Goal: Information Seeking & Learning: Compare options

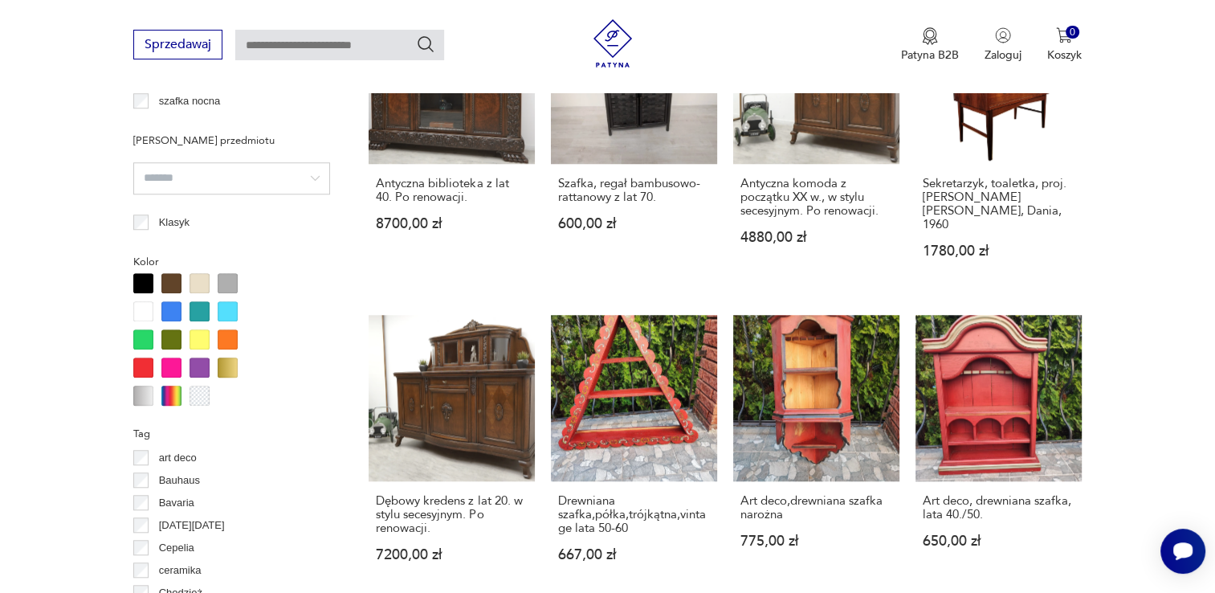
scroll to position [1549, 0]
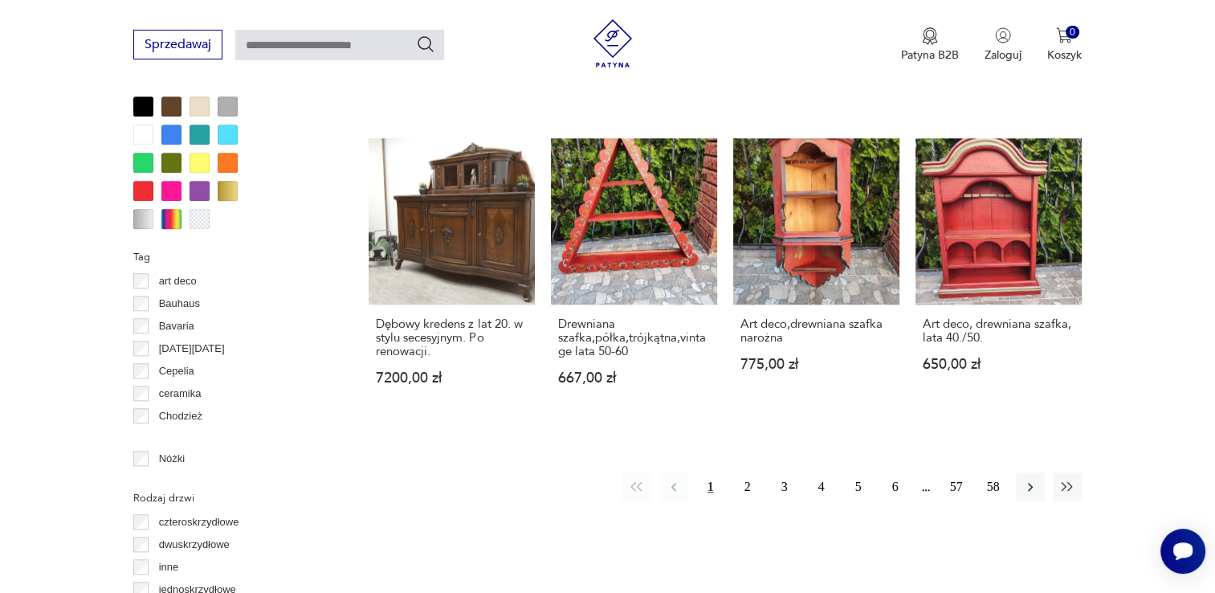
click at [140, 106] on div at bounding box center [143, 106] width 20 height 20
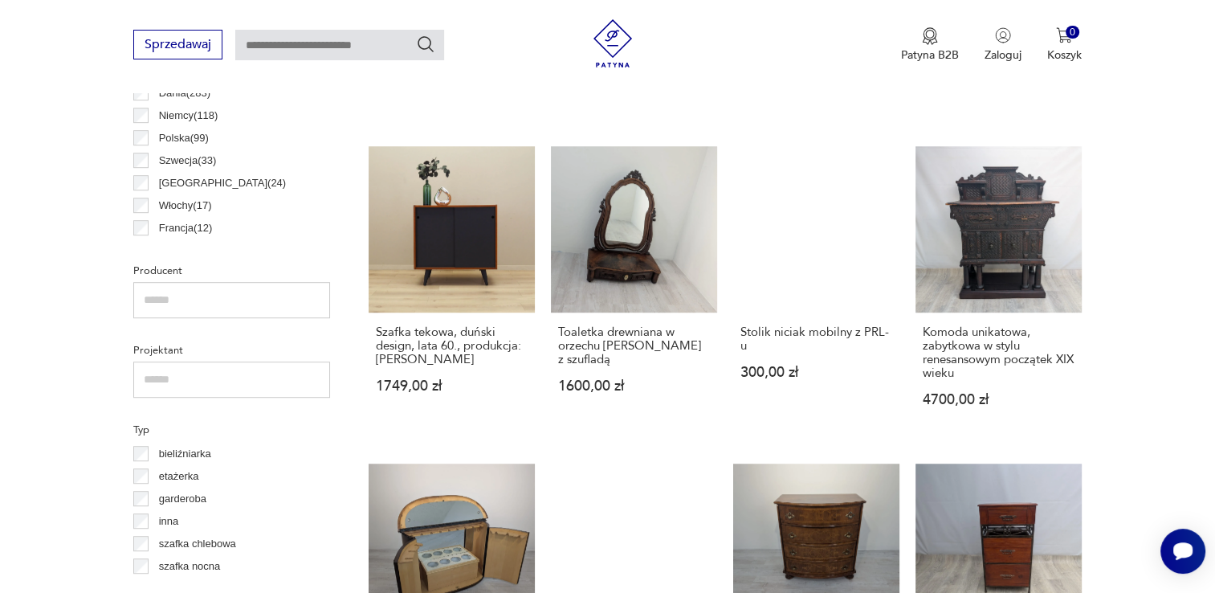
scroll to position [988, 0]
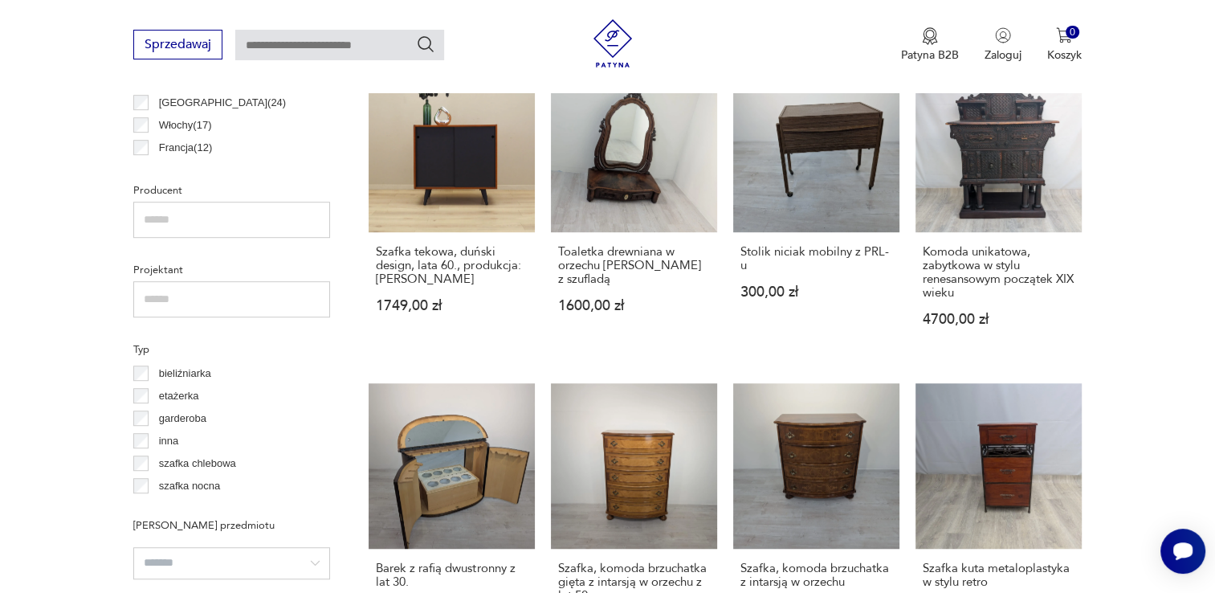
drag, startPoint x: 793, startPoint y: 165, endPoint x: 1178, endPoint y: 152, distance: 384.8
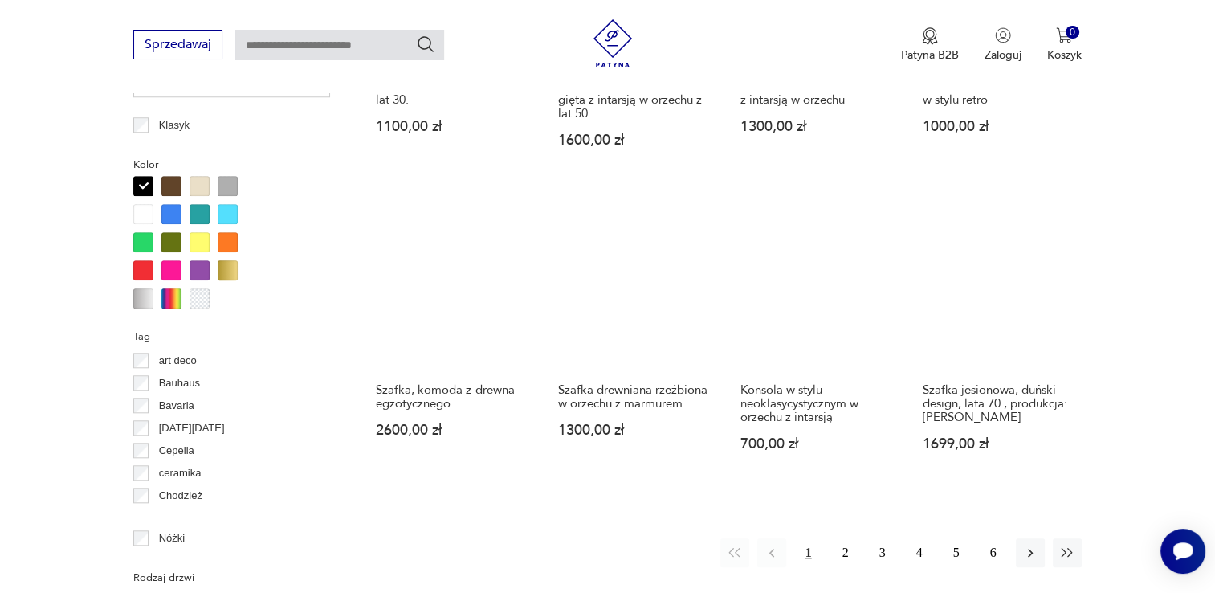
scroll to position [1710, 0]
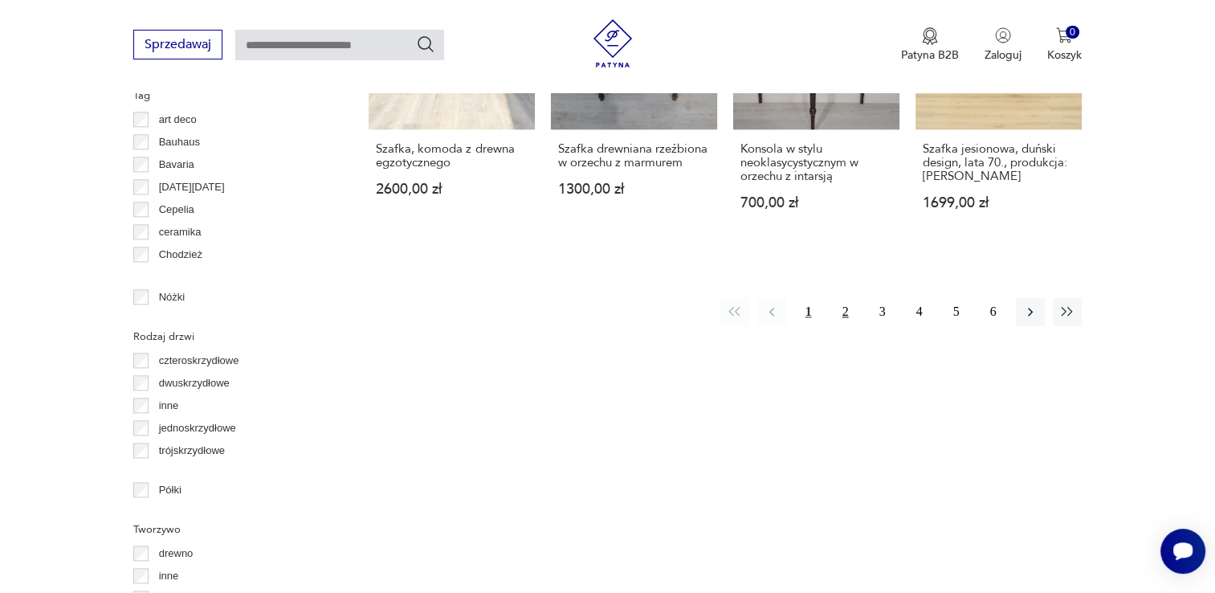
click at [814, 297] on button "2" at bounding box center [845, 311] width 29 height 29
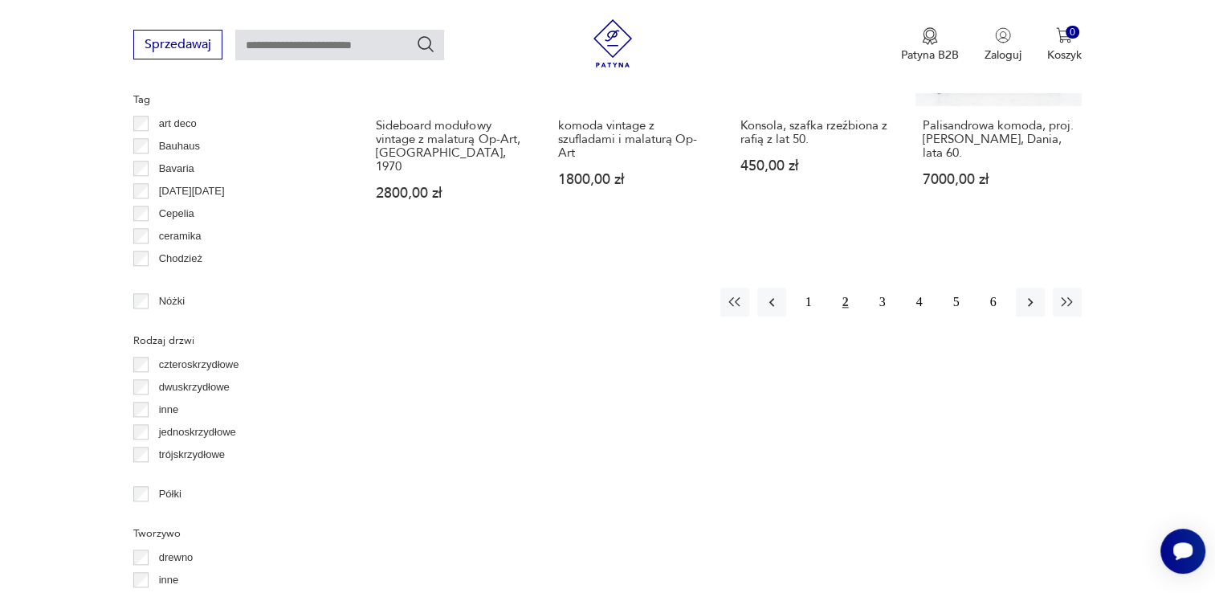
scroll to position [1710, 0]
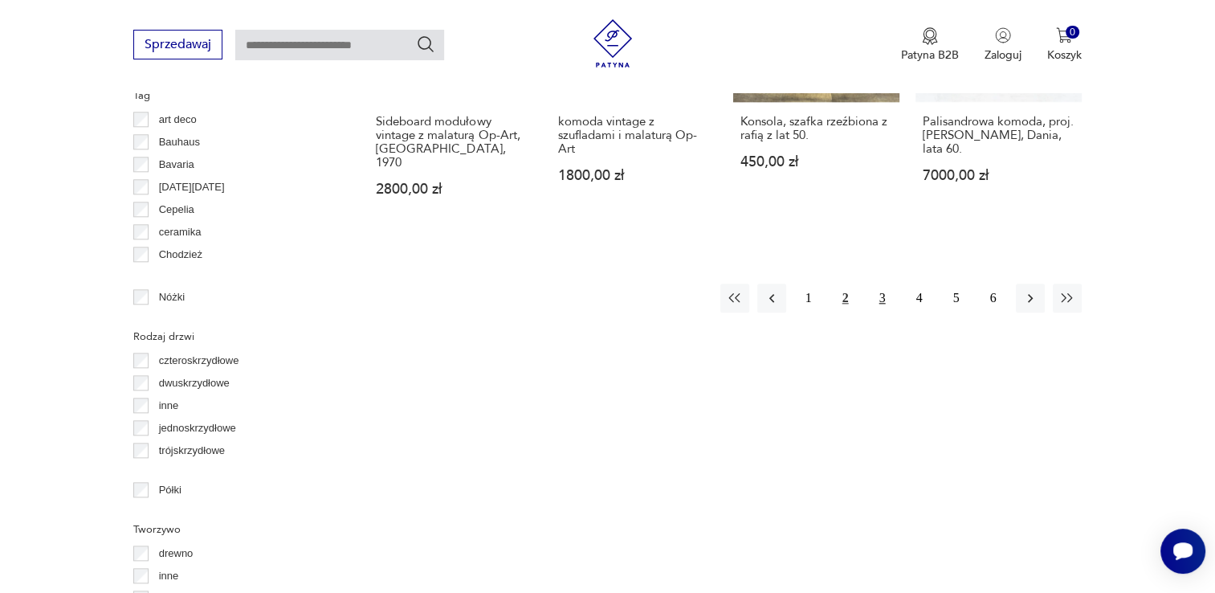
click at [814, 283] on button "3" at bounding box center [882, 297] width 29 height 29
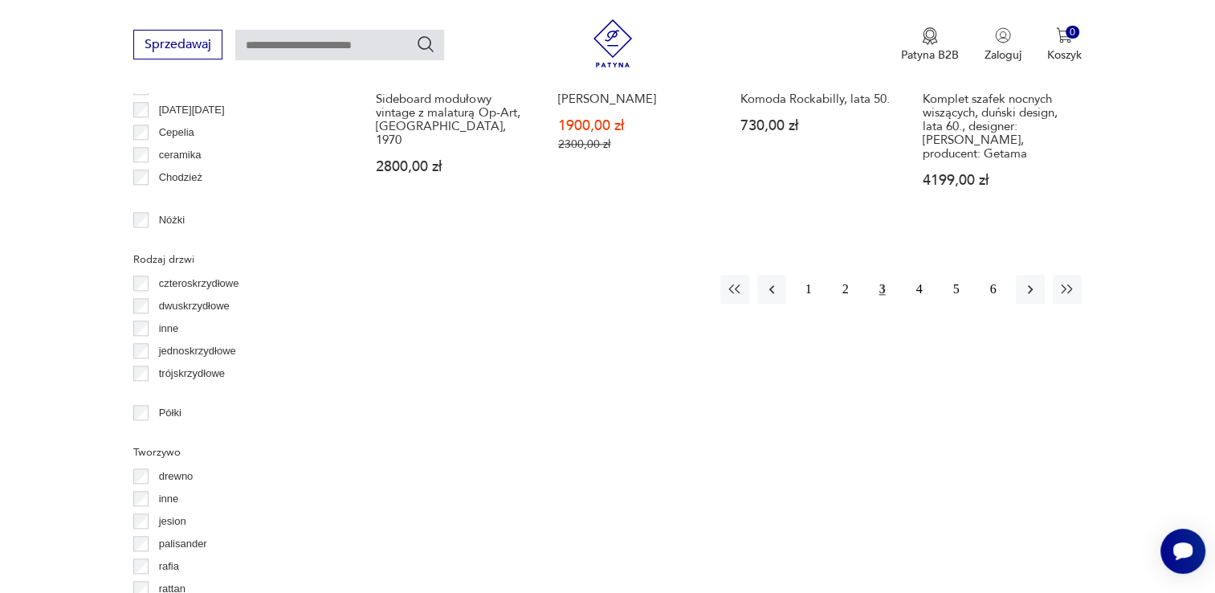
scroll to position [1790, 0]
click at [814, 271] on button "4" at bounding box center [919, 285] width 29 height 29
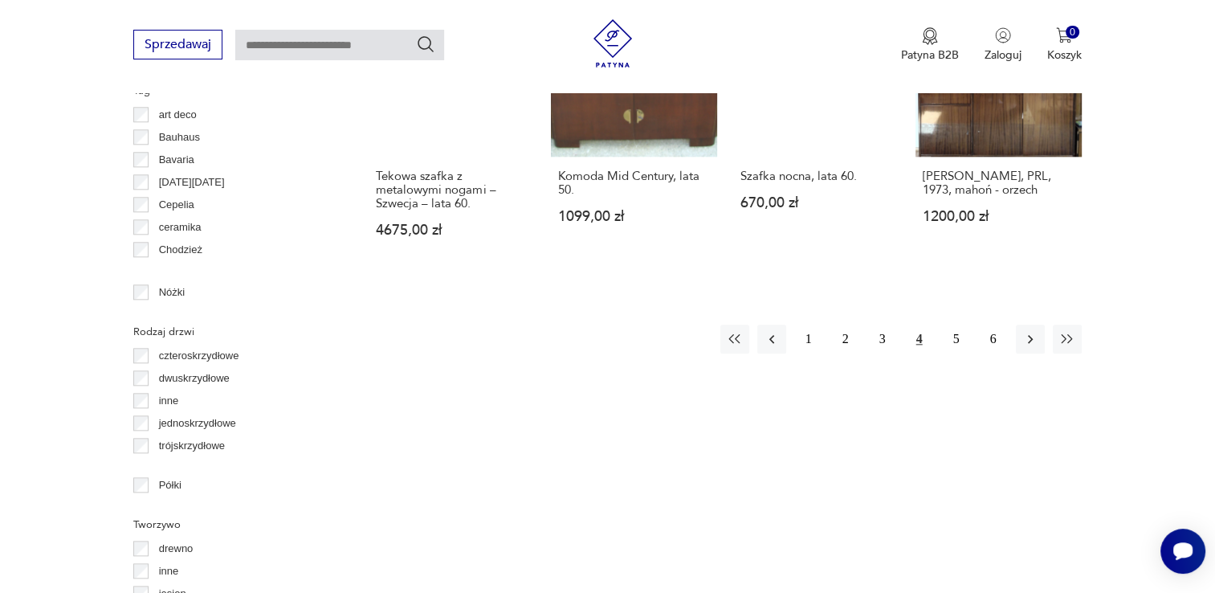
scroll to position [1790, 0]
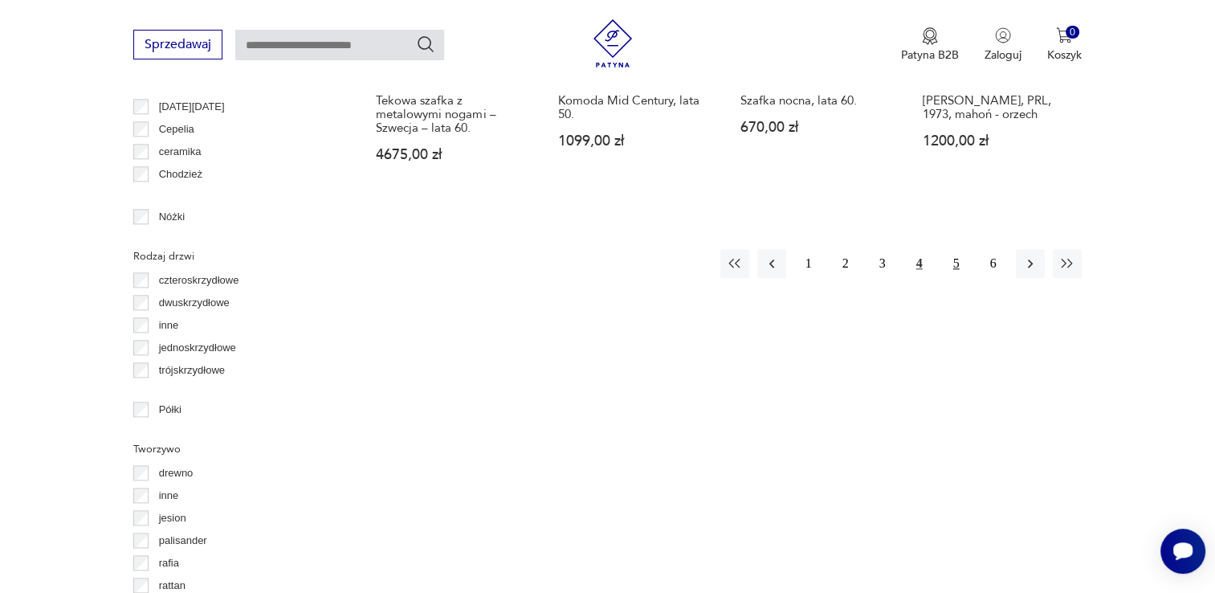
click at [814, 249] on button "5" at bounding box center [956, 263] width 29 height 29
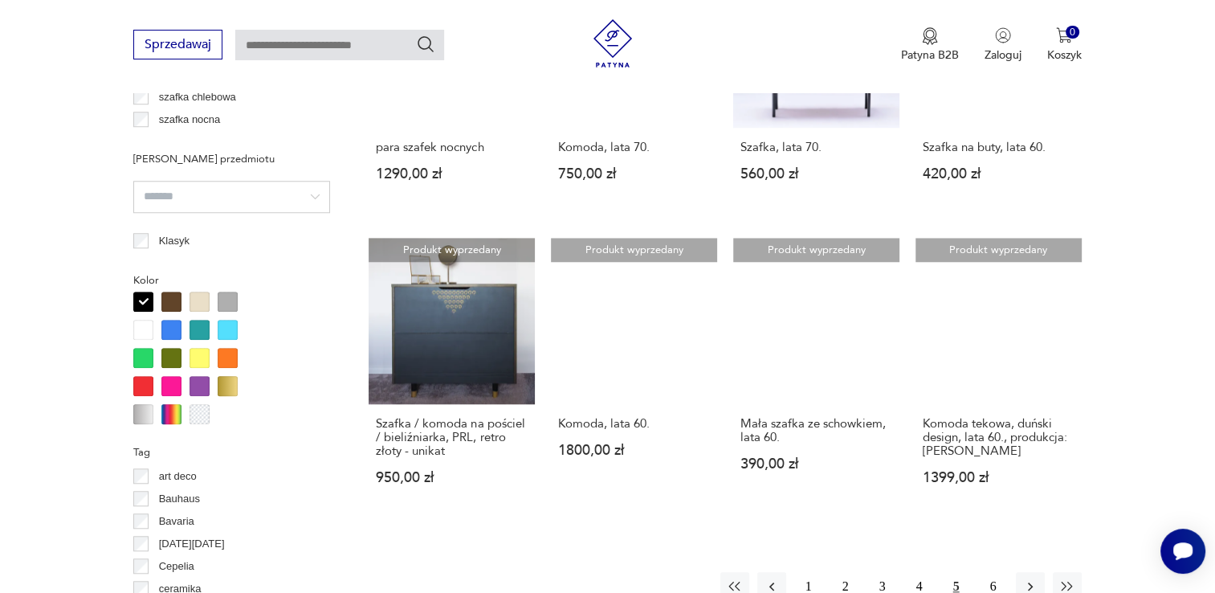
scroll to position [1389, 0]
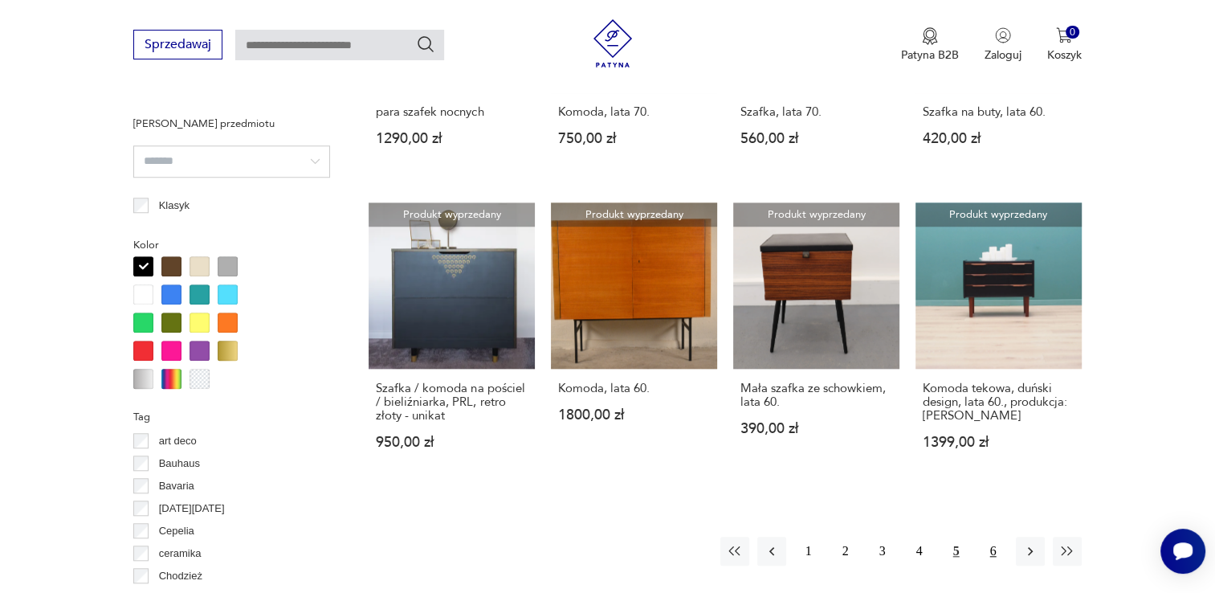
click at [814, 536] on button "6" at bounding box center [993, 550] width 29 height 29
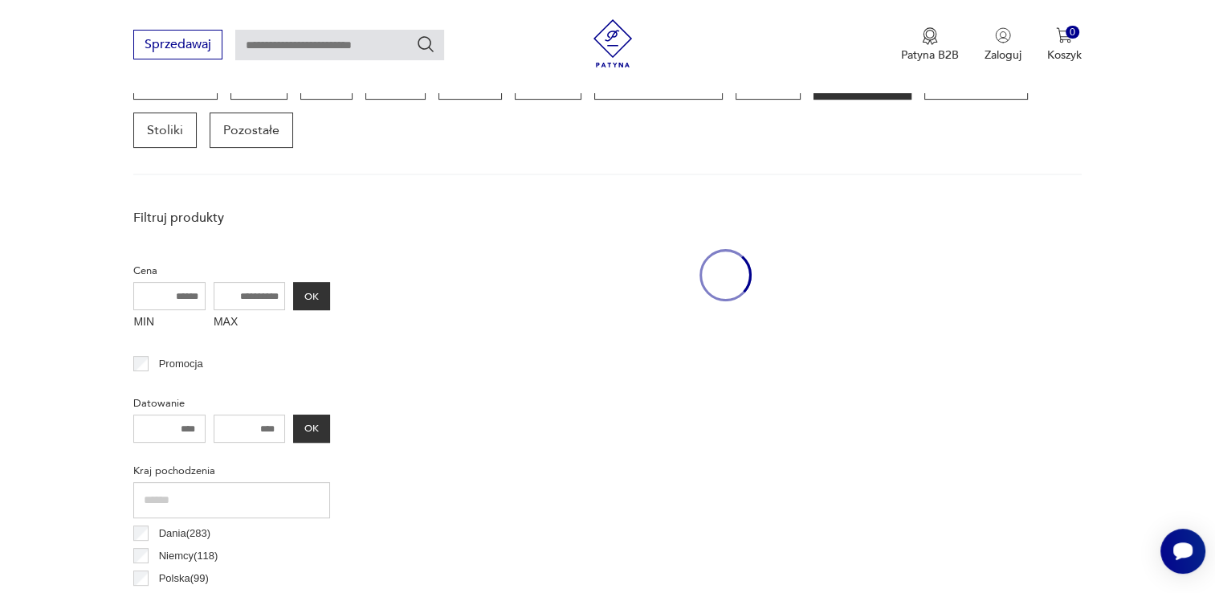
scroll to position [426, 0]
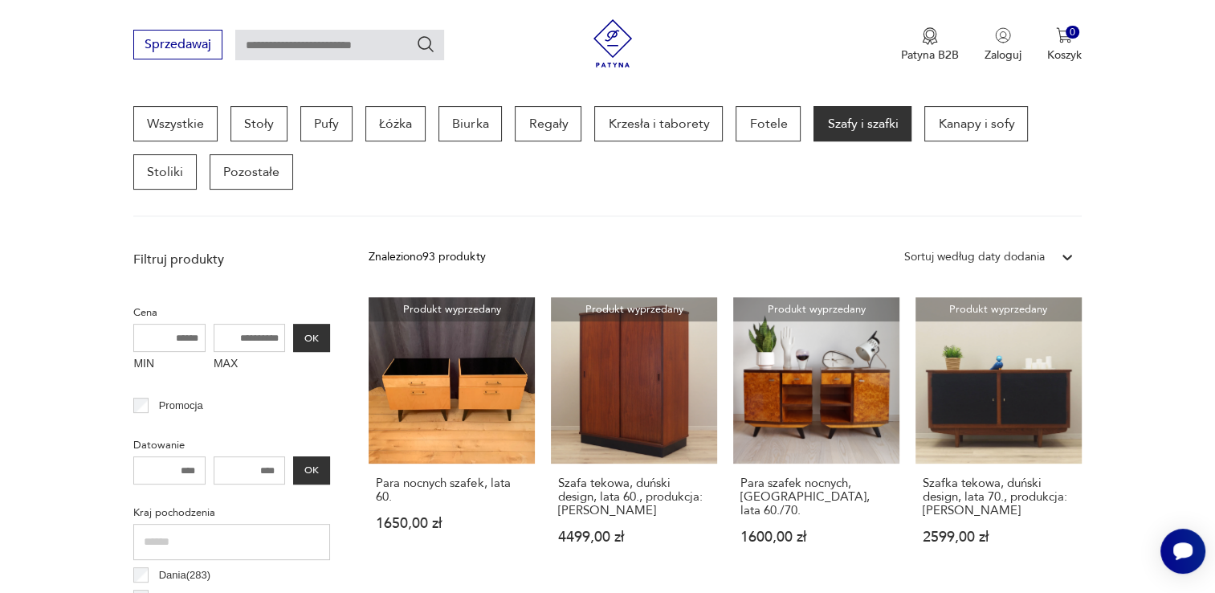
click at [814, 132] on p "Szafy i szafki" at bounding box center [862, 123] width 98 height 35
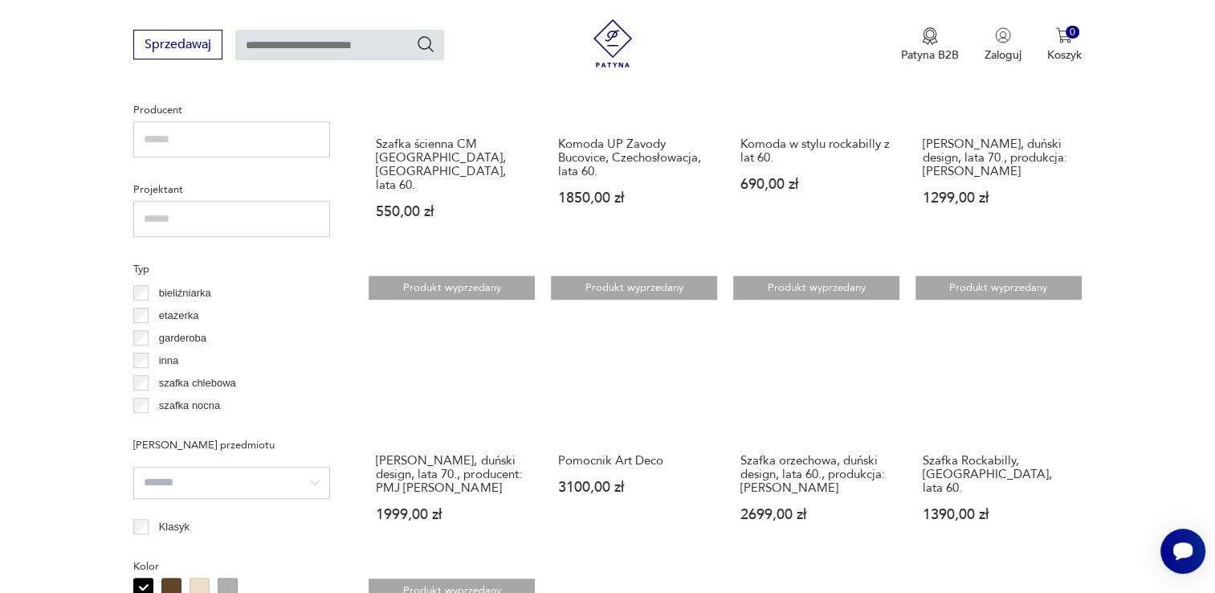
scroll to position [1309, 0]
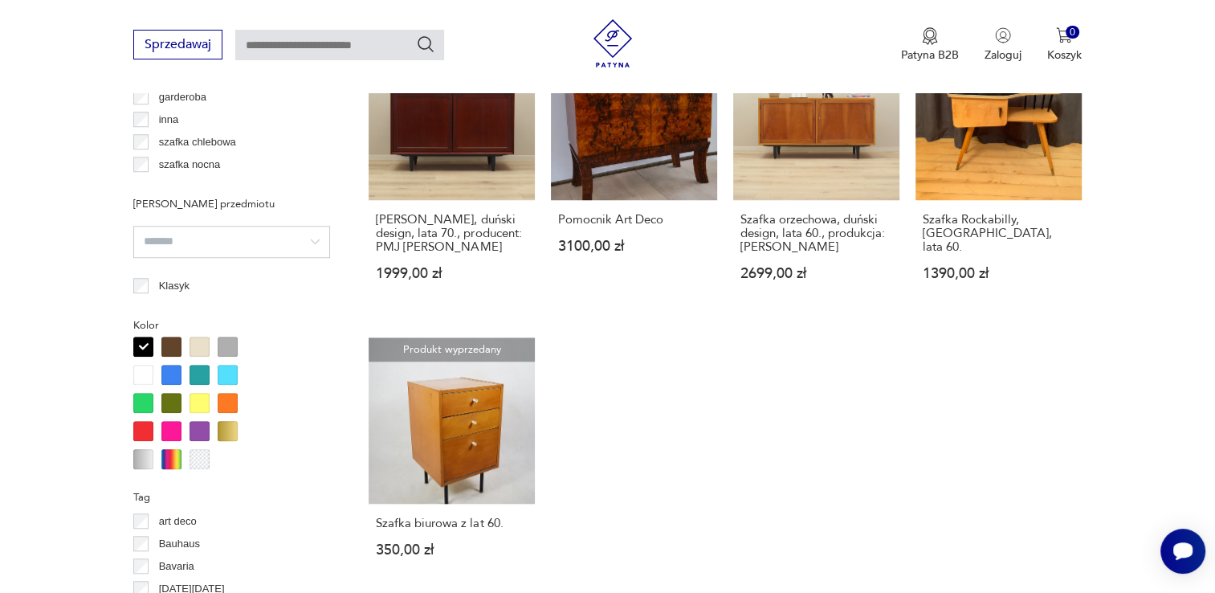
click at [174, 345] on div at bounding box center [171, 346] width 20 height 20
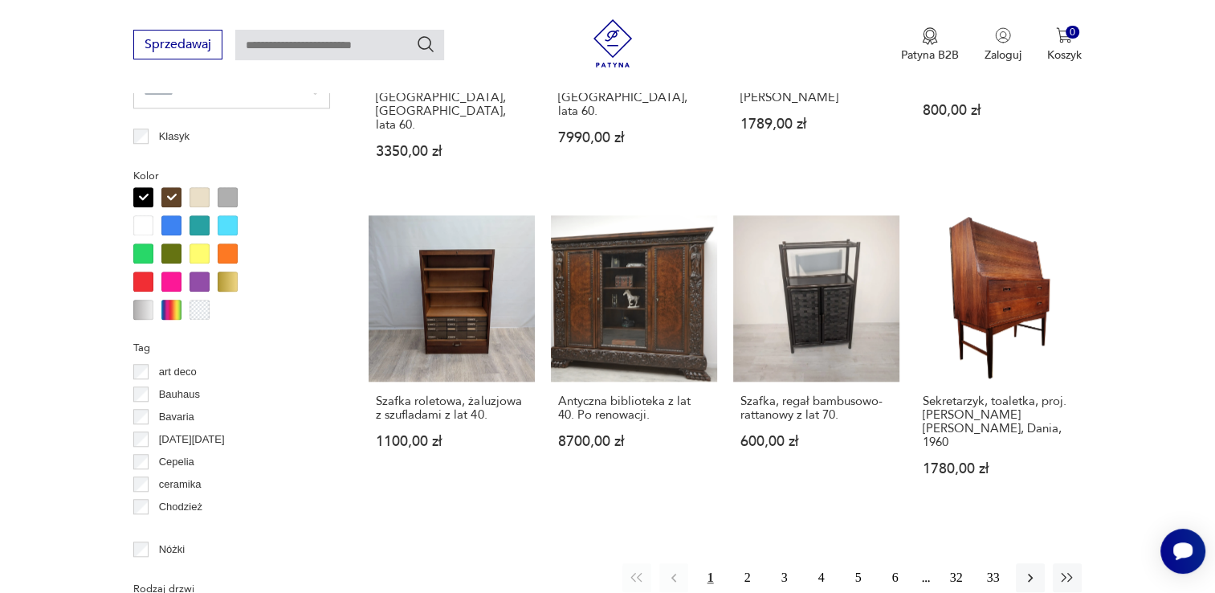
scroll to position [1469, 0]
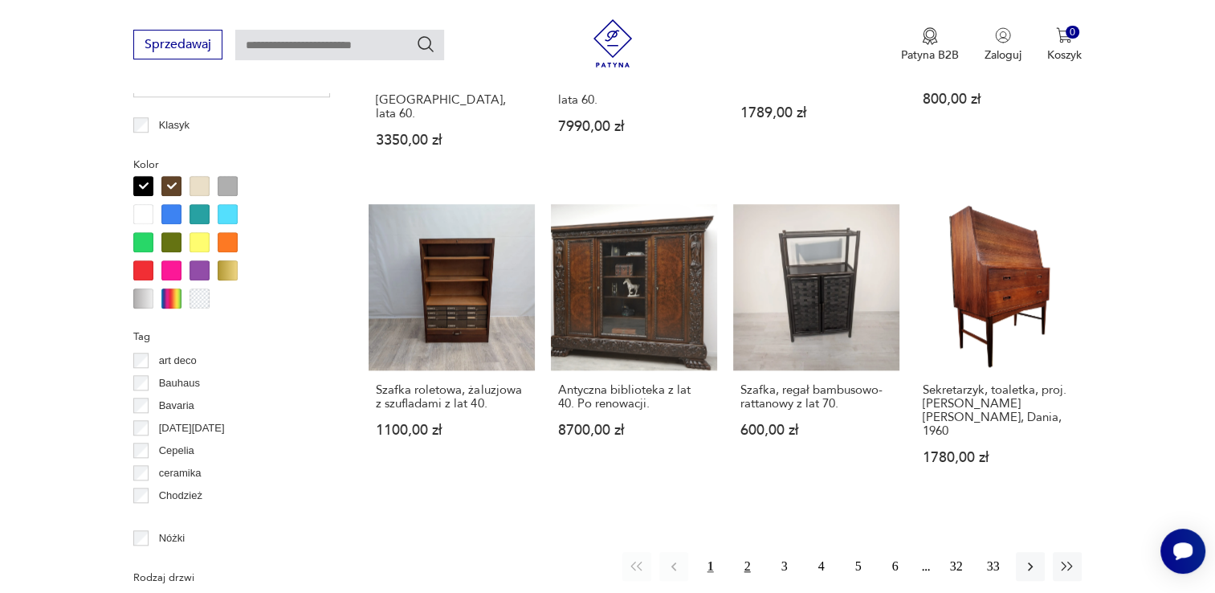
click at [747, 552] on button "2" at bounding box center [747, 566] width 29 height 29
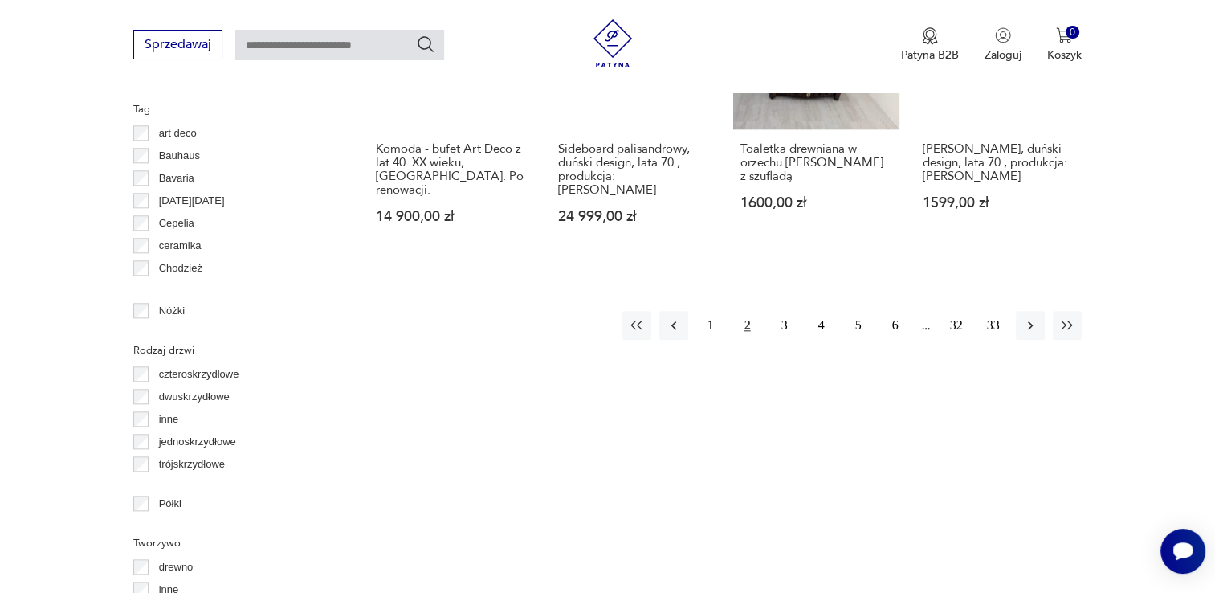
scroll to position [1790, 0]
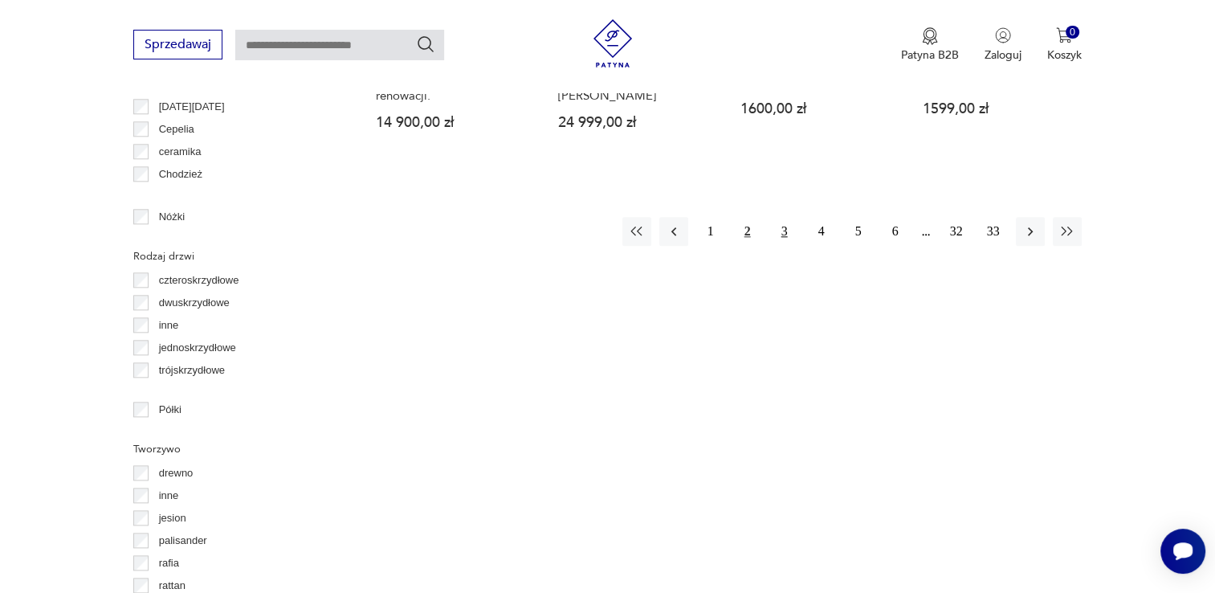
click at [780, 222] on button "3" at bounding box center [784, 231] width 29 height 29
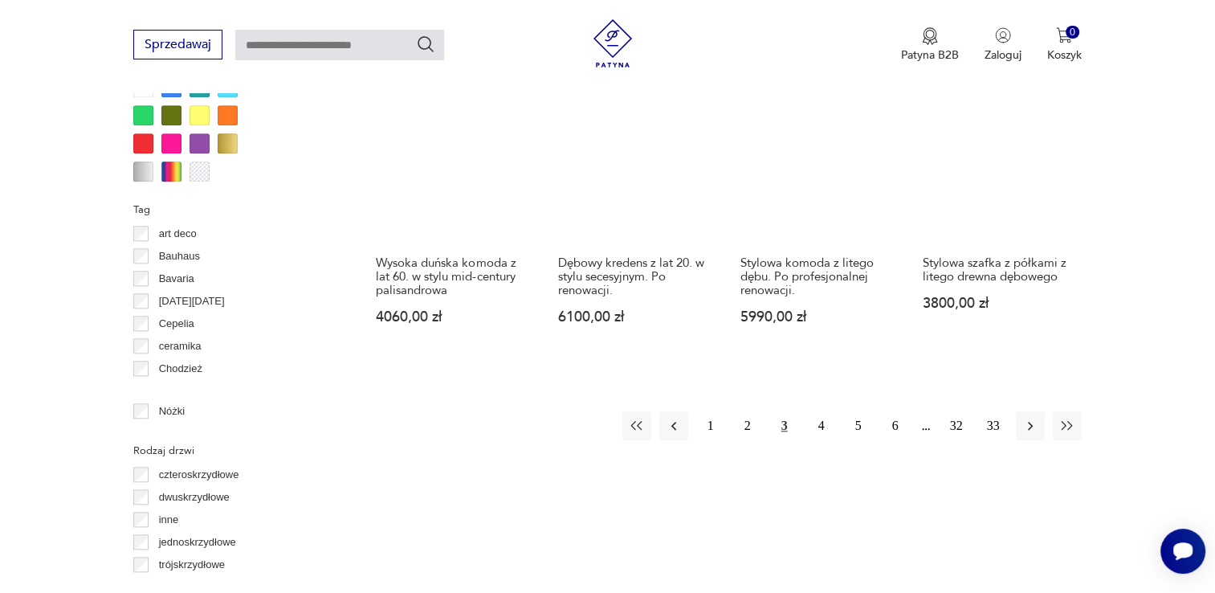
scroll to position [1710, 0]
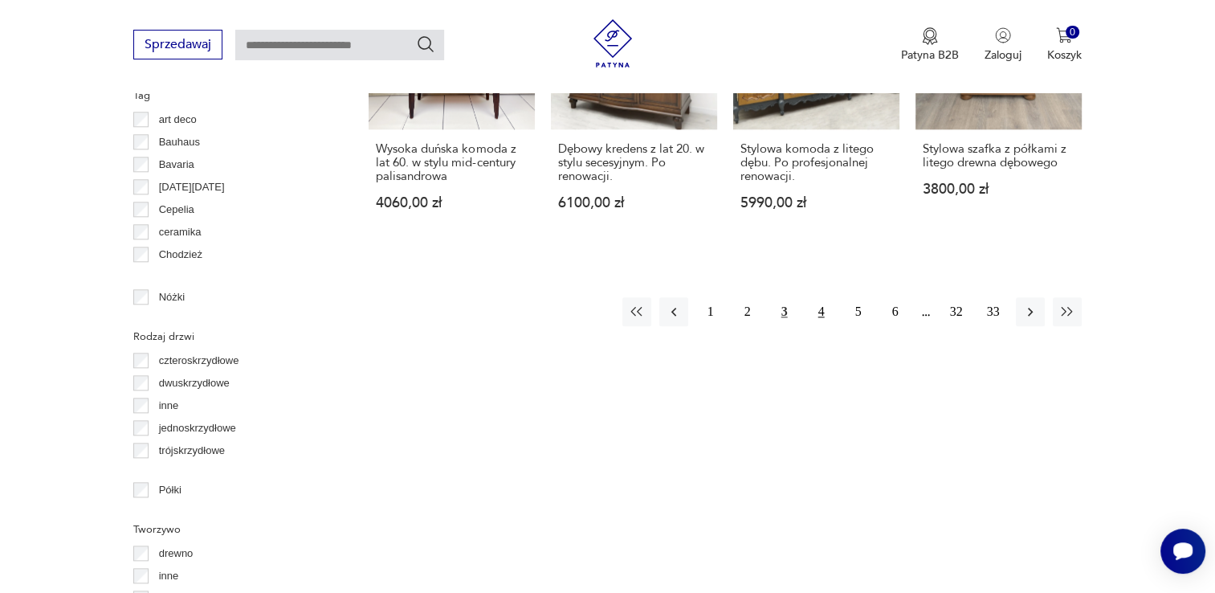
click at [814, 297] on button "4" at bounding box center [821, 311] width 29 height 29
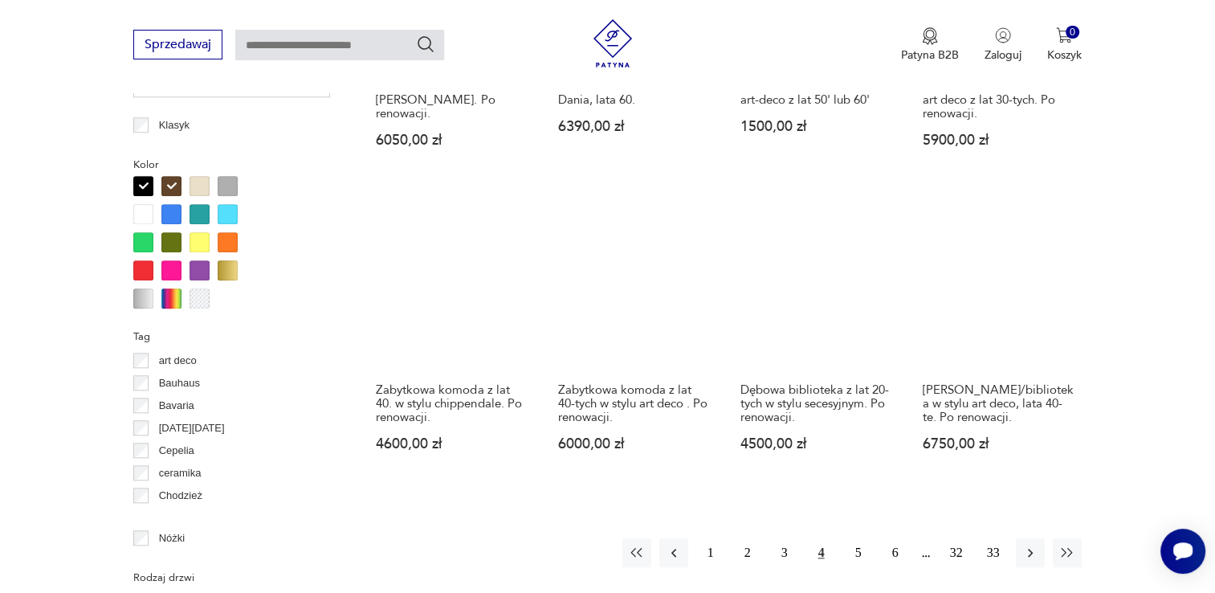
scroll to position [1871, 0]
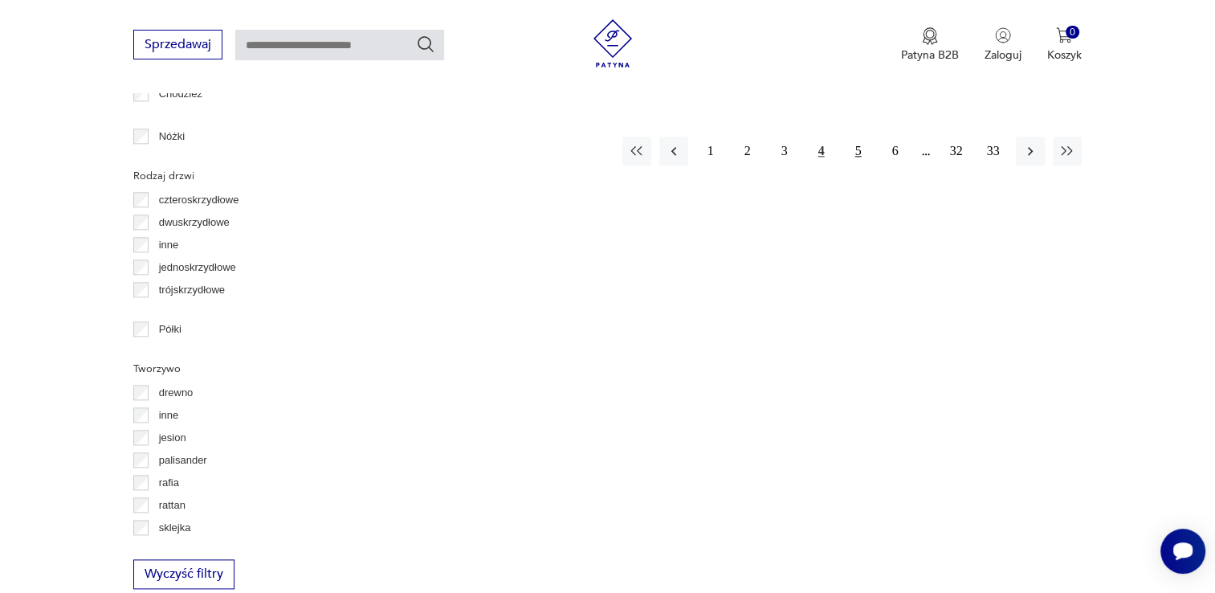
click at [814, 137] on button "5" at bounding box center [858, 150] width 29 height 29
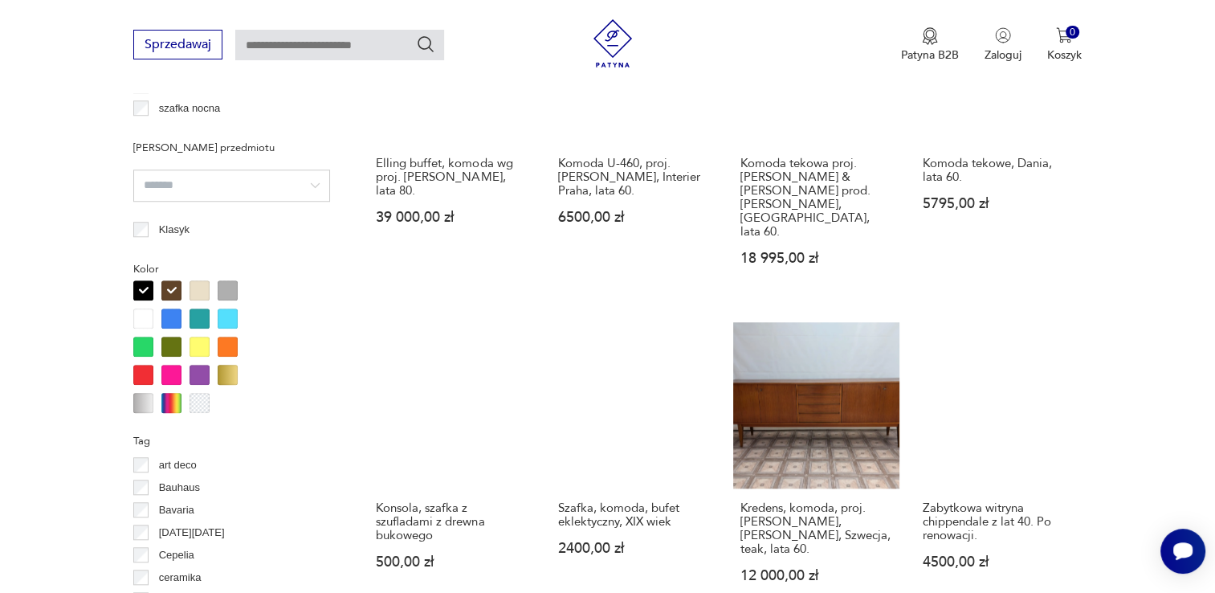
scroll to position [1469, 0]
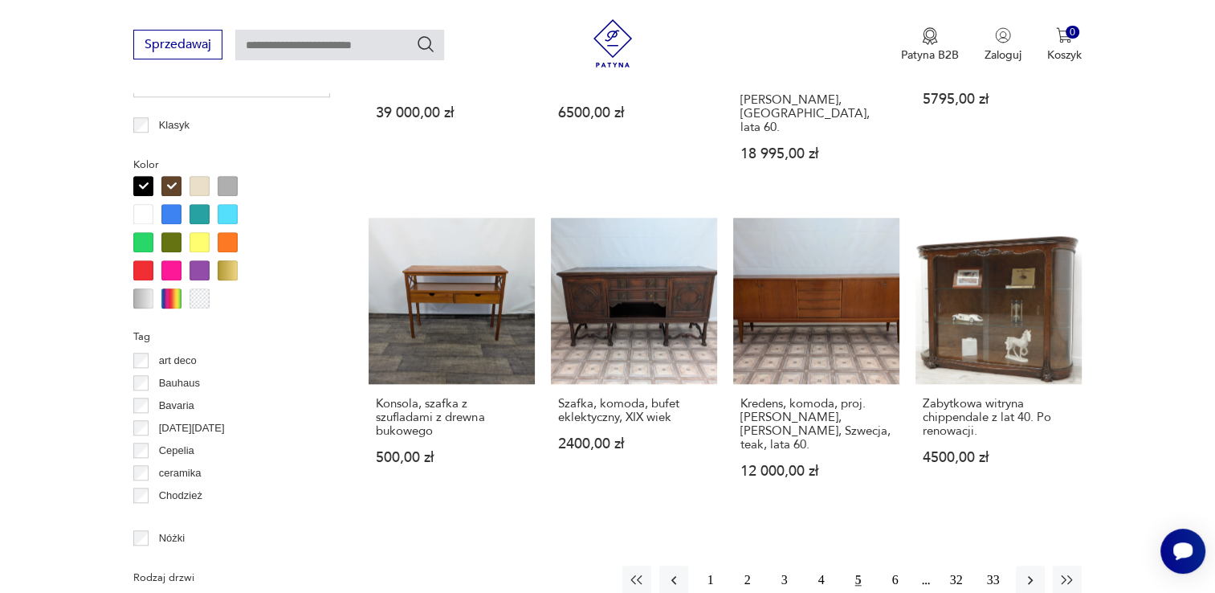
drag, startPoint x: 893, startPoint y: 522, endPoint x: 912, endPoint y: 499, distance: 30.2
click at [814, 565] on button "6" at bounding box center [895, 579] width 29 height 29
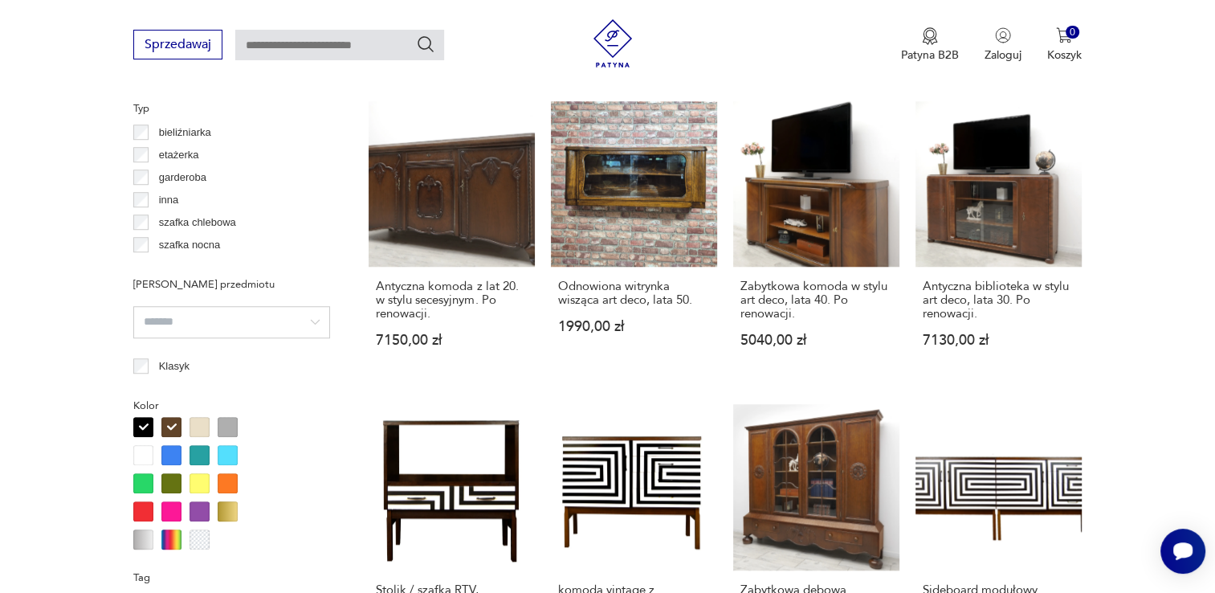
scroll to position [1710, 0]
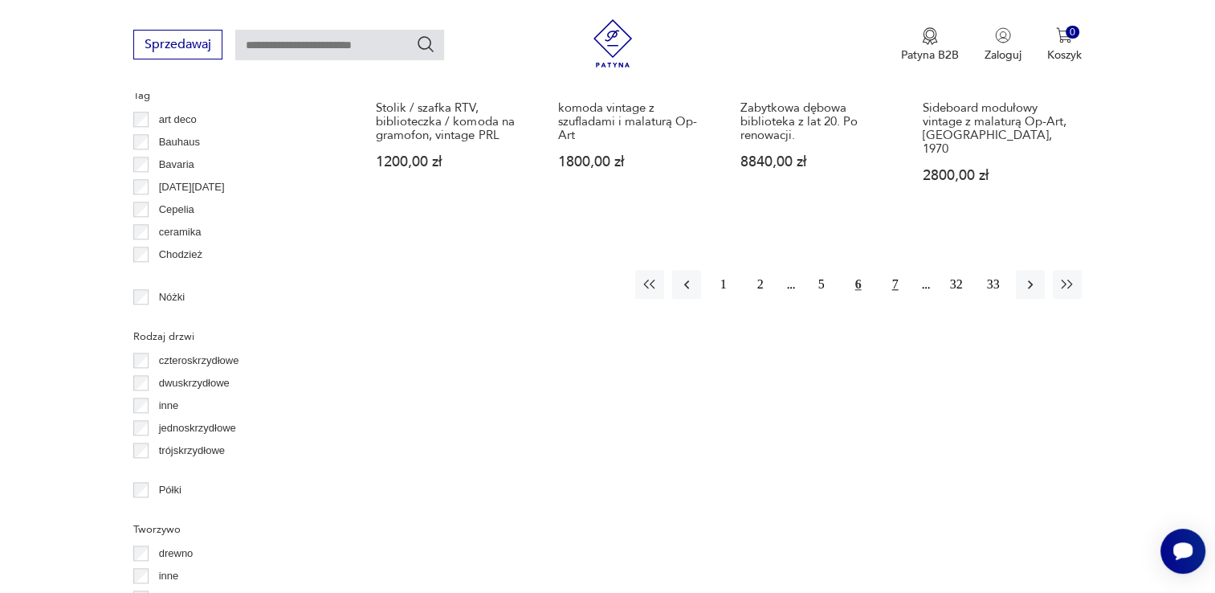
click at [814, 271] on button "7" at bounding box center [895, 284] width 29 height 29
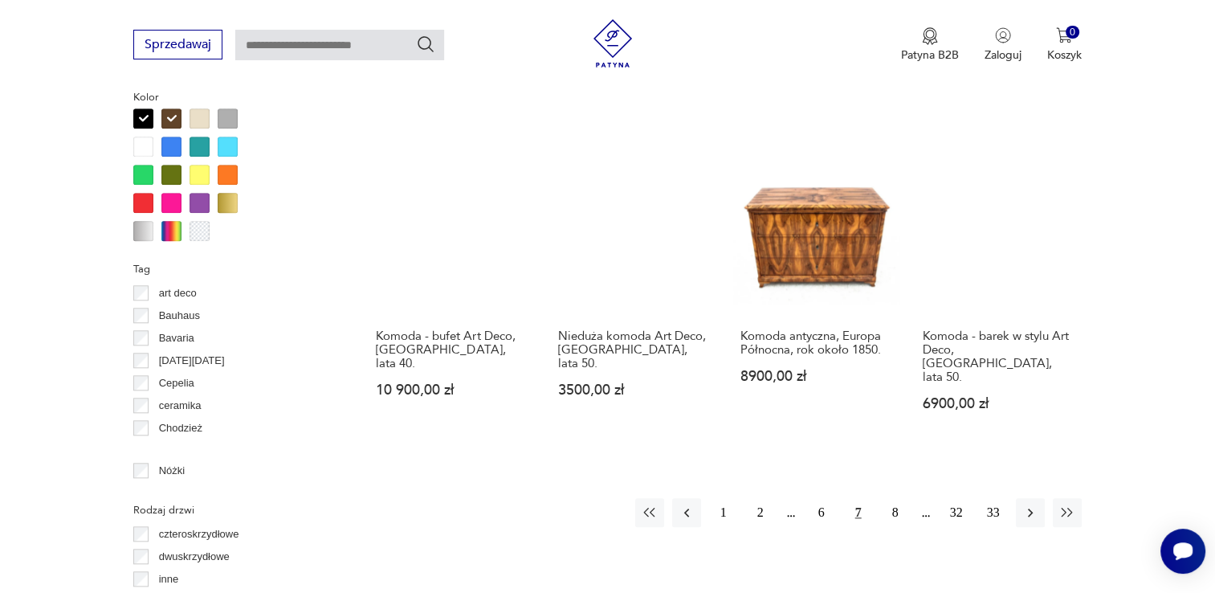
scroll to position [1710, 0]
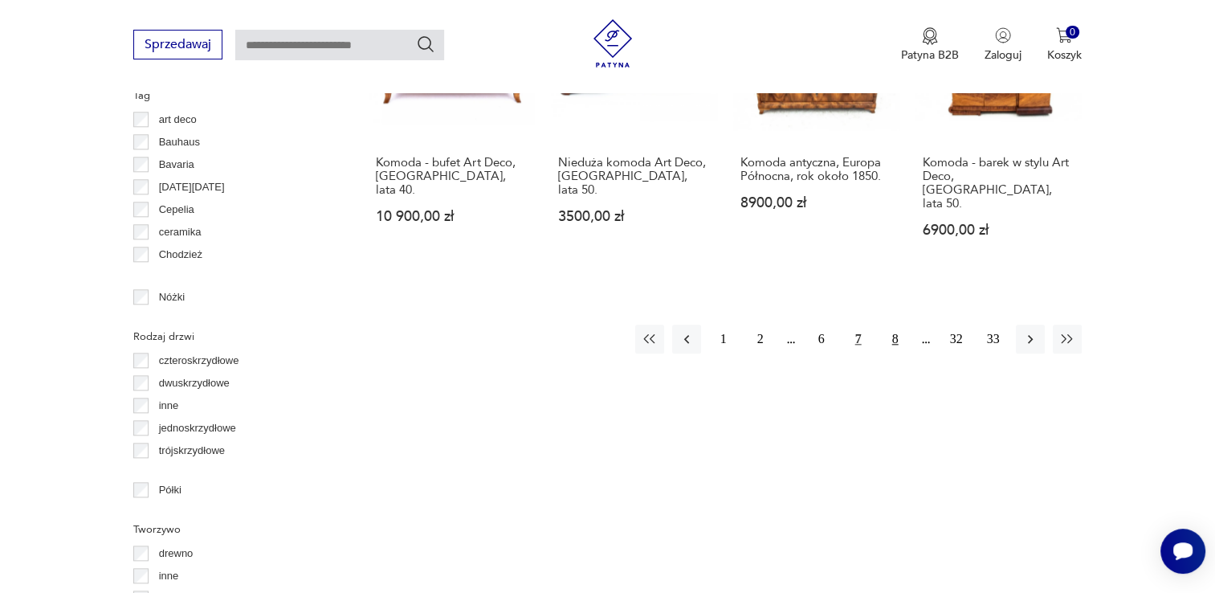
click at [814, 324] on button "8" at bounding box center [895, 338] width 29 height 29
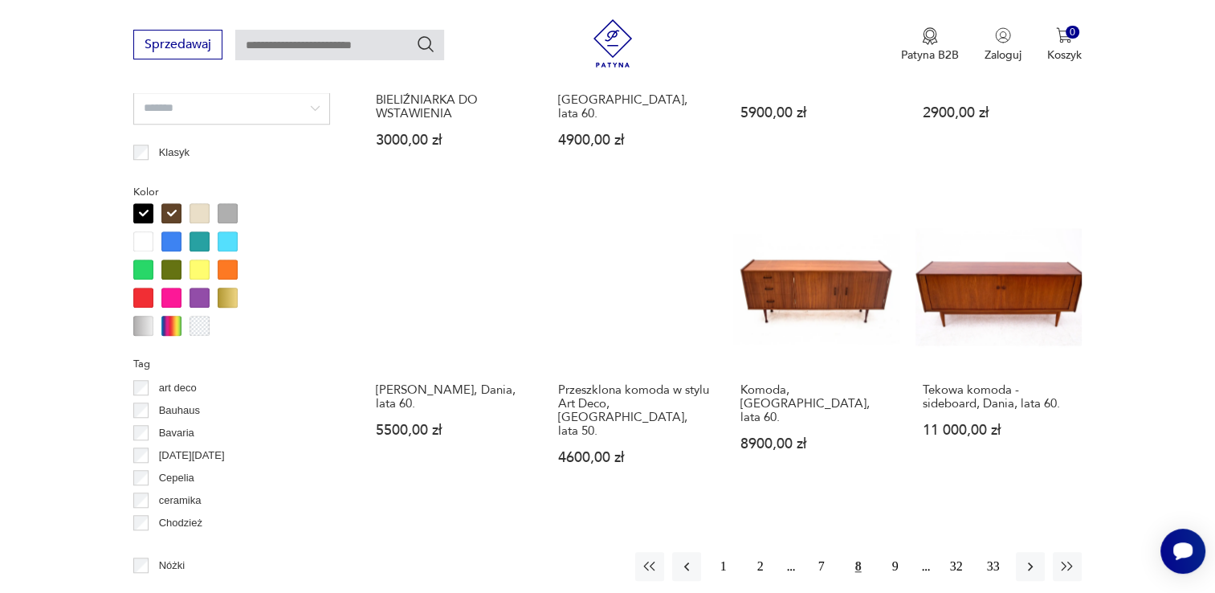
scroll to position [1469, 0]
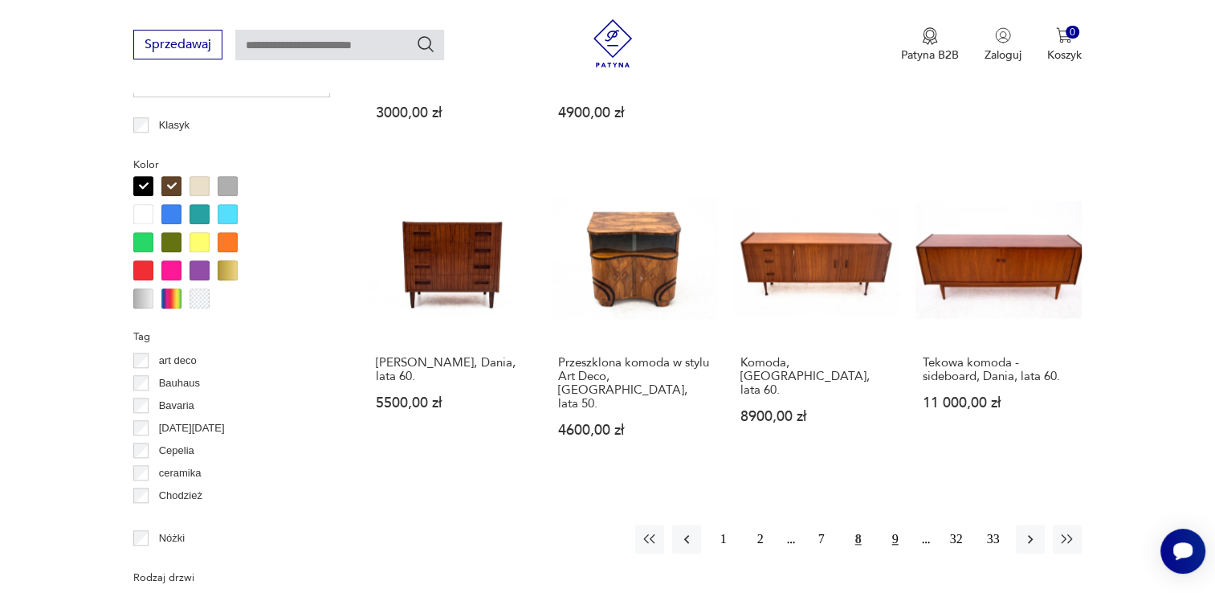
click at [814, 524] on button "9" at bounding box center [895, 538] width 29 height 29
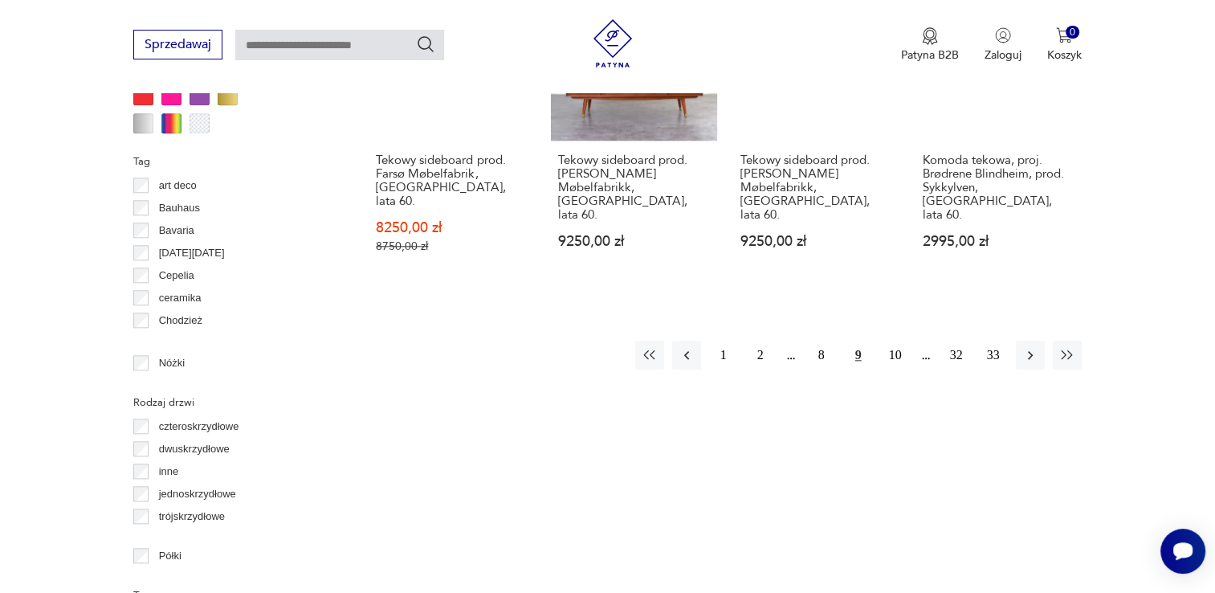
scroll to position [1550, 0]
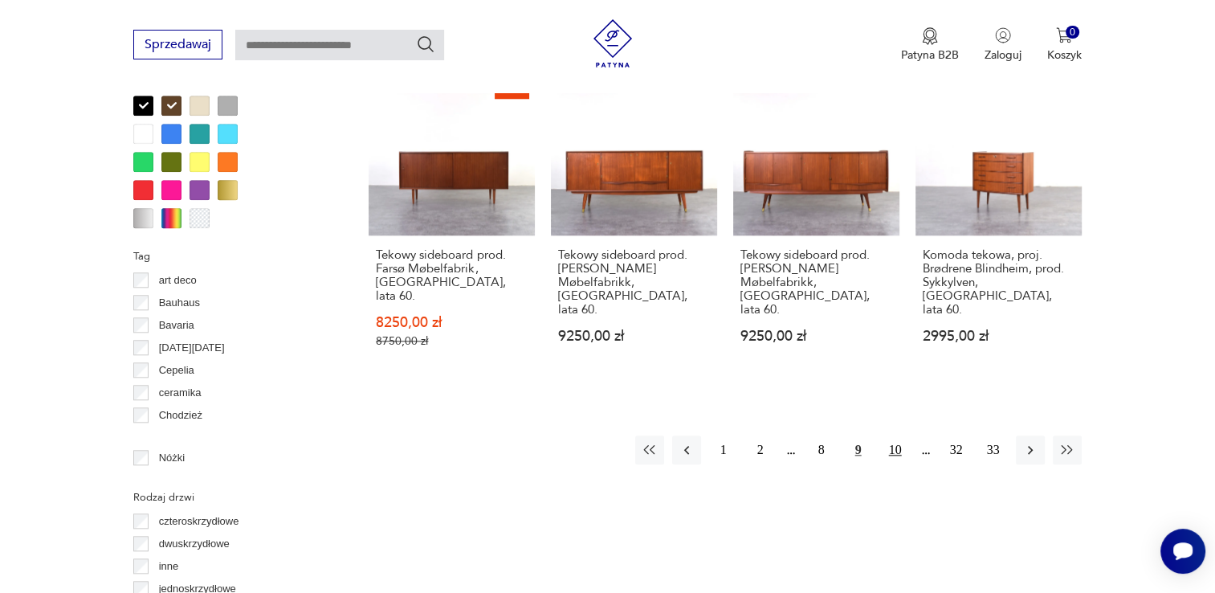
click at [814, 435] on button "10" at bounding box center [895, 449] width 29 height 29
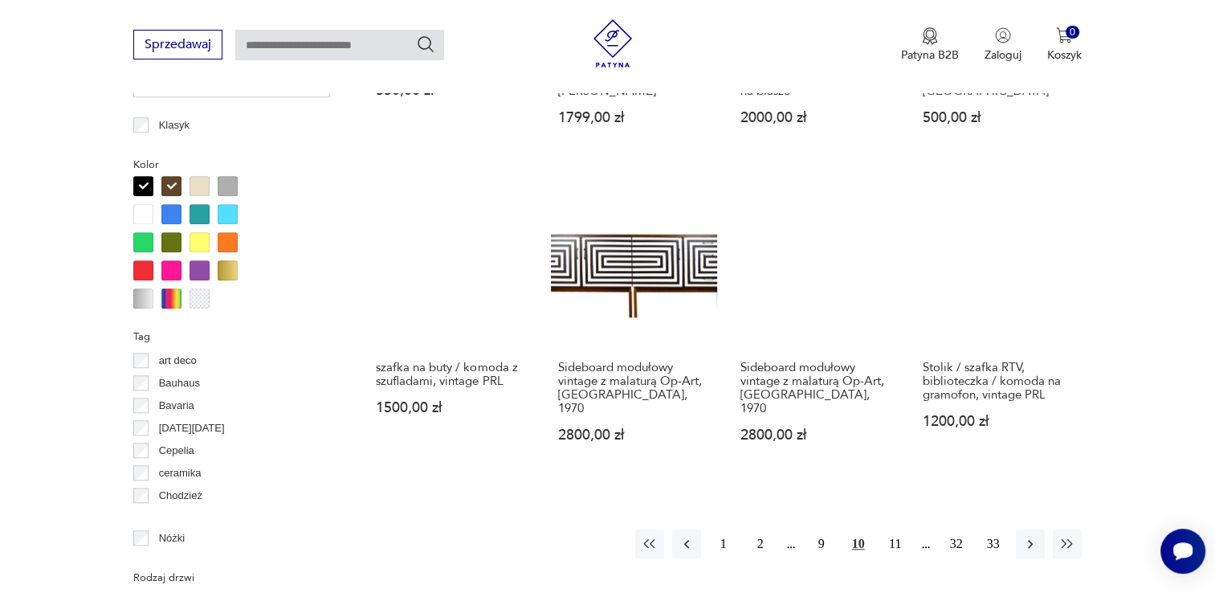
scroll to position [1630, 0]
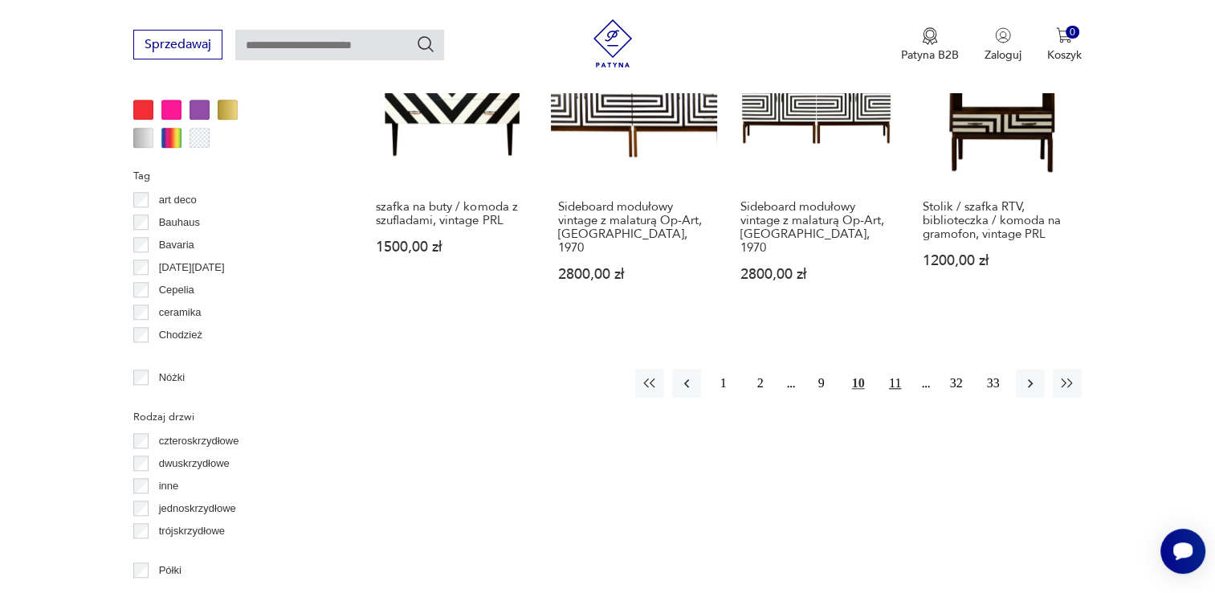
click at [814, 369] on button "11" at bounding box center [895, 383] width 29 height 29
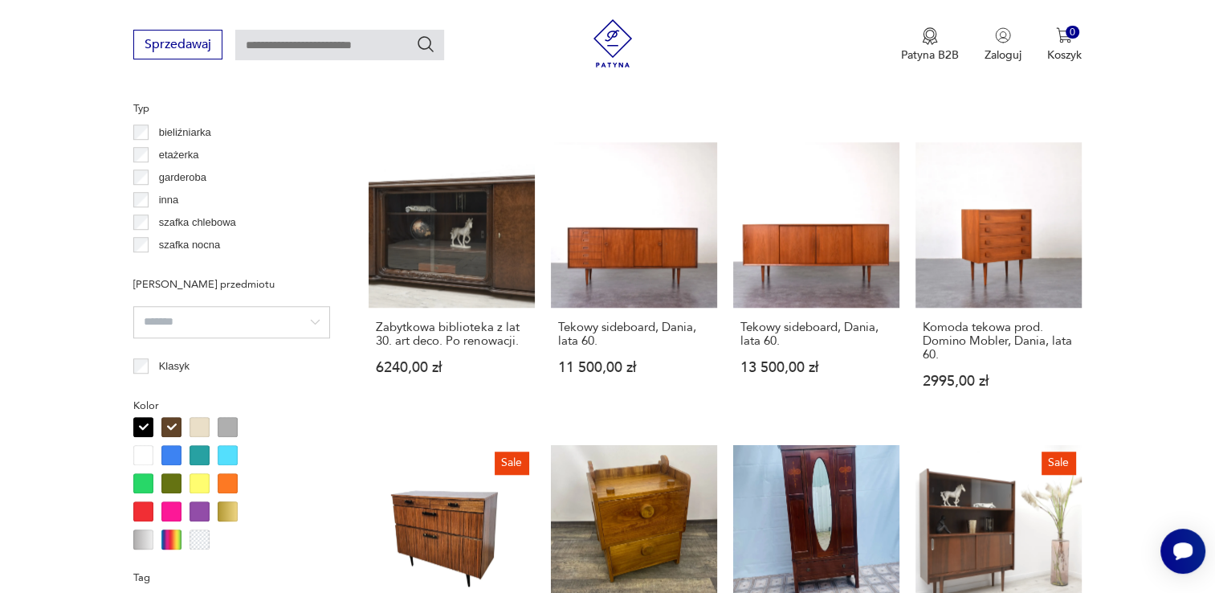
scroll to position [1550, 0]
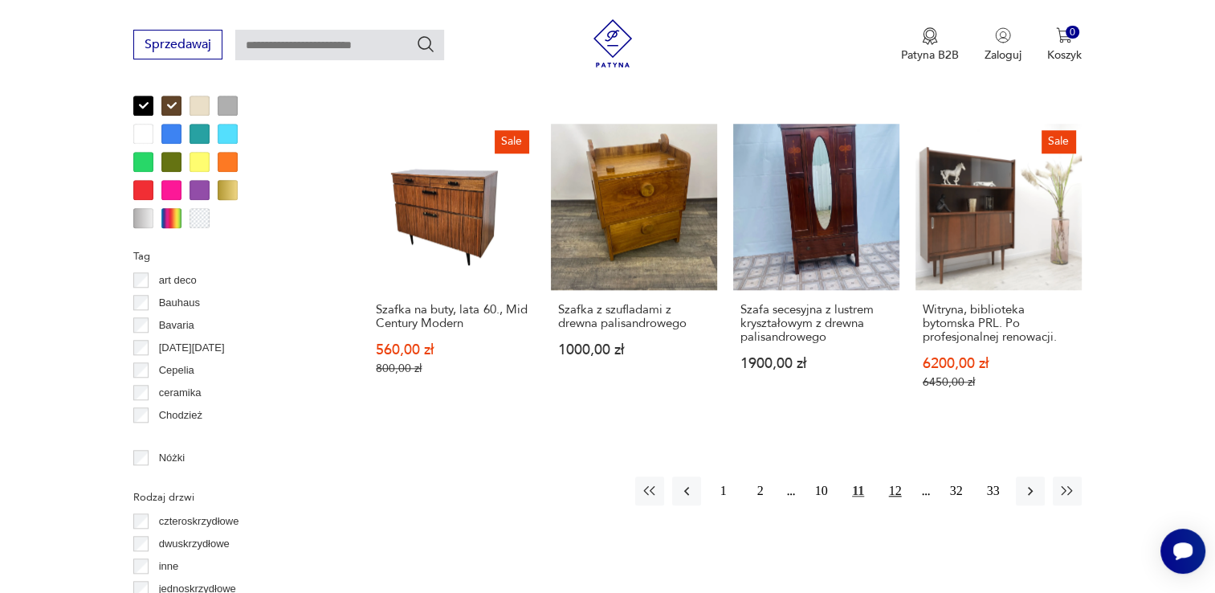
click at [814, 476] on button "12" at bounding box center [895, 490] width 29 height 29
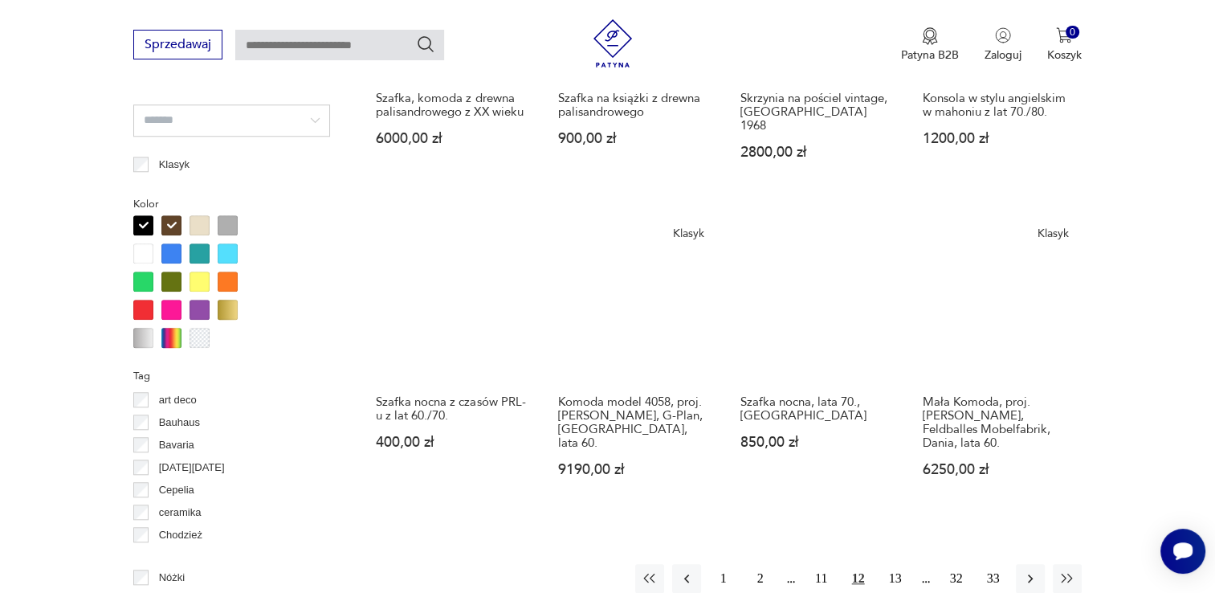
scroll to position [1710, 0]
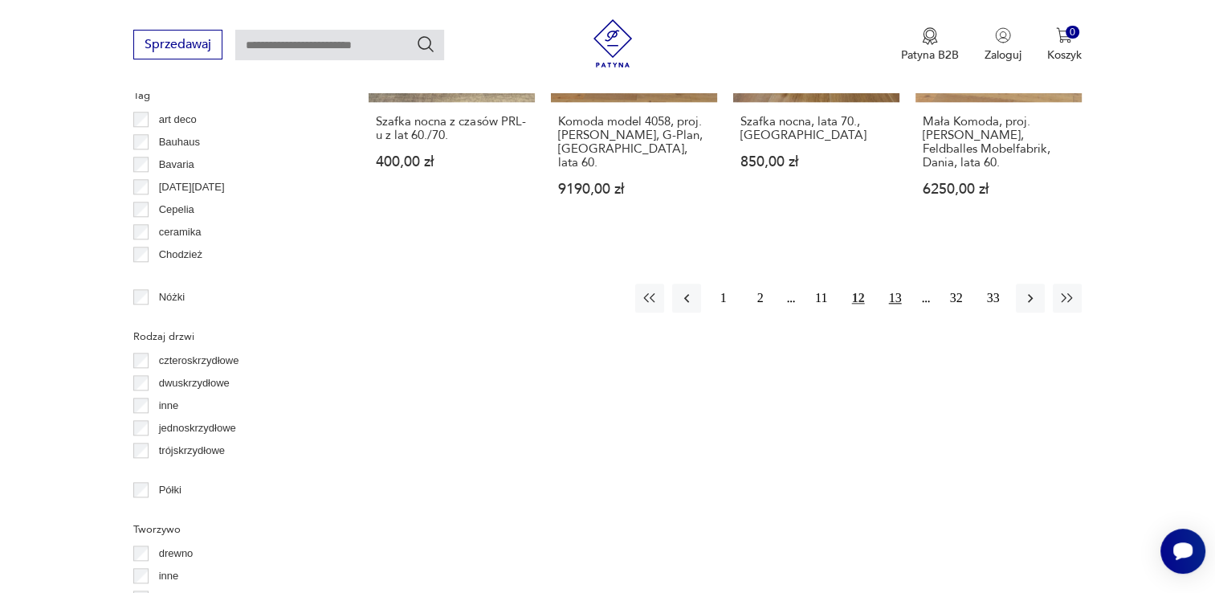
click at [814, 283] on button "13" at bounding box center [895, 297] width 29 height 29
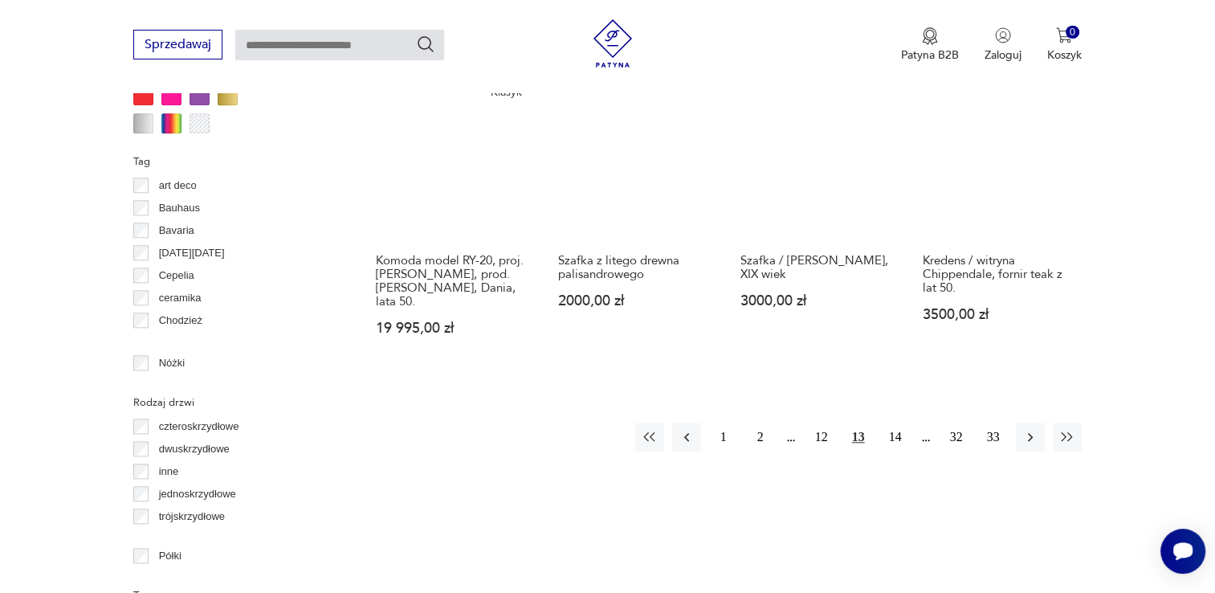
scroll to position [1710, 0]
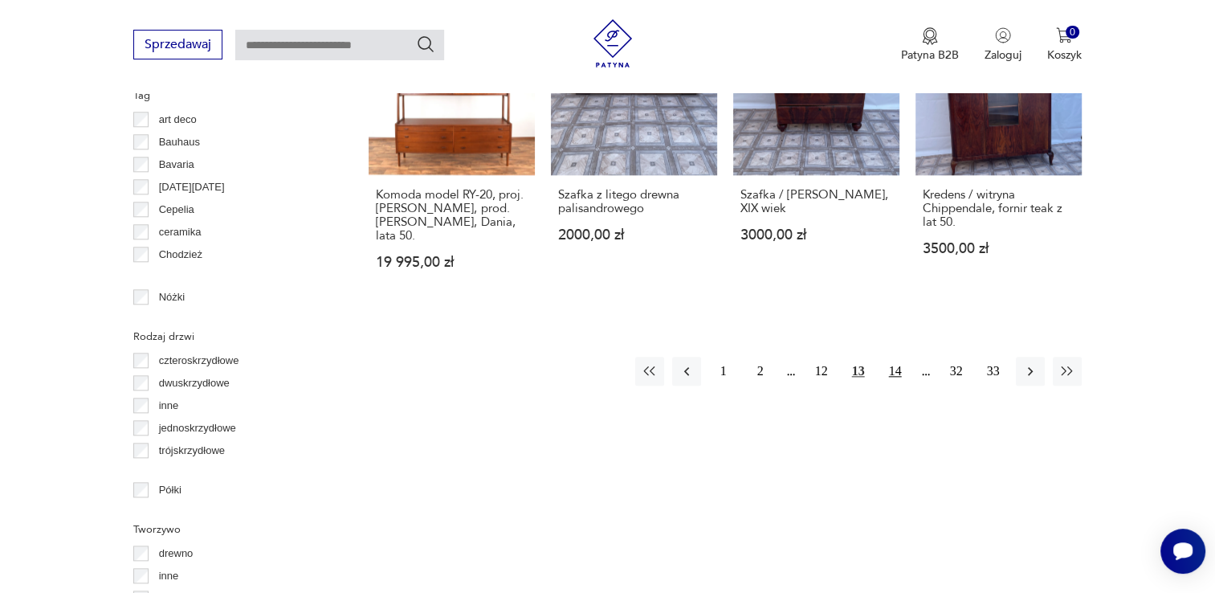
click at [814, 356] on button "14" at bounding box center [895, 370] width 29 height 29
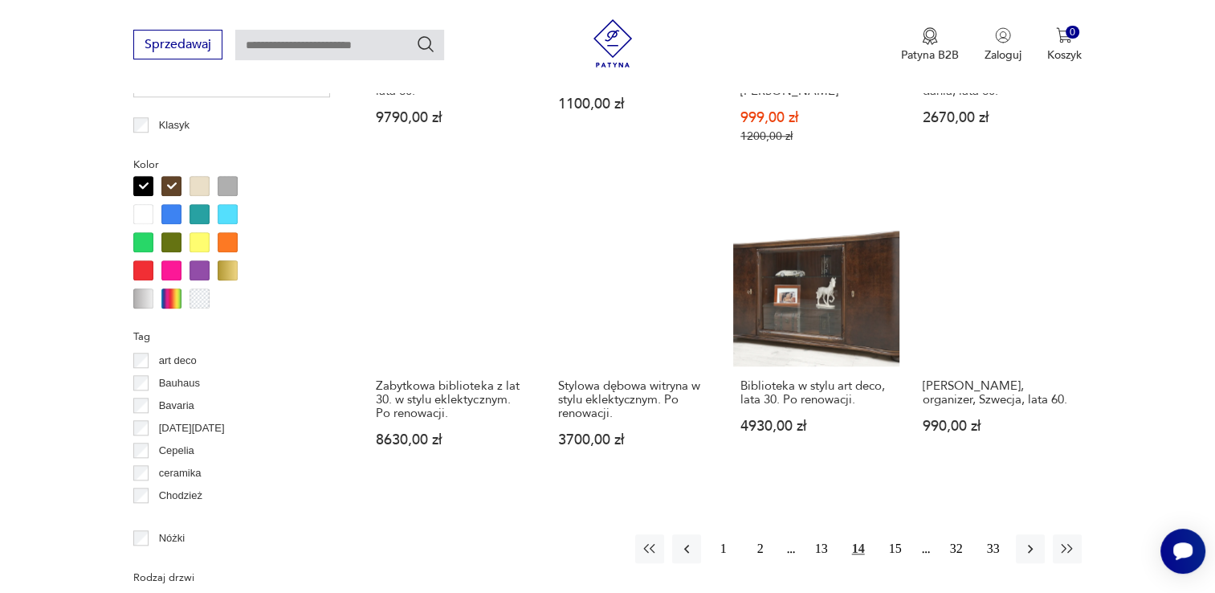
scroll to position [1710, 0]
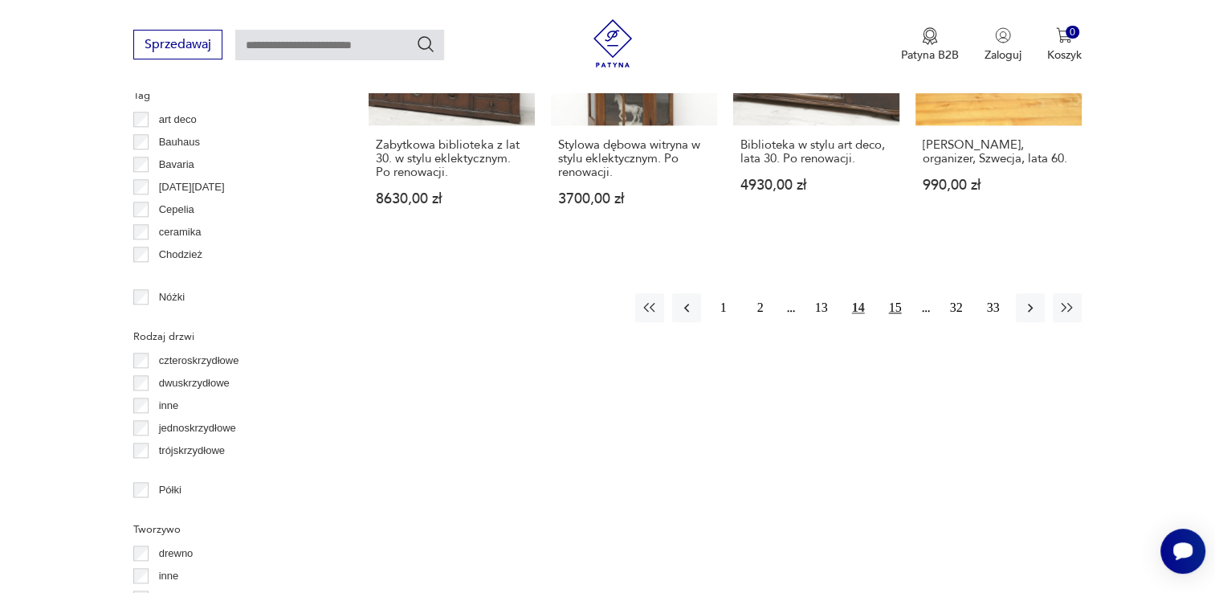
click at [814, 294] on button "15" at bounding box center [895, 307] width 29 height 29
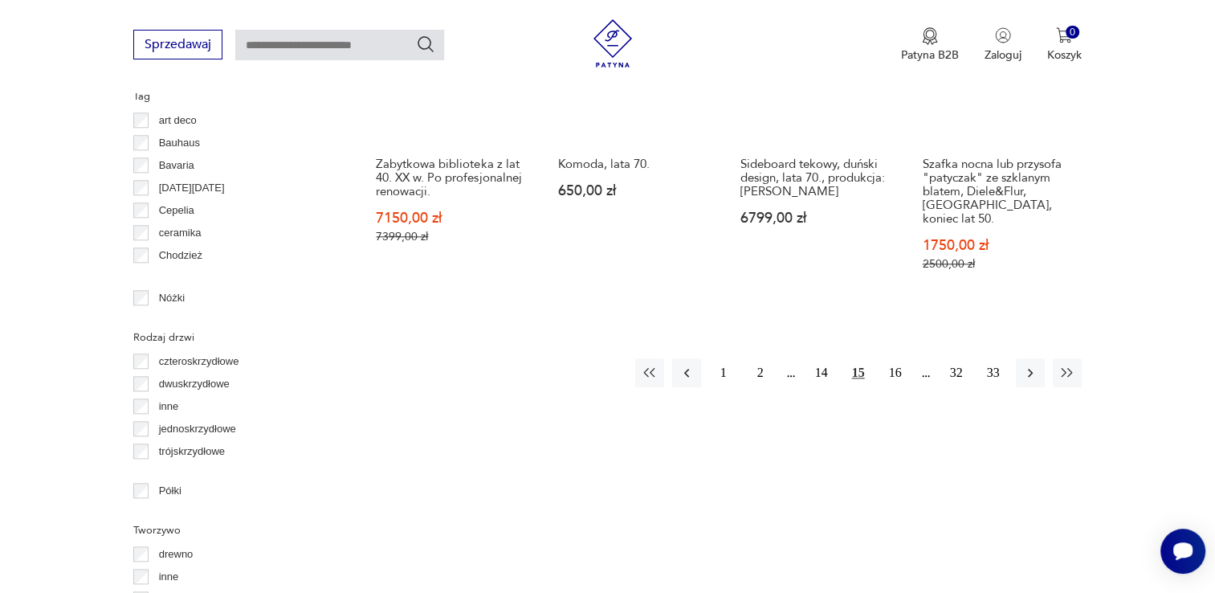
scroll to position [1710, 0]
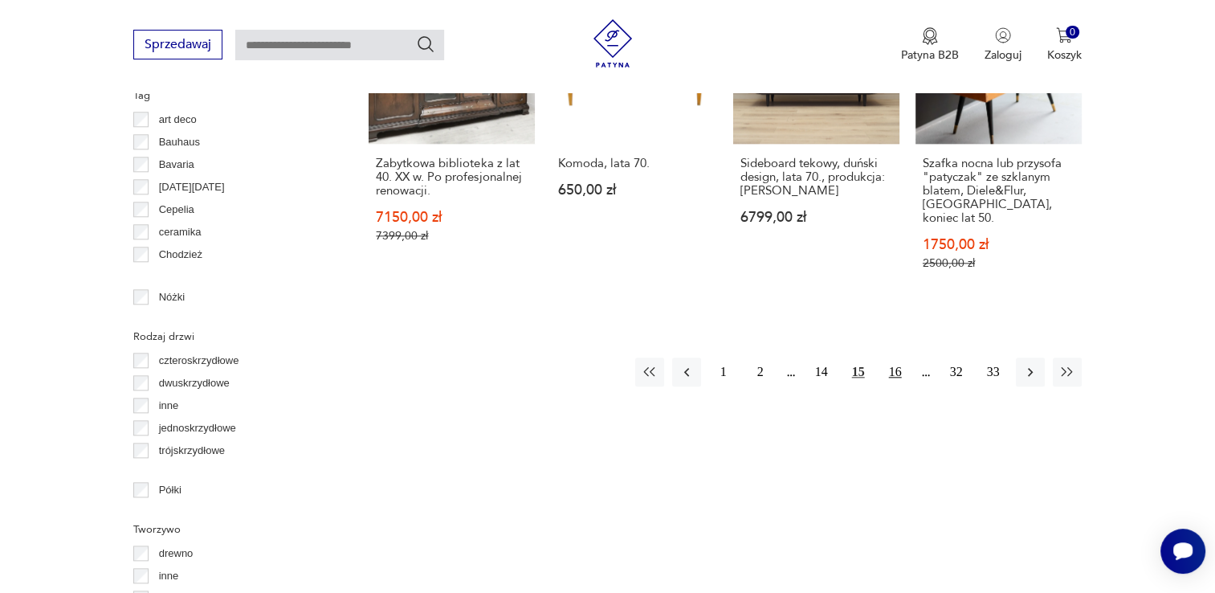
click at [814, 357] on button "16" at bounding box center [895, 371] width 29 height 29
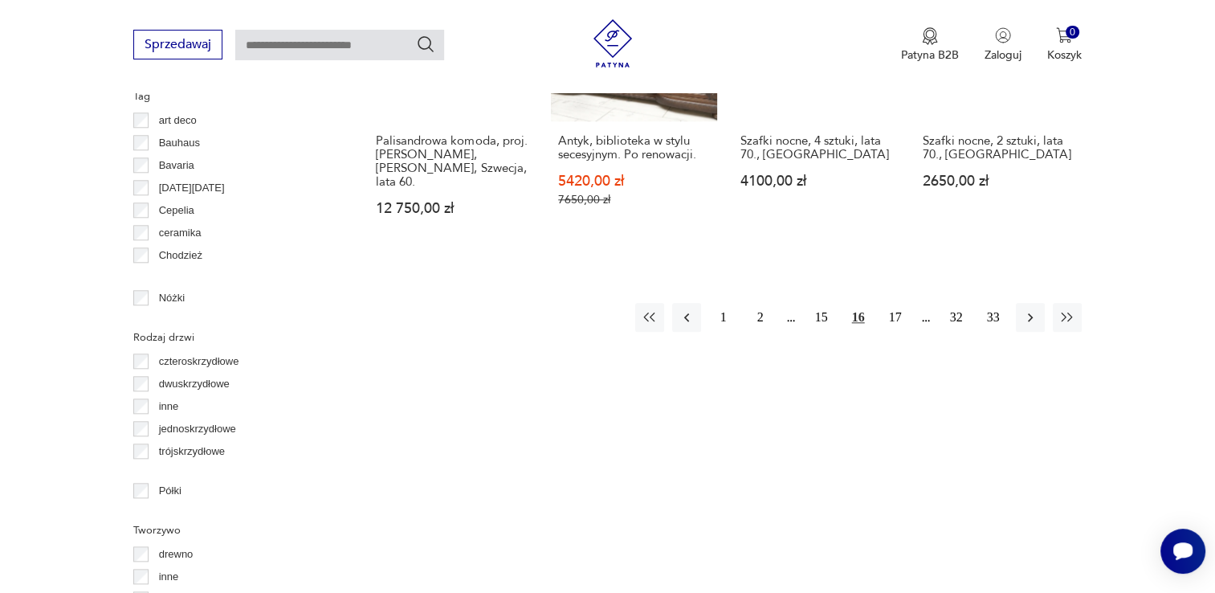
scroll to position [1710, 0]
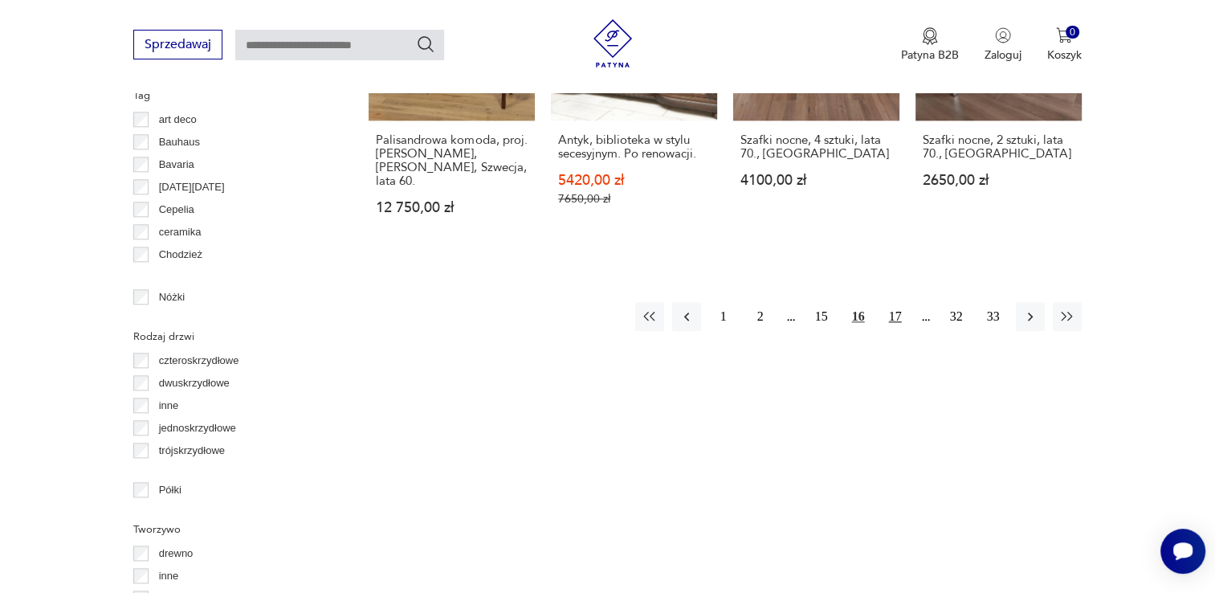
click at [814, 302] on button "17" at bounding box center [895, 316] width 29 height 29
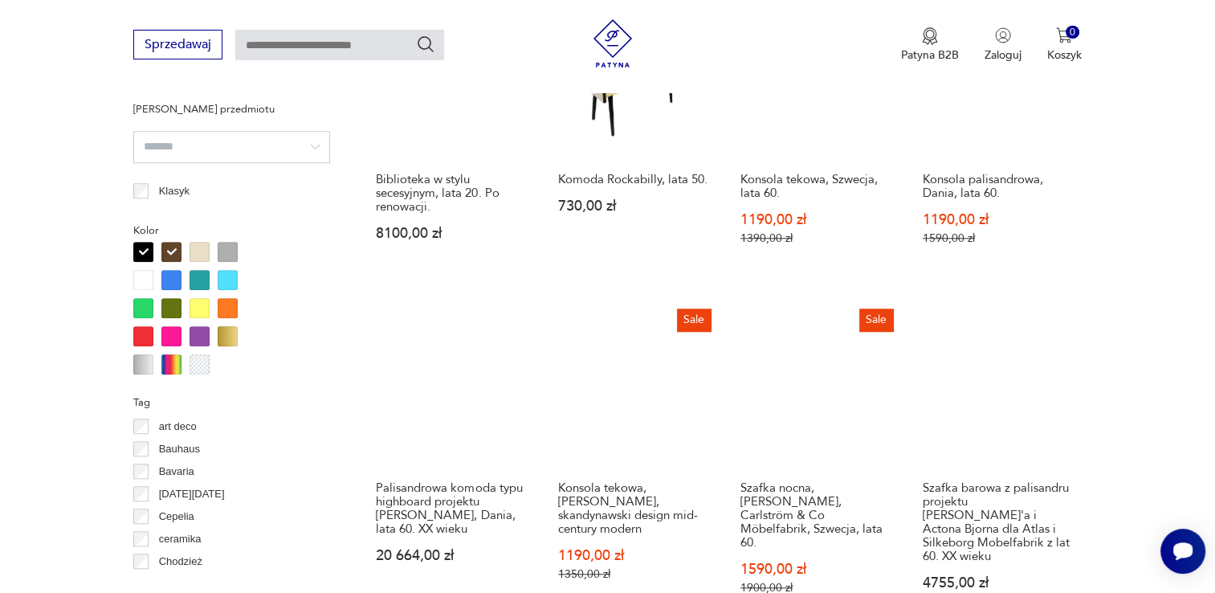
scroll to position [1550, 0]
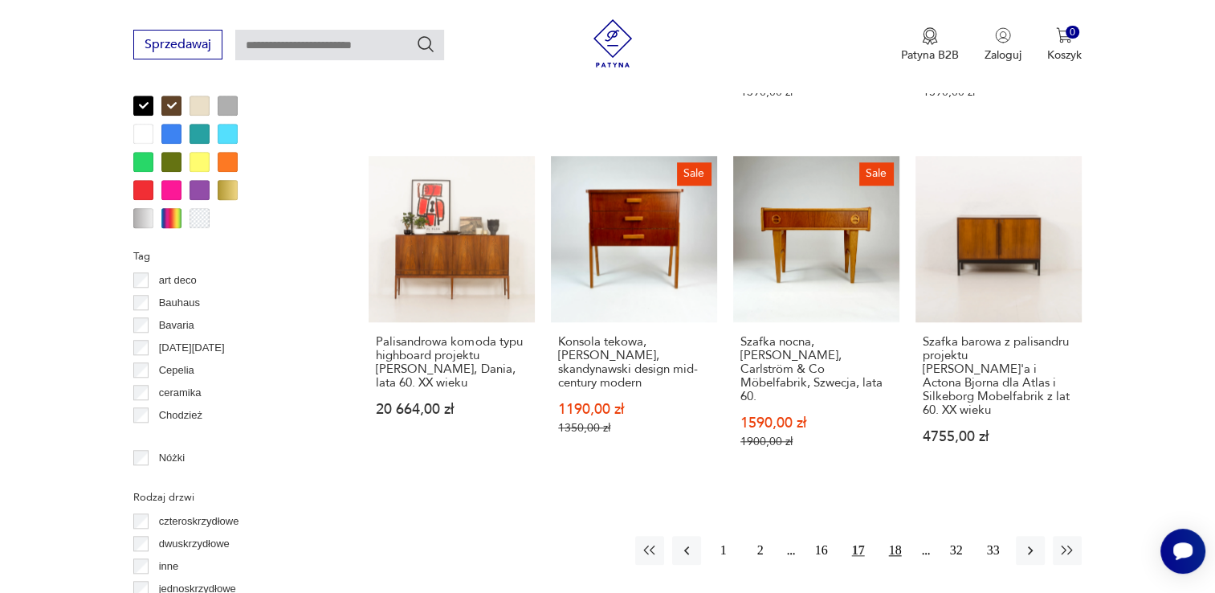
click at [814, 536] on button "18" at bounding box center [895, 550] width 29 height 29
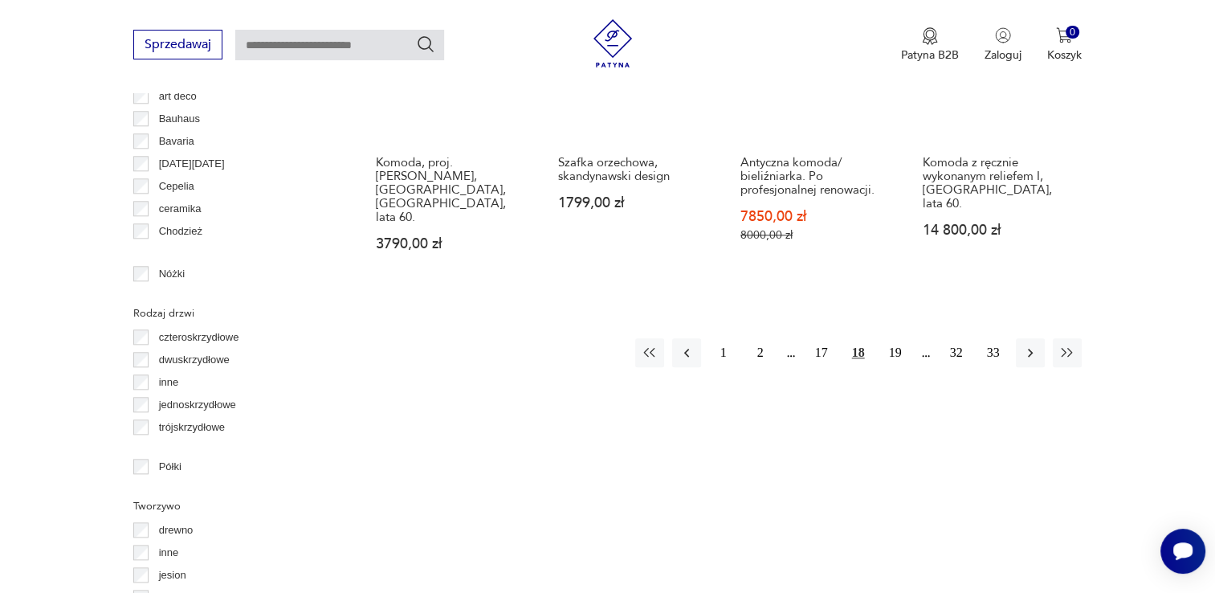
scroll to position [1790, 0]
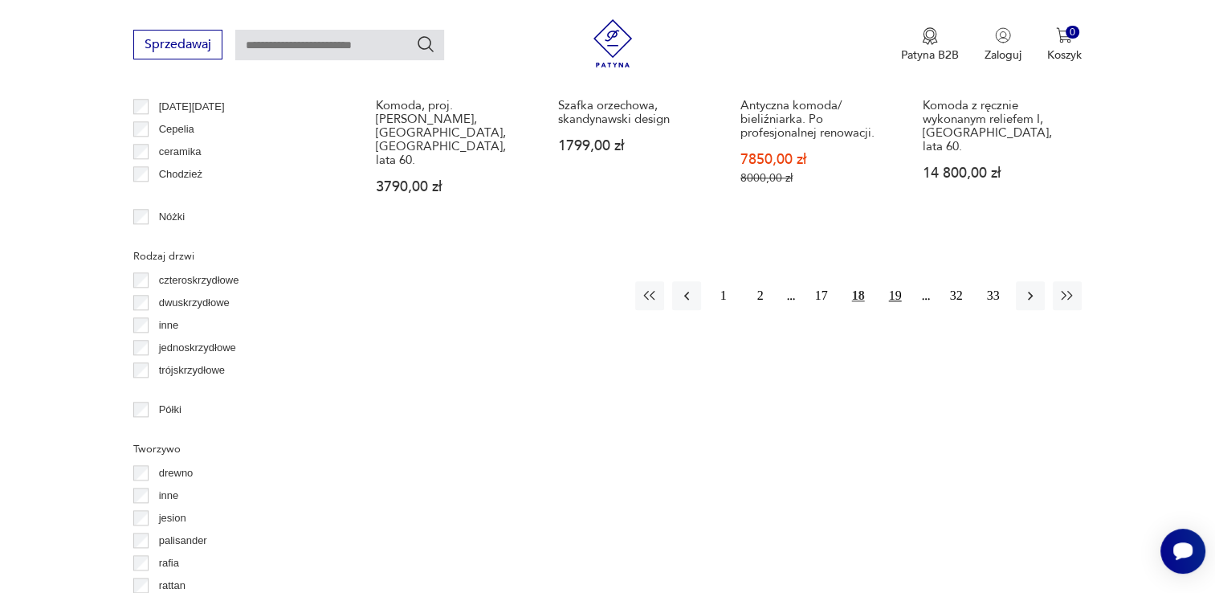
click at [814, 281] on button "19" at bounding box center [895, 295] width 29 height 29
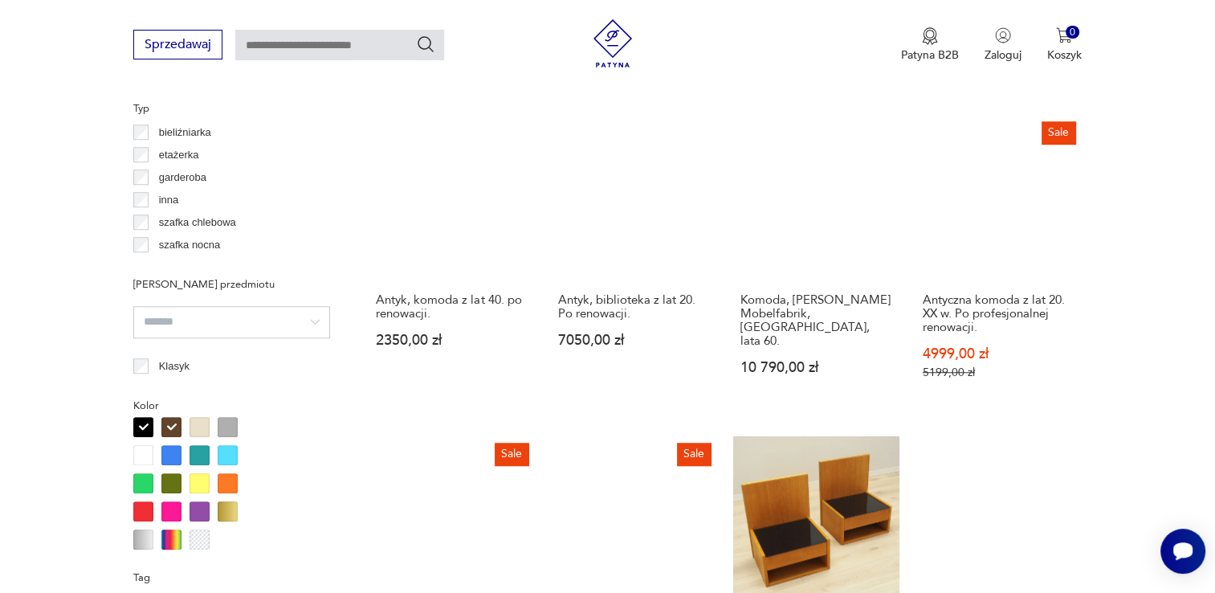
scroll to position [1710, 0]
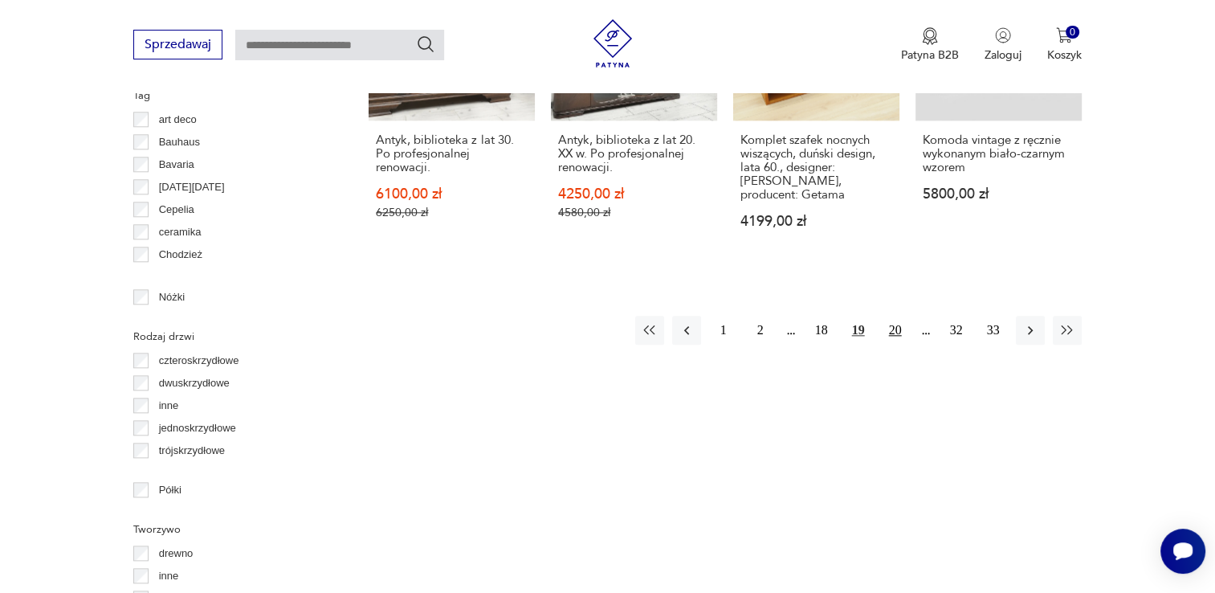
click at [814, 327] on button "20" at bounding box center [895, 330] width 29 height 29
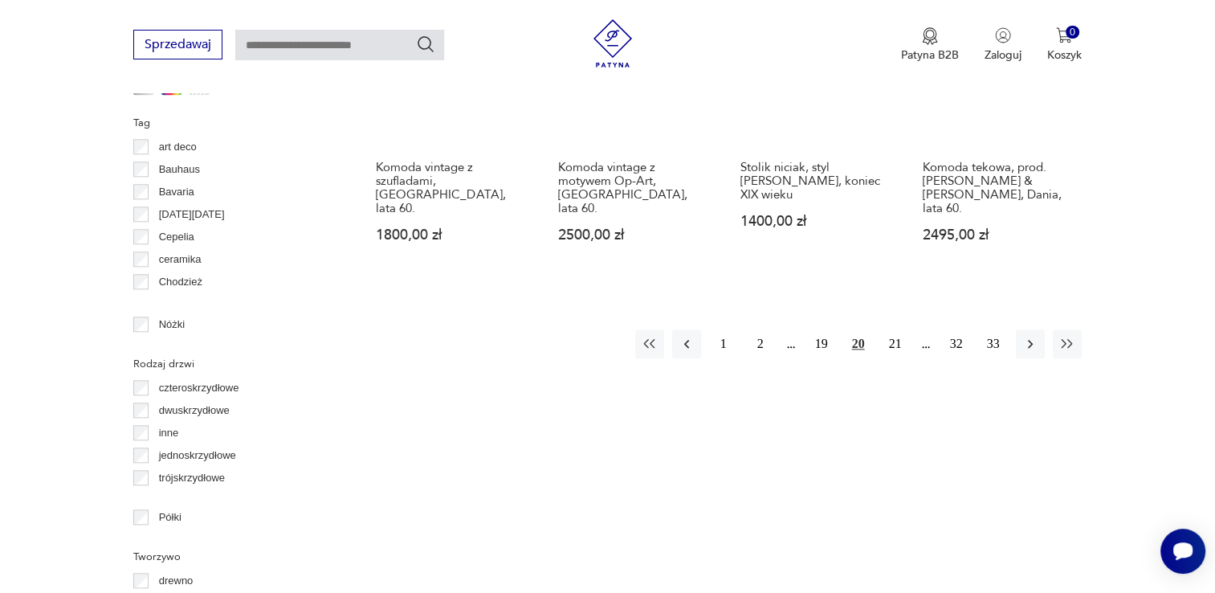
scroll to position [1710, 0]
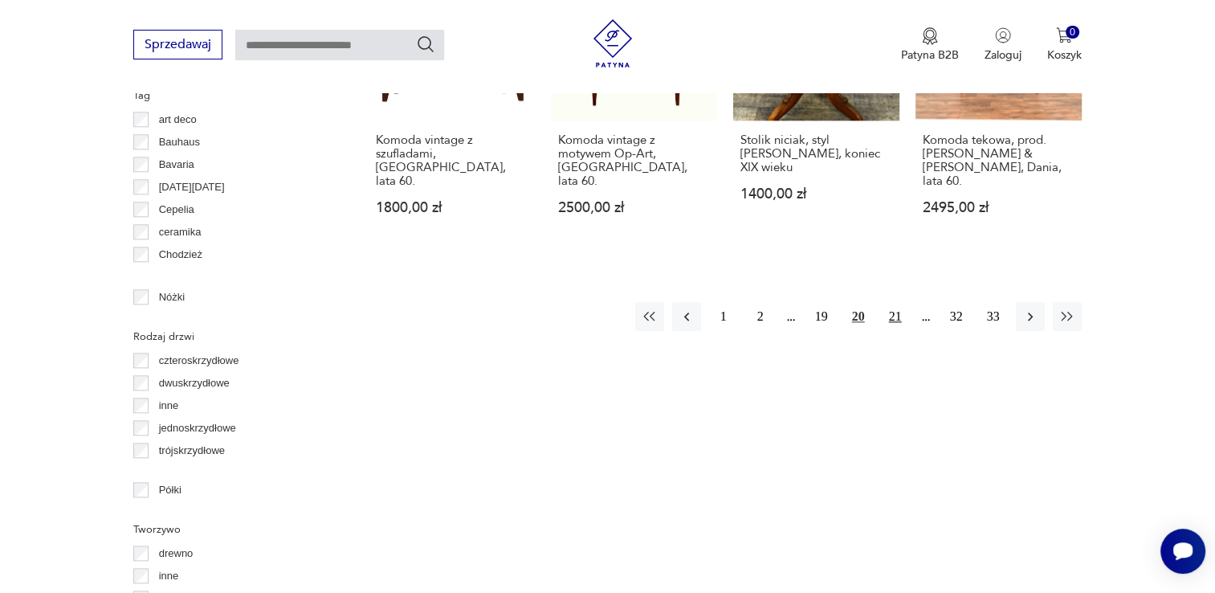
click at [814, 302] on button "21" at bounding box center [895, 316] width 29 height 29
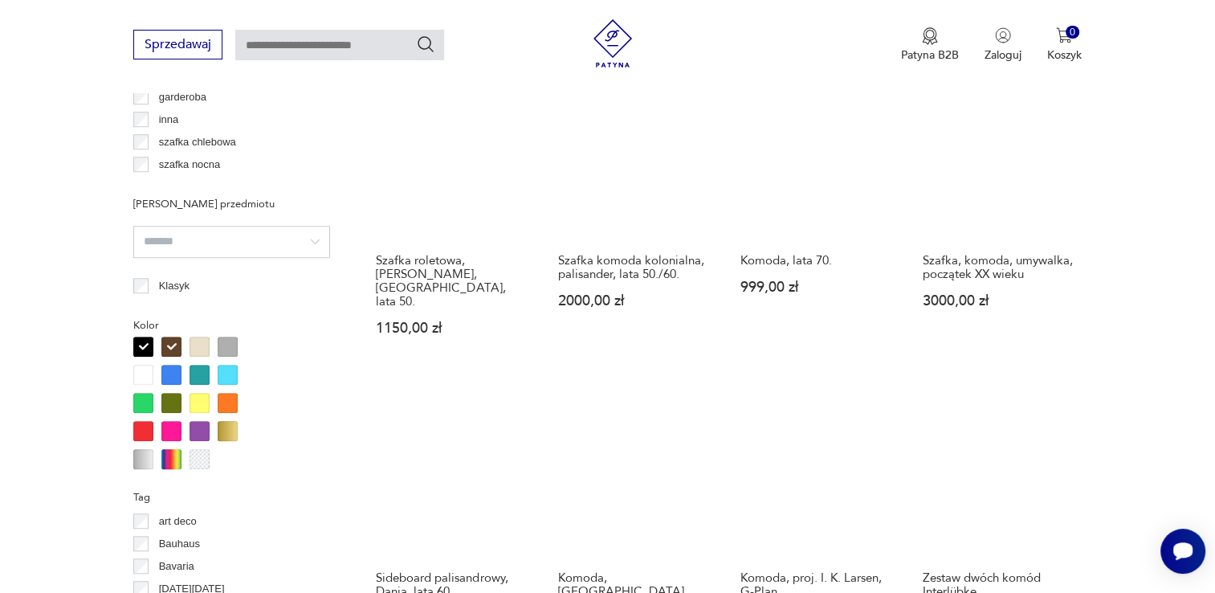
scroll to position [1710, 0]
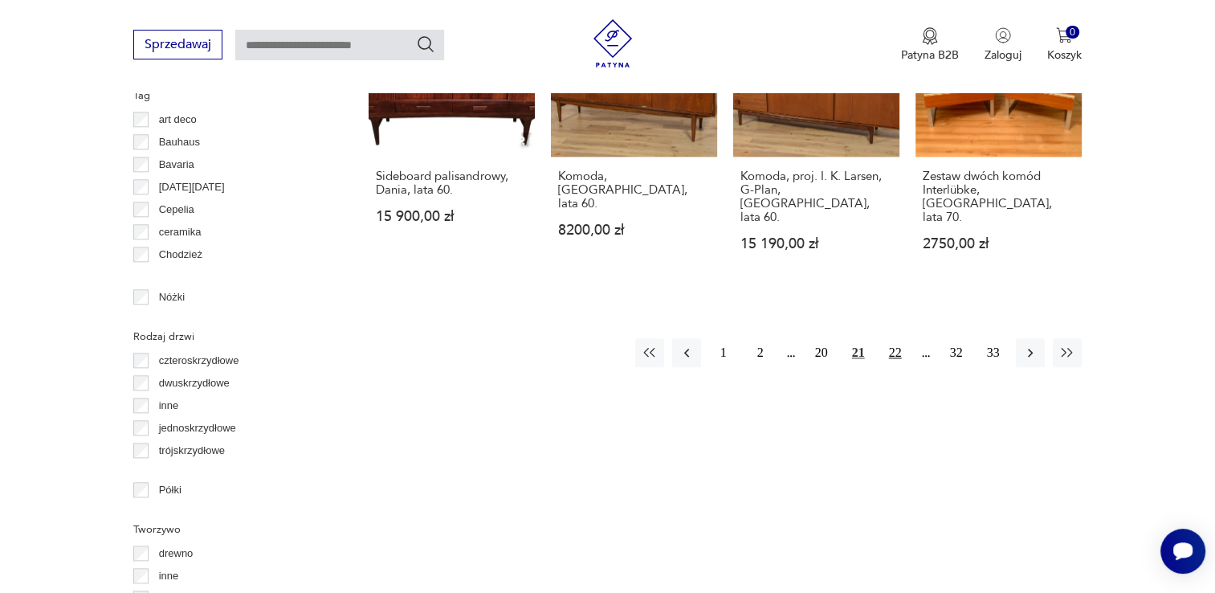
click at [814, 338] on button "22" at bounding box center [895, 352] width 29 height 29
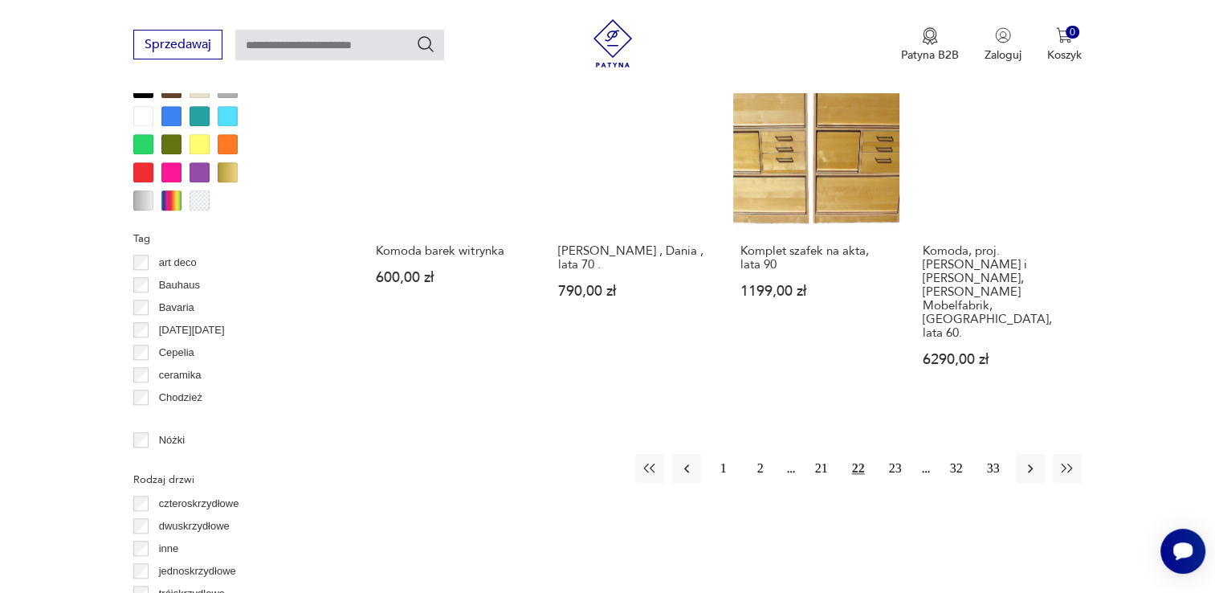
scroll to position [1630, 0]
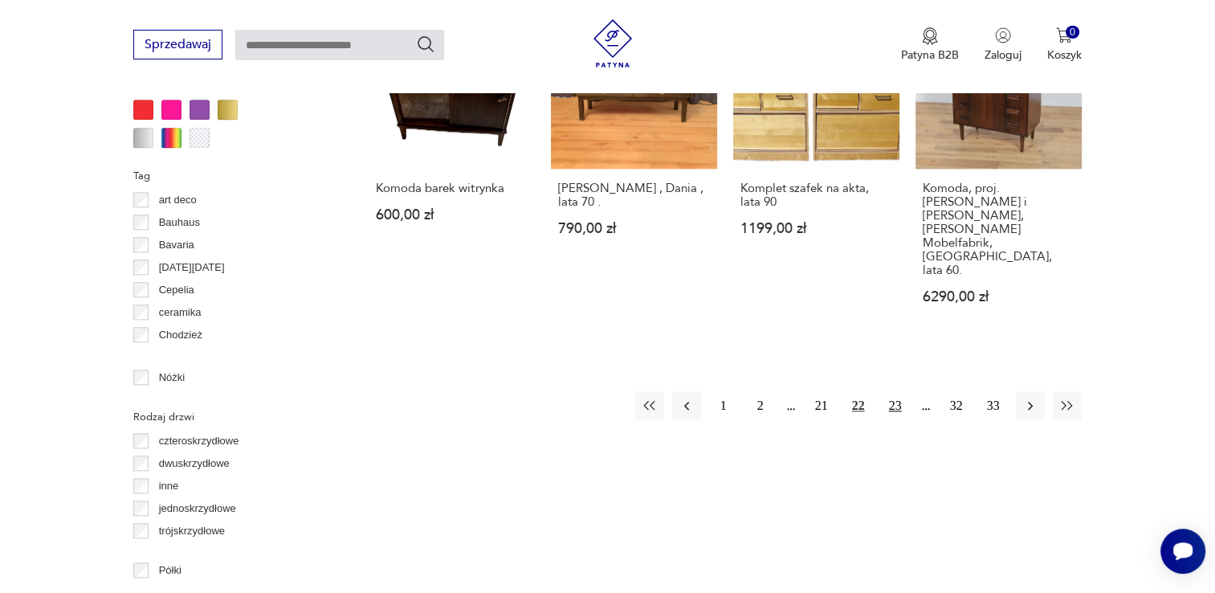
click at [814, 391] on button "23" at bounding box center [895, 405] width 29 height 29
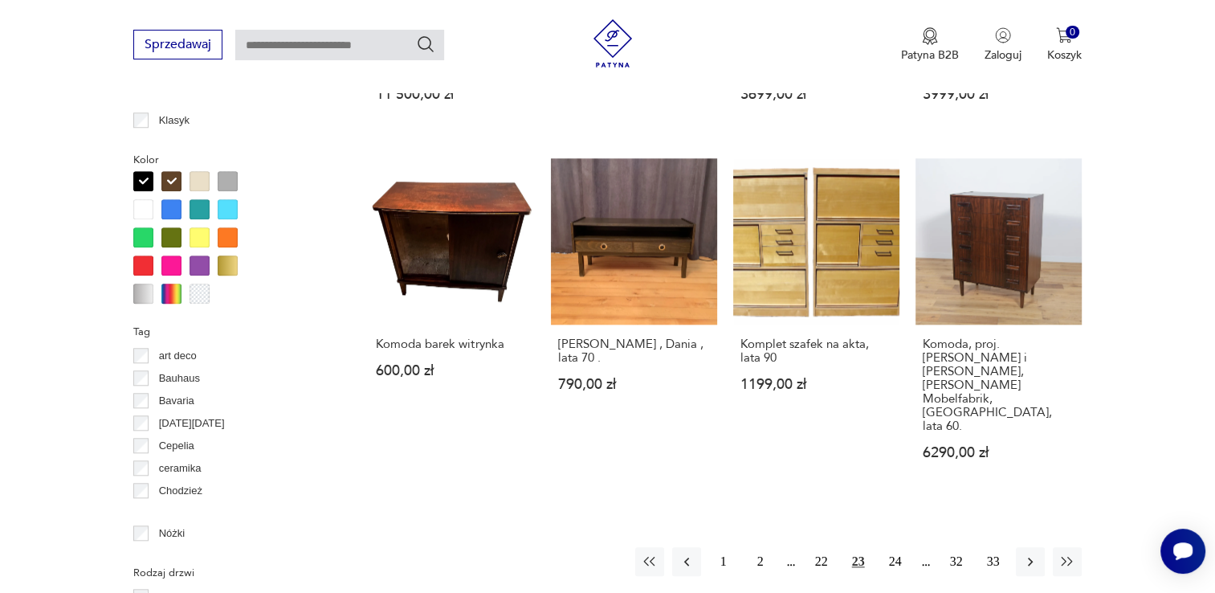
drag, startPoint x: 1144, startPoint y: 341, endPoint x: 1127, endPoint y: 399, distance: 60.2
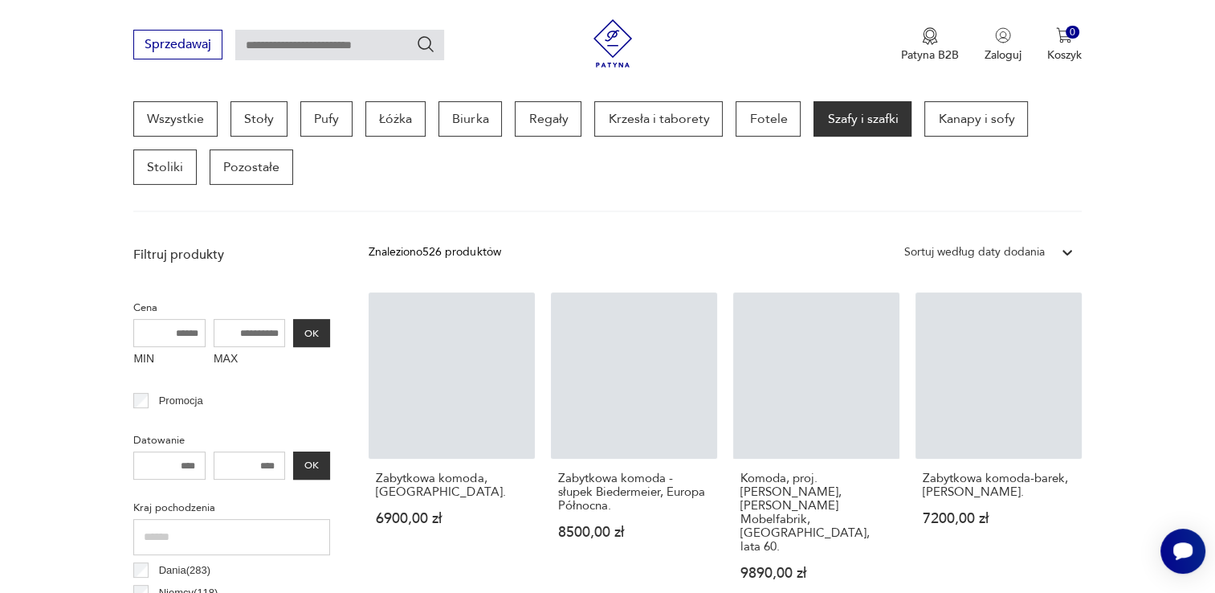
scroll to position [426, 0]
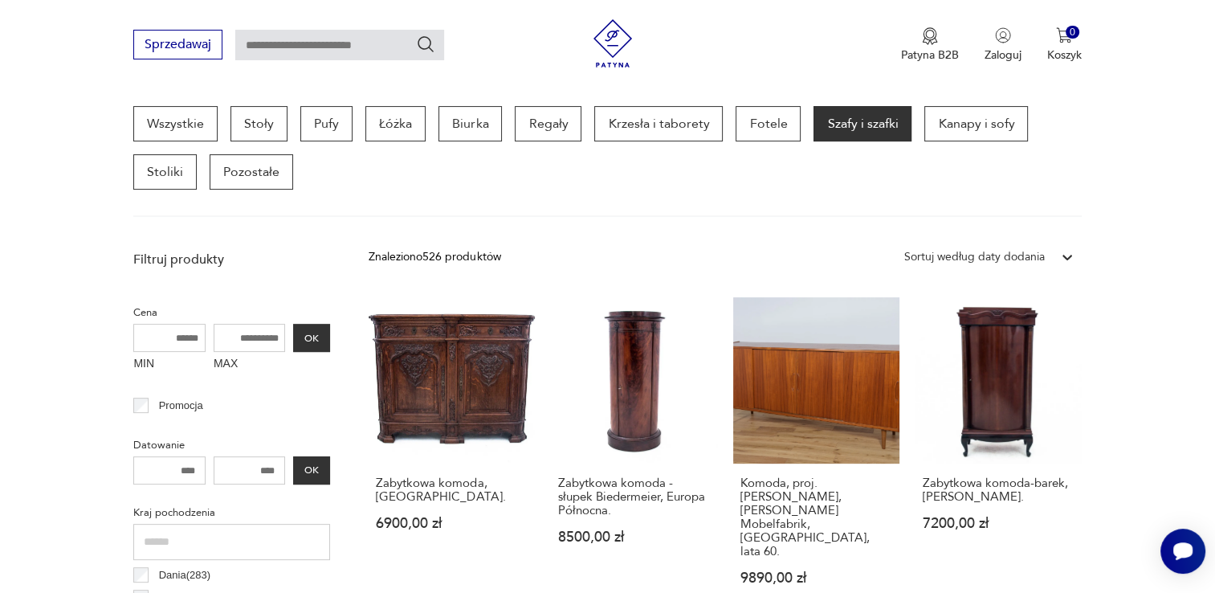
drag, startPoint x: 1127, startPoint y: 399, endPoint x: 1159, endPoint y: 426, distance: 41.6
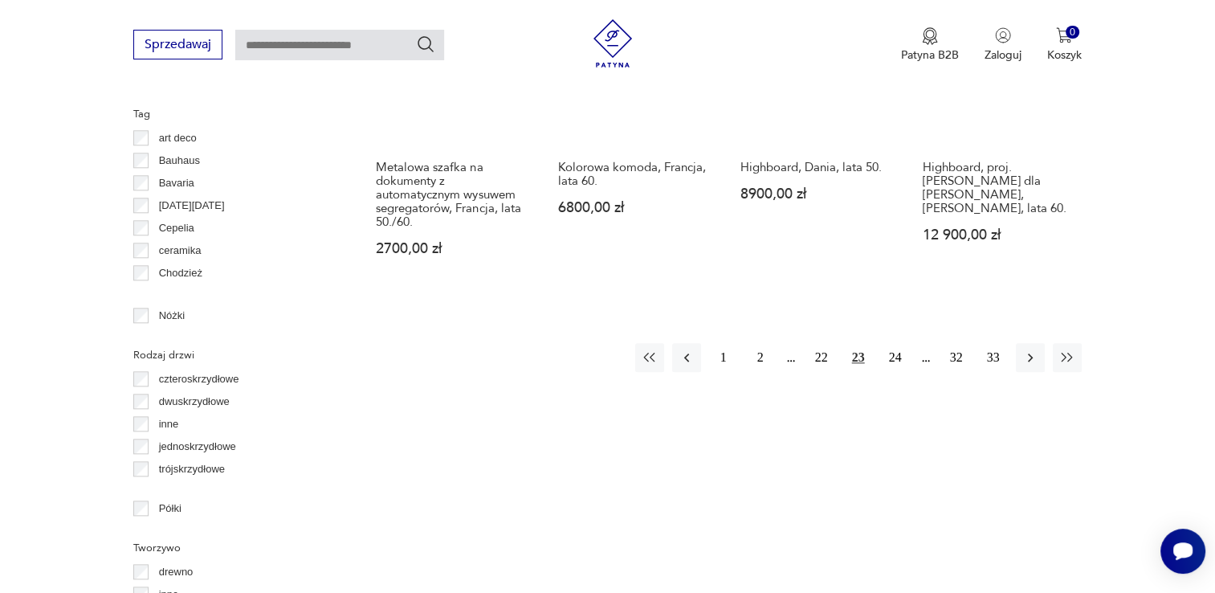
scroll to position [1790, 0]
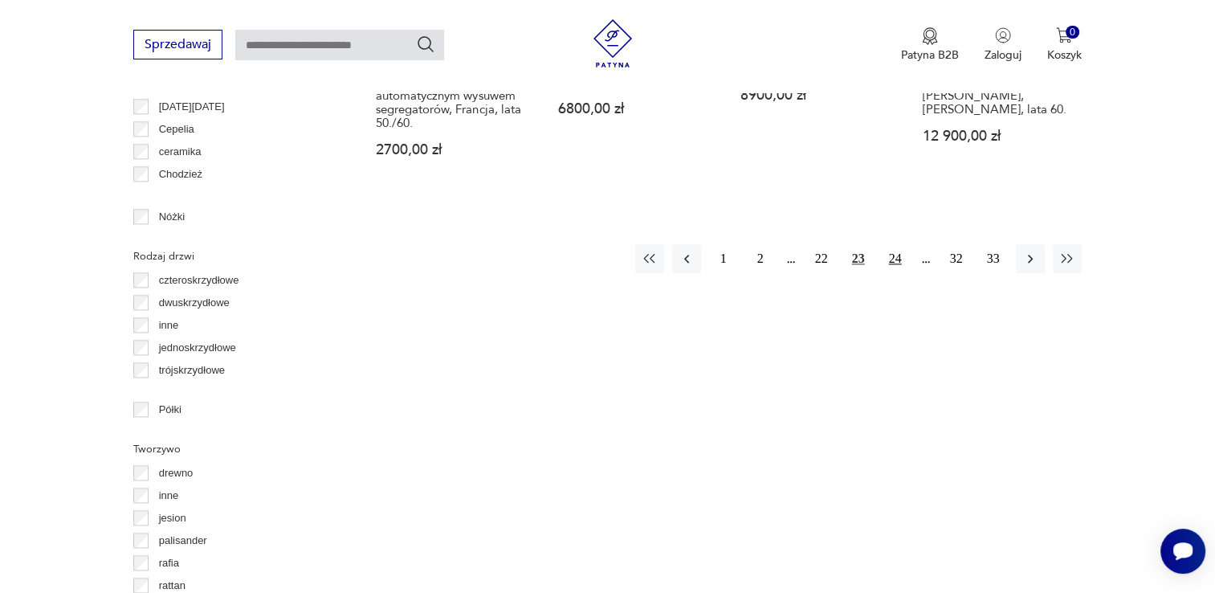
click at [814, 244] on button "24" at bounding box center [895, 258] width 29 height 29
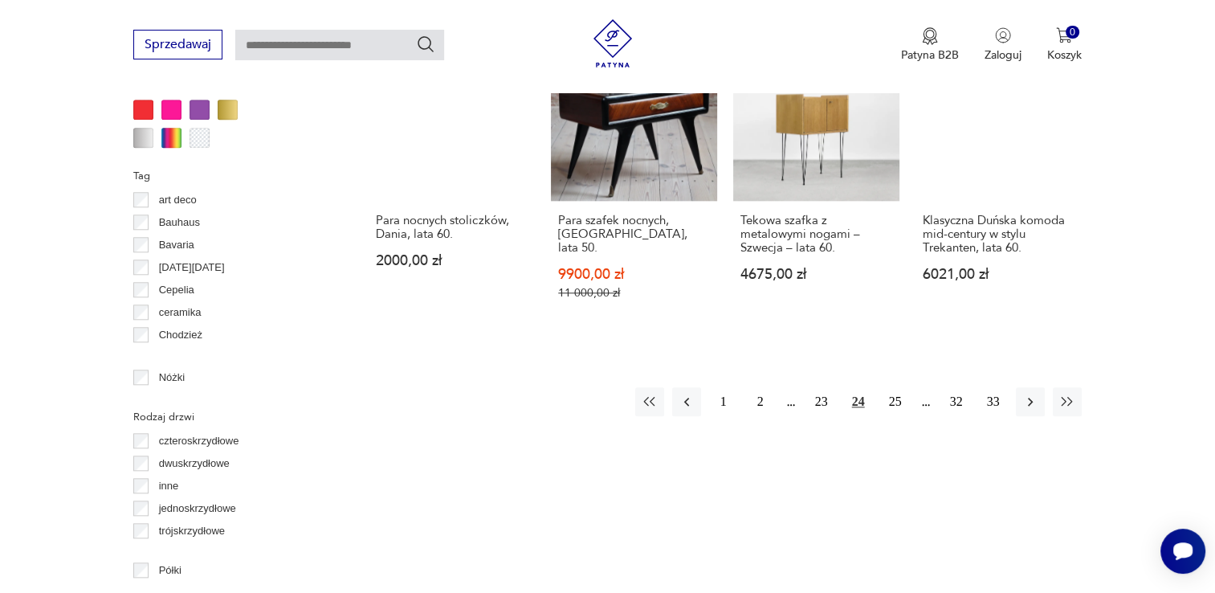
scroll to position [1710, 0]
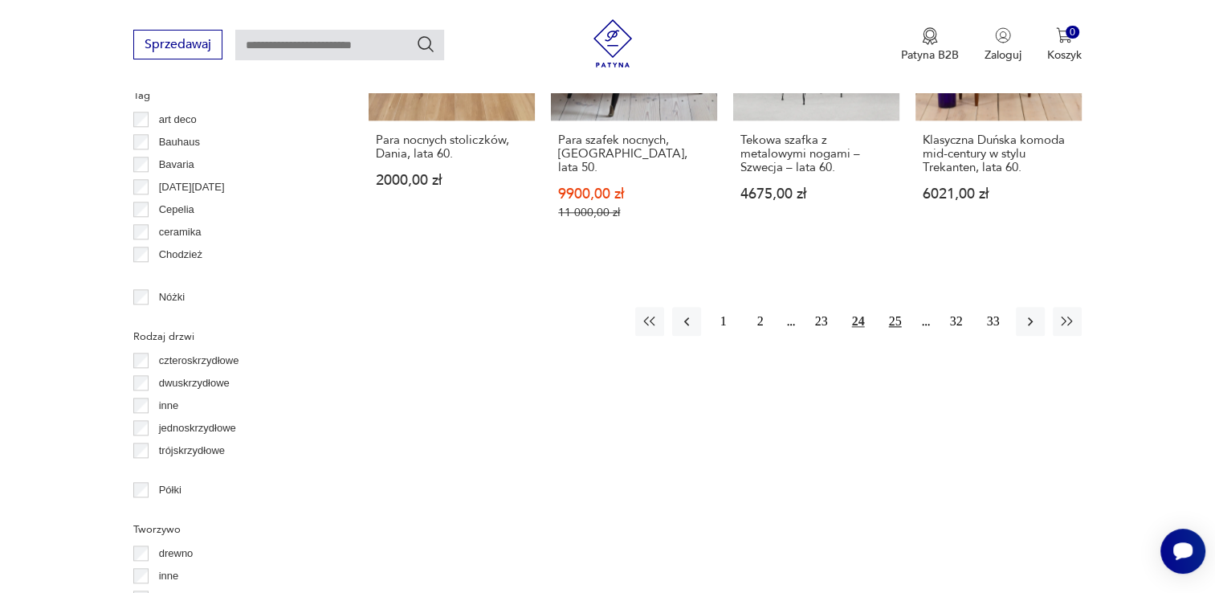
click at [814, 307] on button "25" at bounding box center [895, 321] width 29 height 29
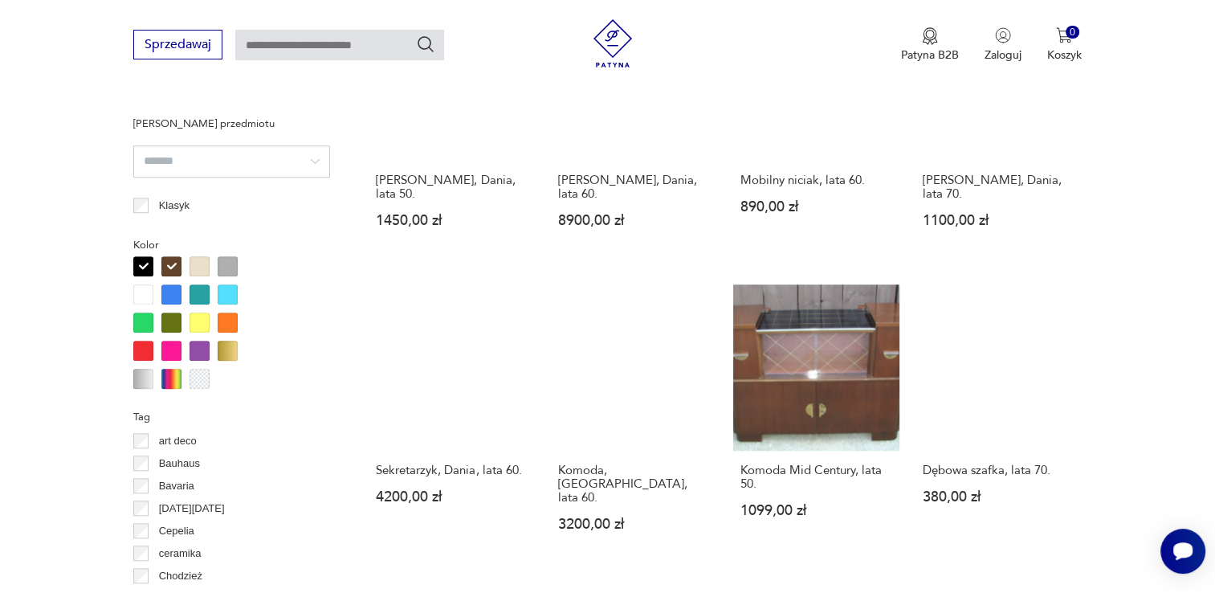
scroll to position [1630, 0]
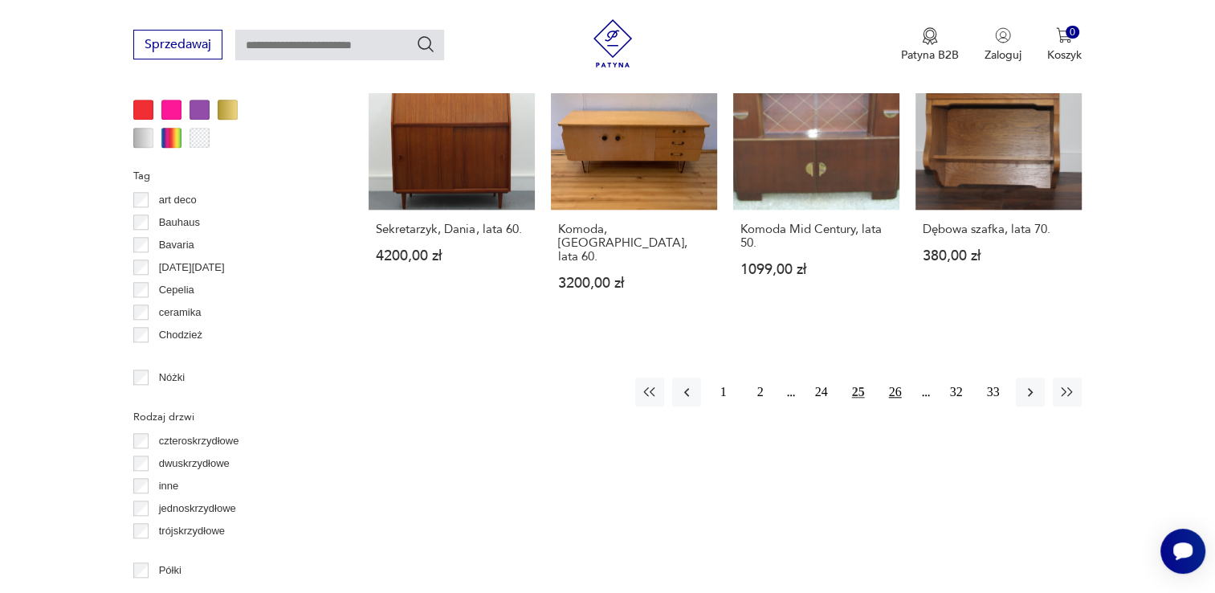
click at [814, 377] on button "26" at bounding box center [895, 391] width 29 height 29
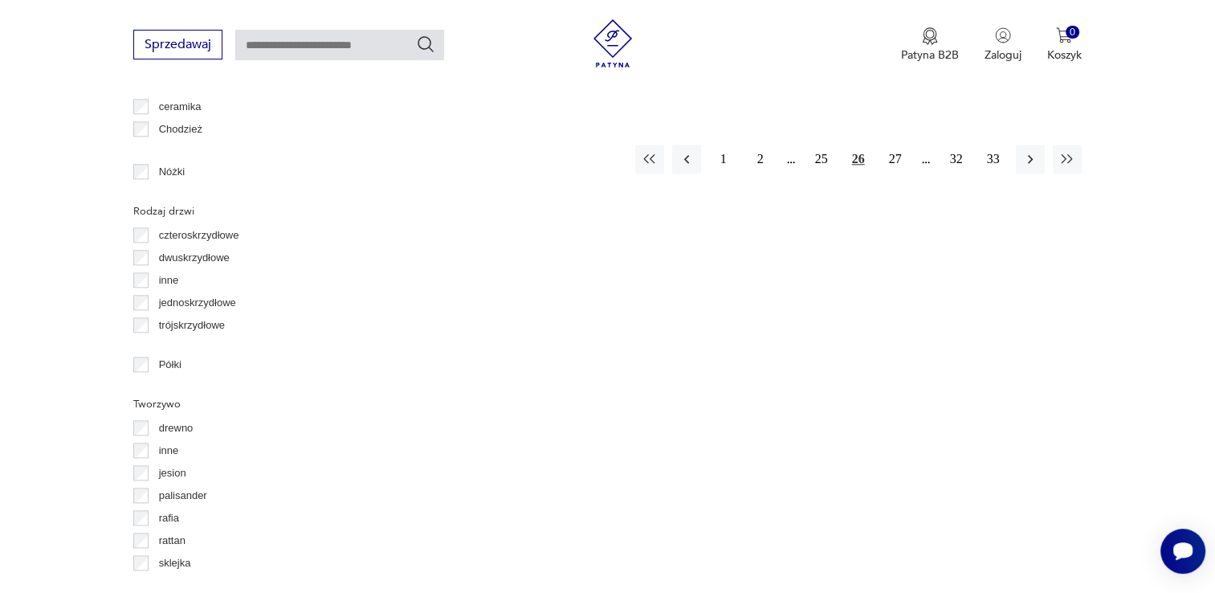
scroll to position [1630, 0]
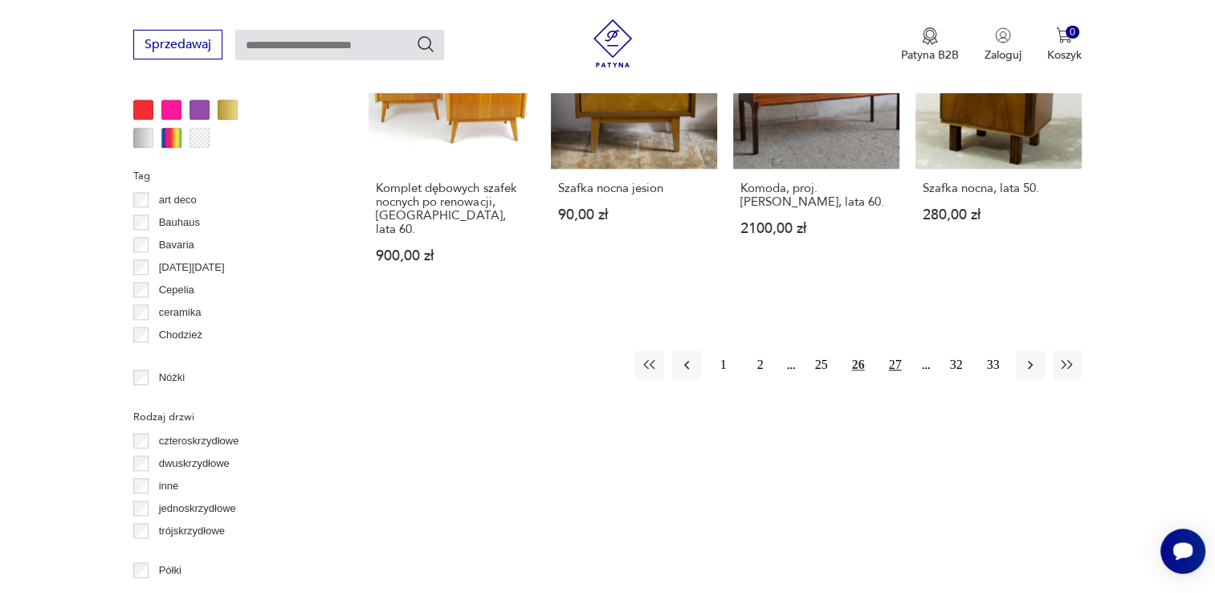
click at [814, 350] on button "27" at bounding box center [895, 364] width 29 height 29
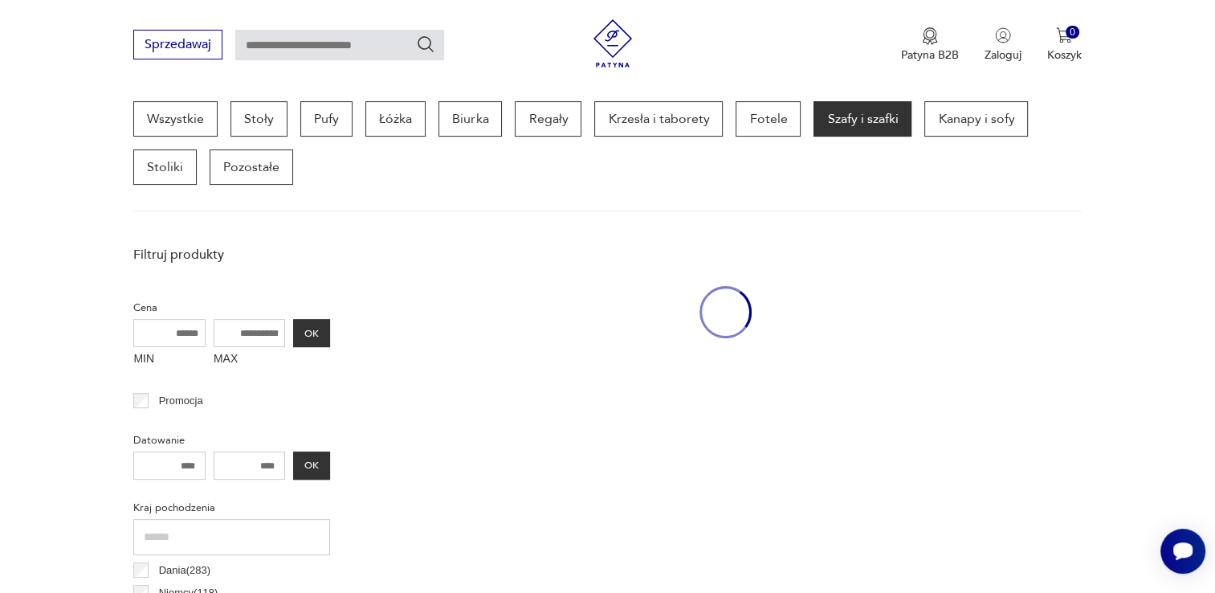
scroll to position [426, 0]
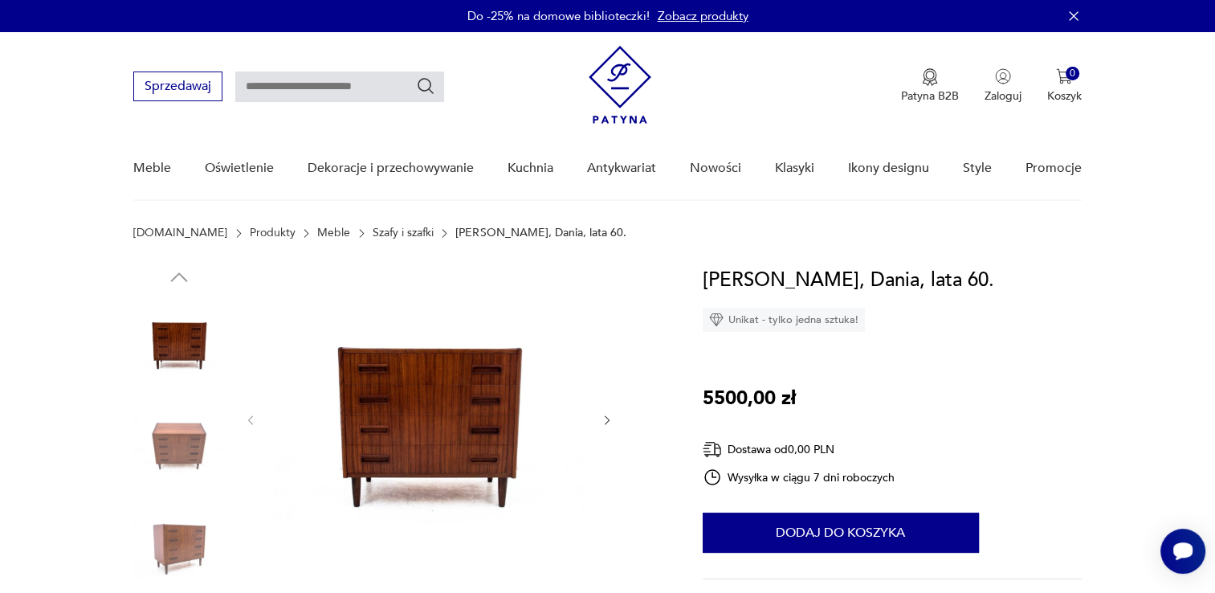
click at [608, 426] on icon "button" at bounding box center [608, 420] width 14 height 14
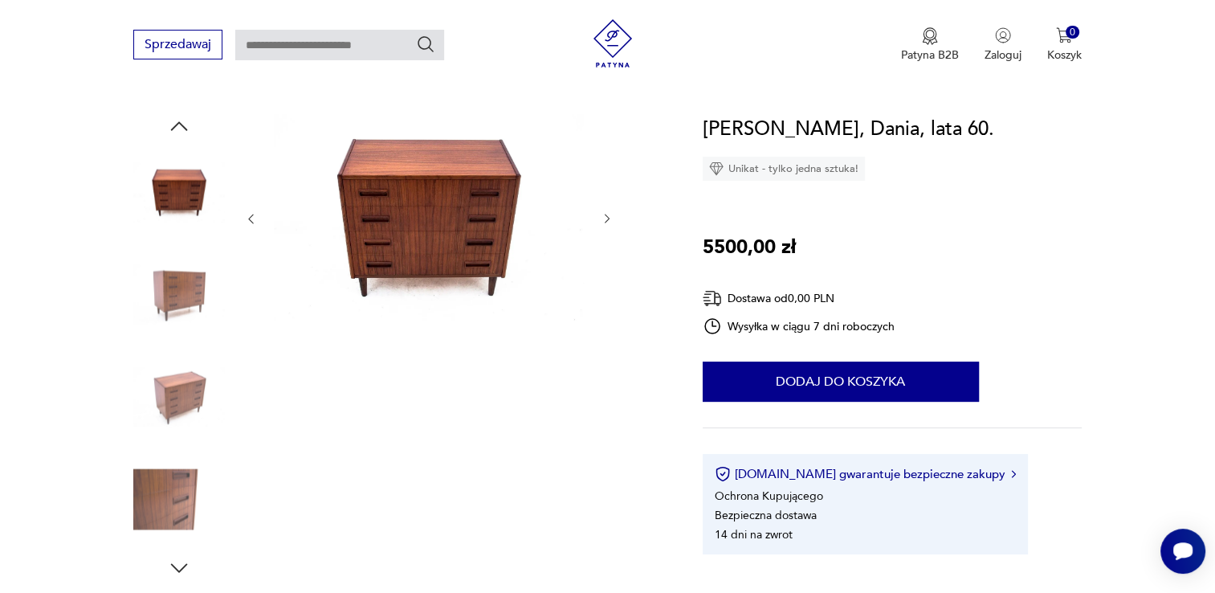
scroll to position [241, 0]
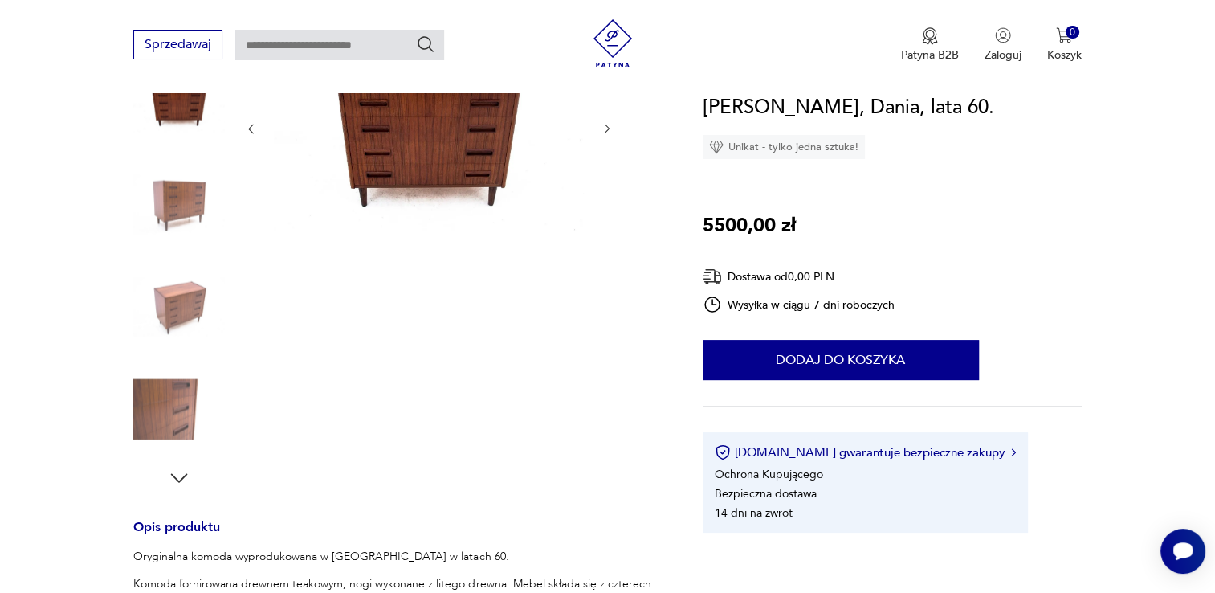
click at [604, 121] on button "button" at bounding box center [608, 129] width 14 height 16
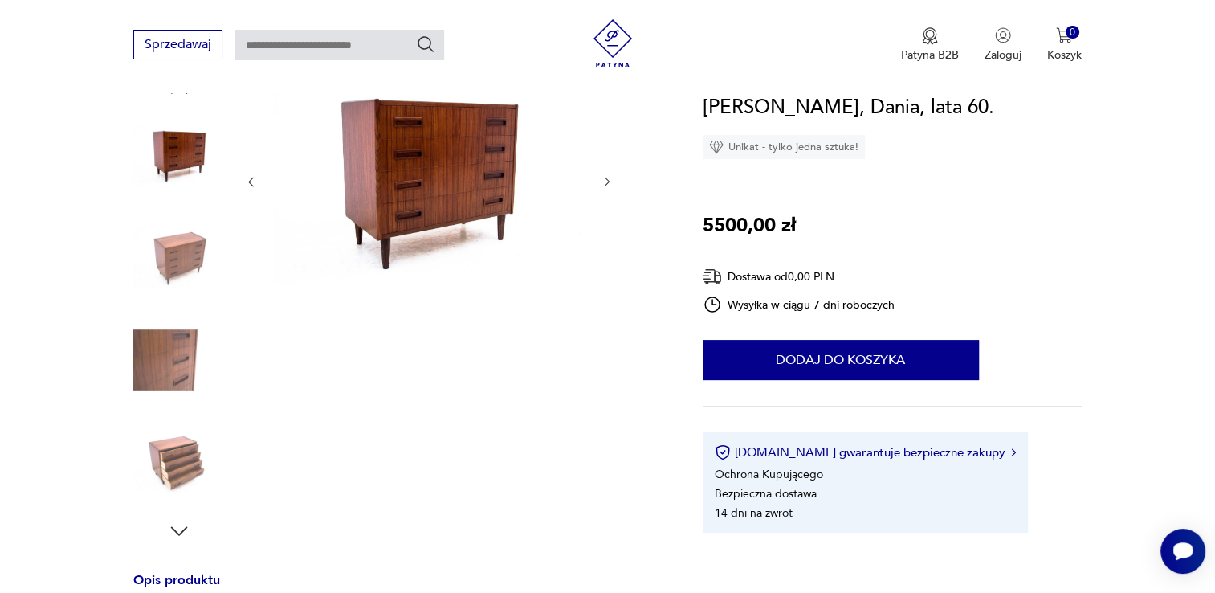
scroll to position [161, 0]
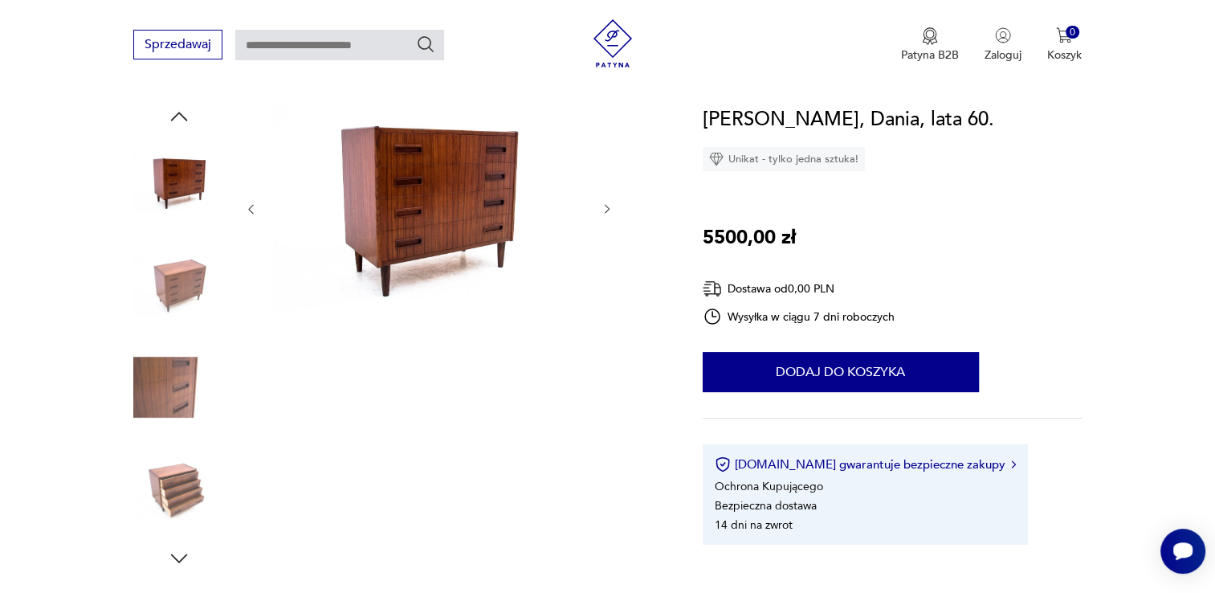
click at [610, 210] on icon "button" at bounding box center [608, 209] width 14 height 14
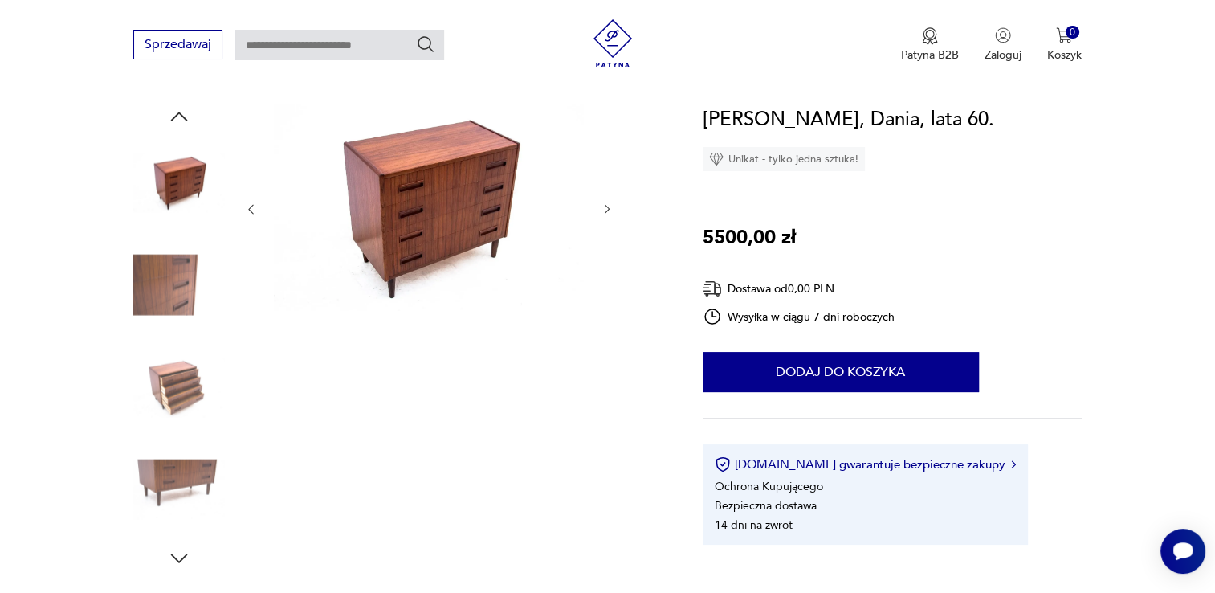
click at [610, 210] on icon "button" at bounding box center [608, 209] width 14 height 14
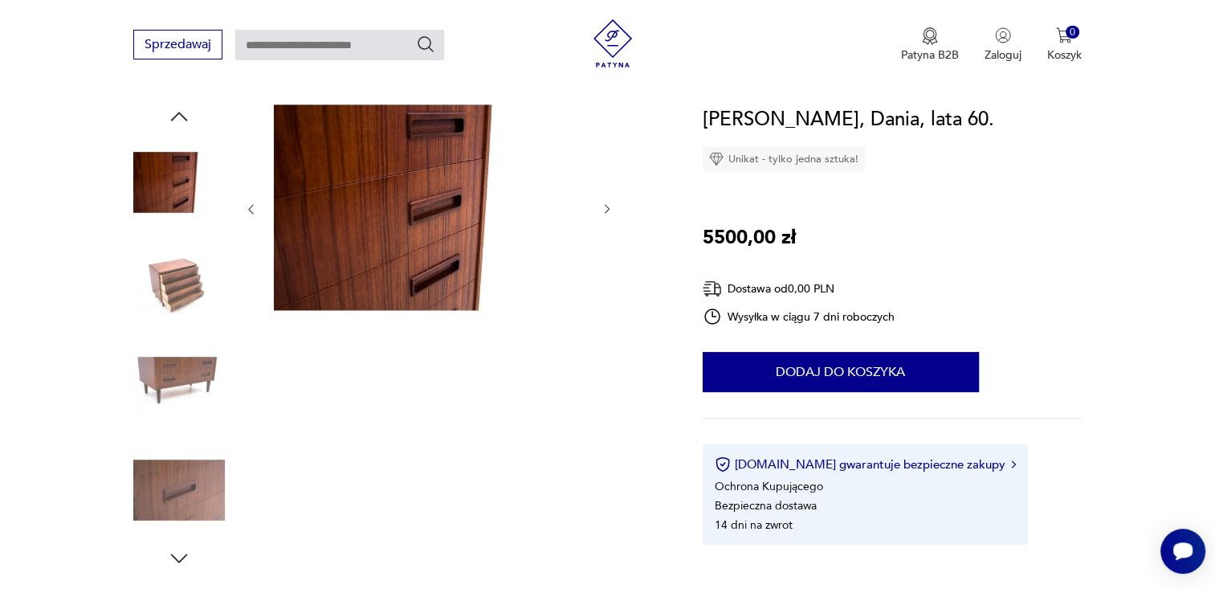
click at [610, 210] on icon "button" at bounding box center [608, 209] width 14 height 14
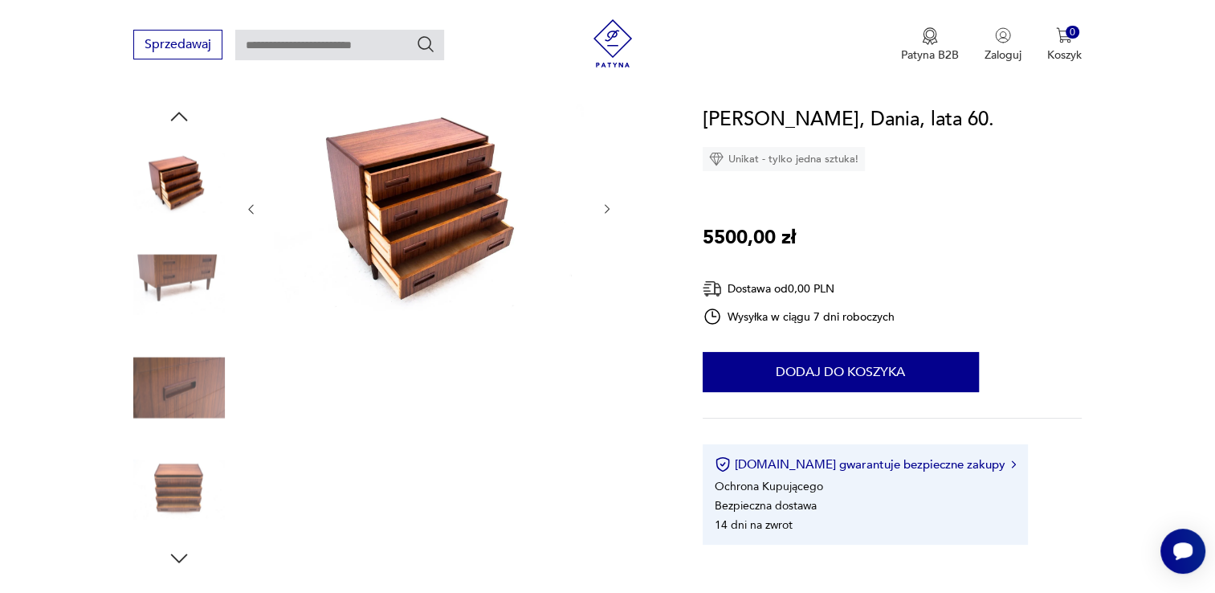
click at [610, 210] on icon "button" at bounding box center [608, 209] width 14 height 14
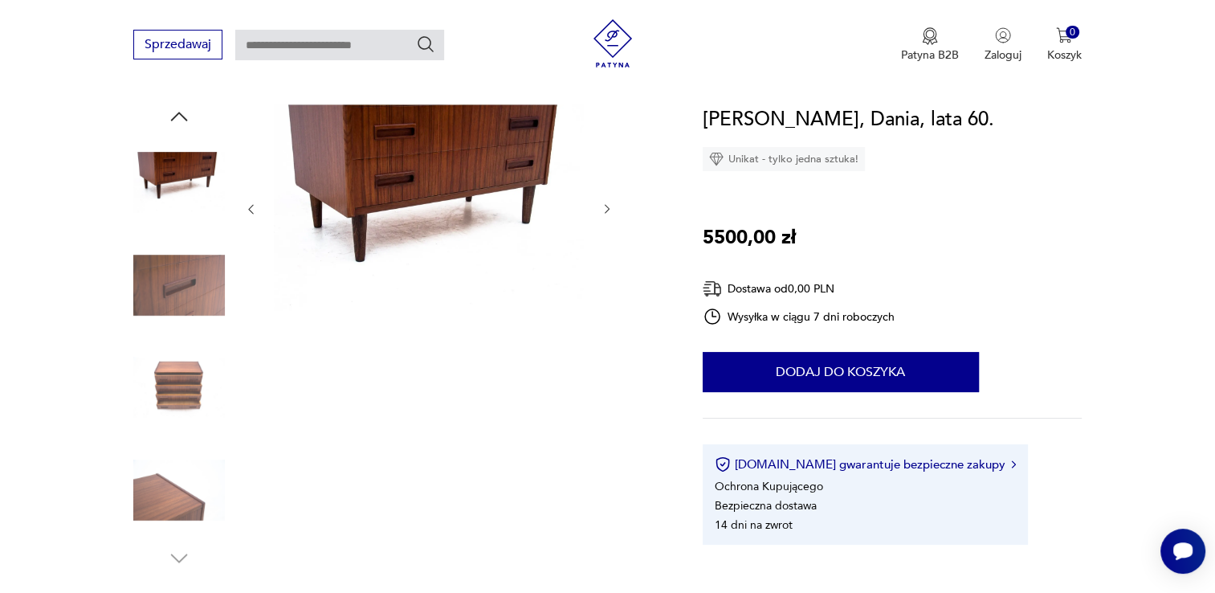
click at [610, 210] on icon "button" at bounding box center [608, 209] width 14 height 14
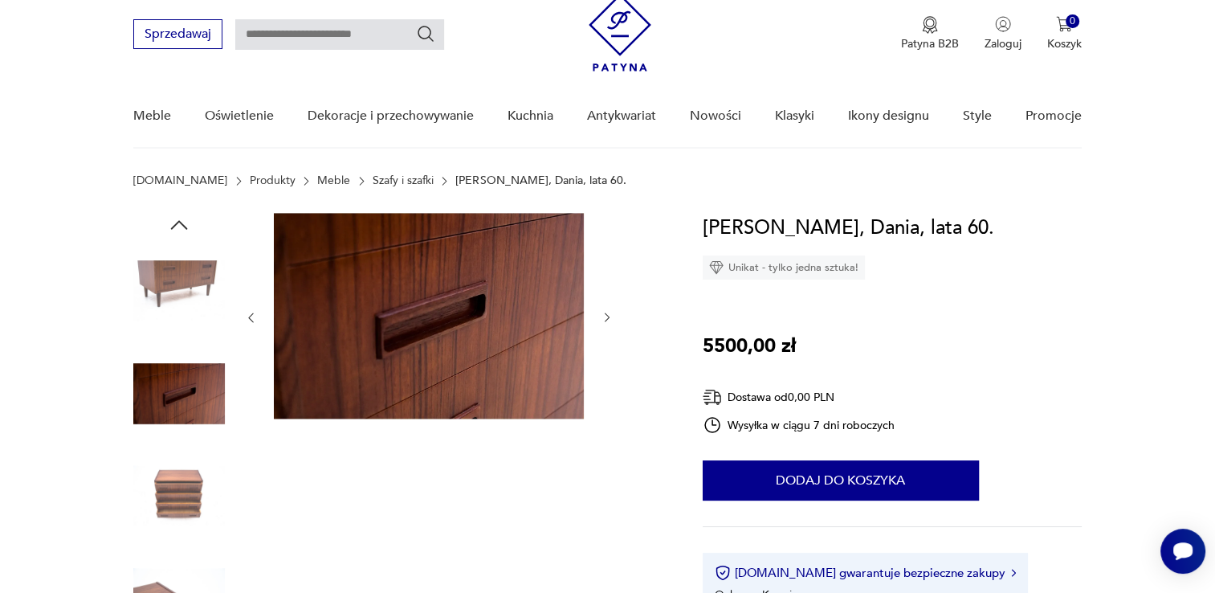
scroll to position [80, 0]
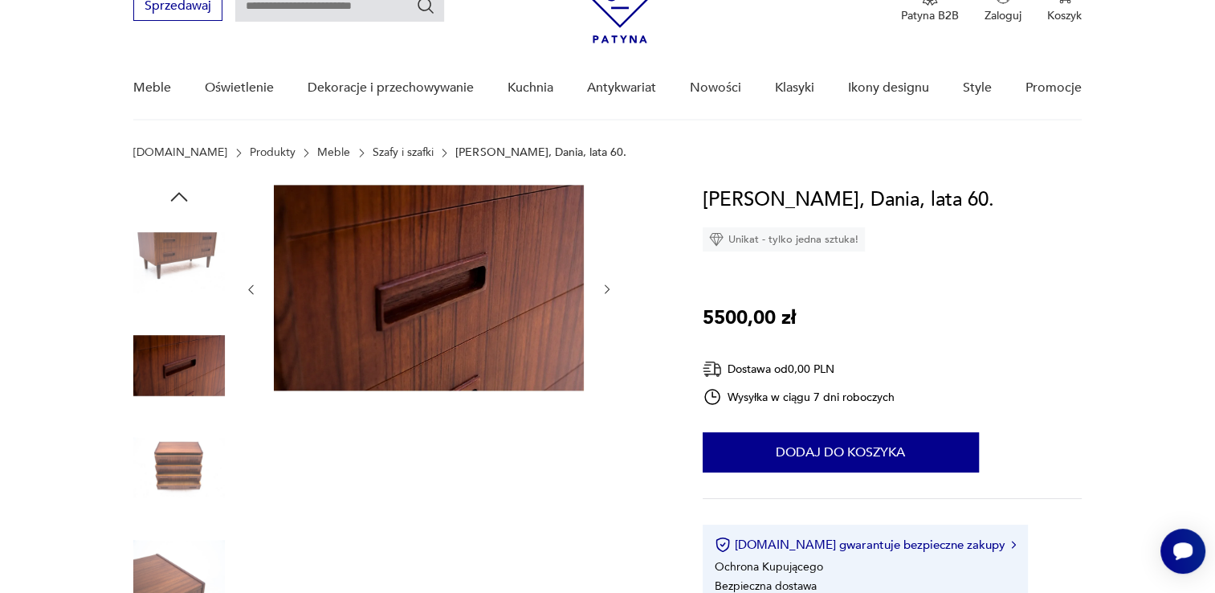
click at [607, 294] on icon "button" at bounding box center [608, 290] width 14 height 14
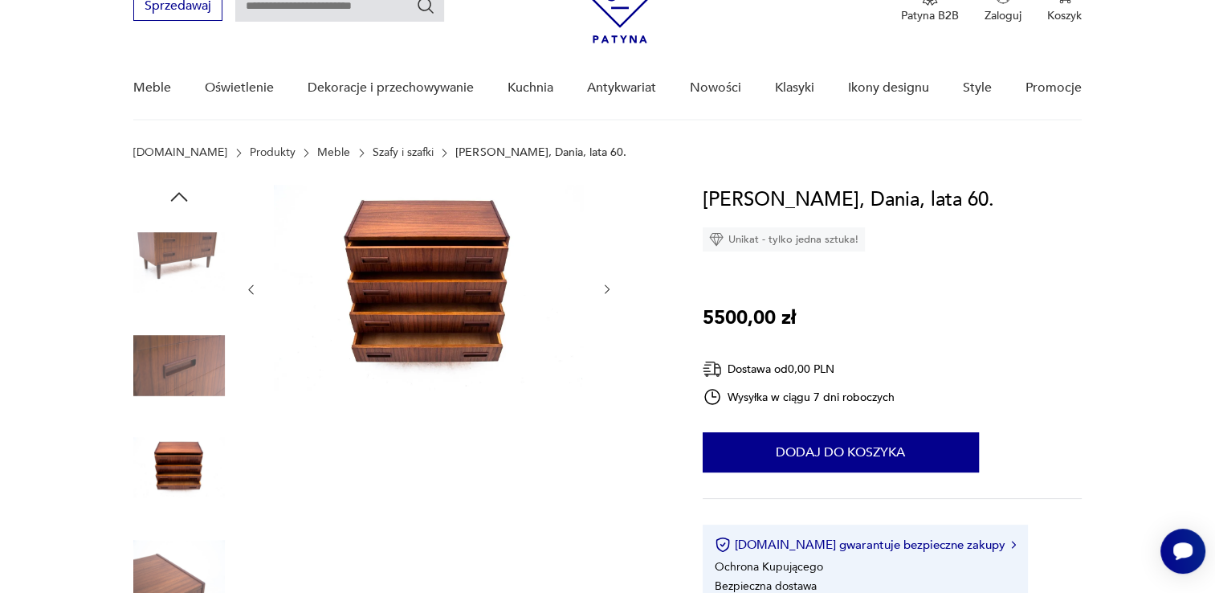
click at [607, 294] on icon "button" at bounding box center [608, 290] width 14 height 14
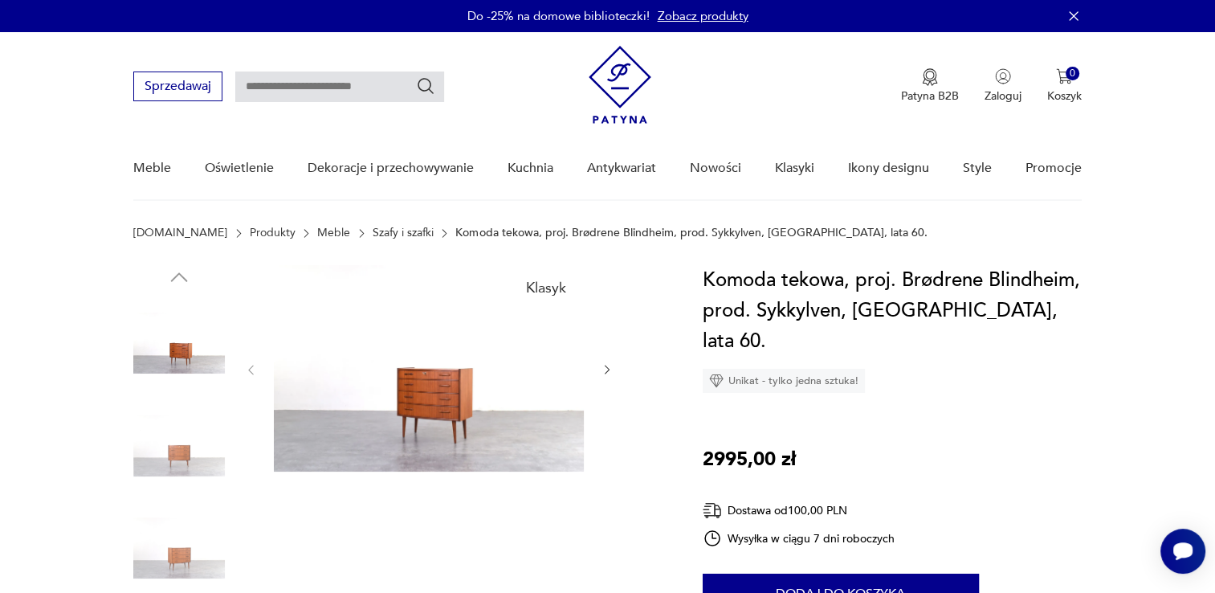
click at [606, 371] on icon "button" at bounding box center [608, 370] width 14 height 14
click at [606, 371] on icon "button" at bounding box center [608, 371] width 14 height 14
click at [606, 371] on icon "button" at bounding box center [608, 370] width 14 height 14
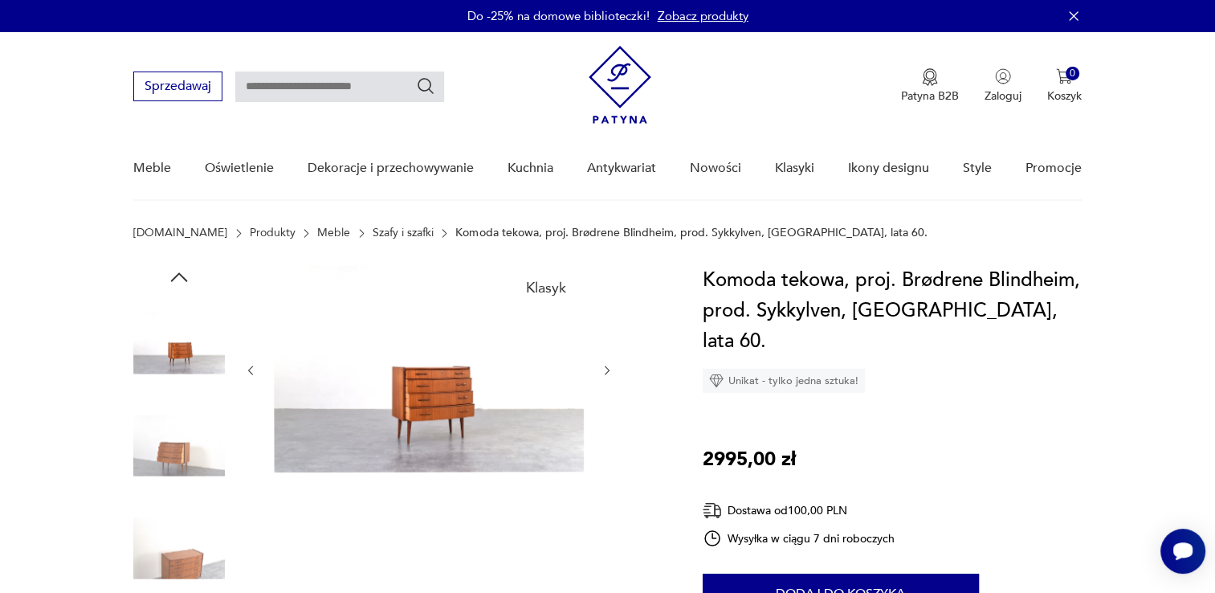
click at [606, 371] on icon "button" at bounding box center [608, 371] width 14 height 14
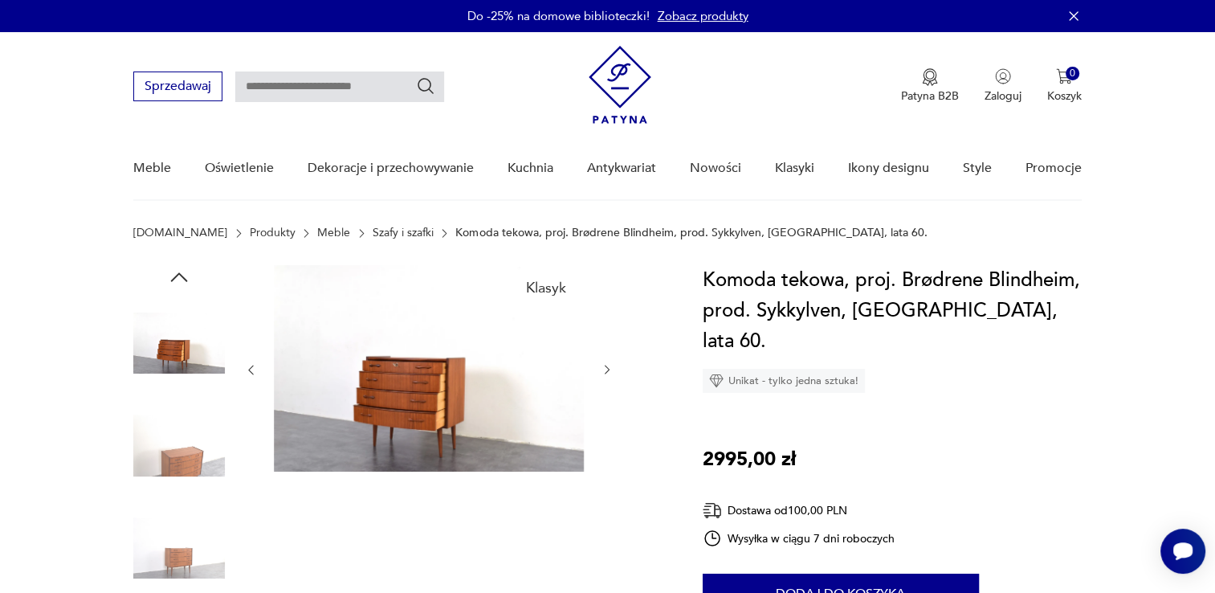
click at [606, 371] on icon "button" at bounding box center [608, 370] width 14 height 14
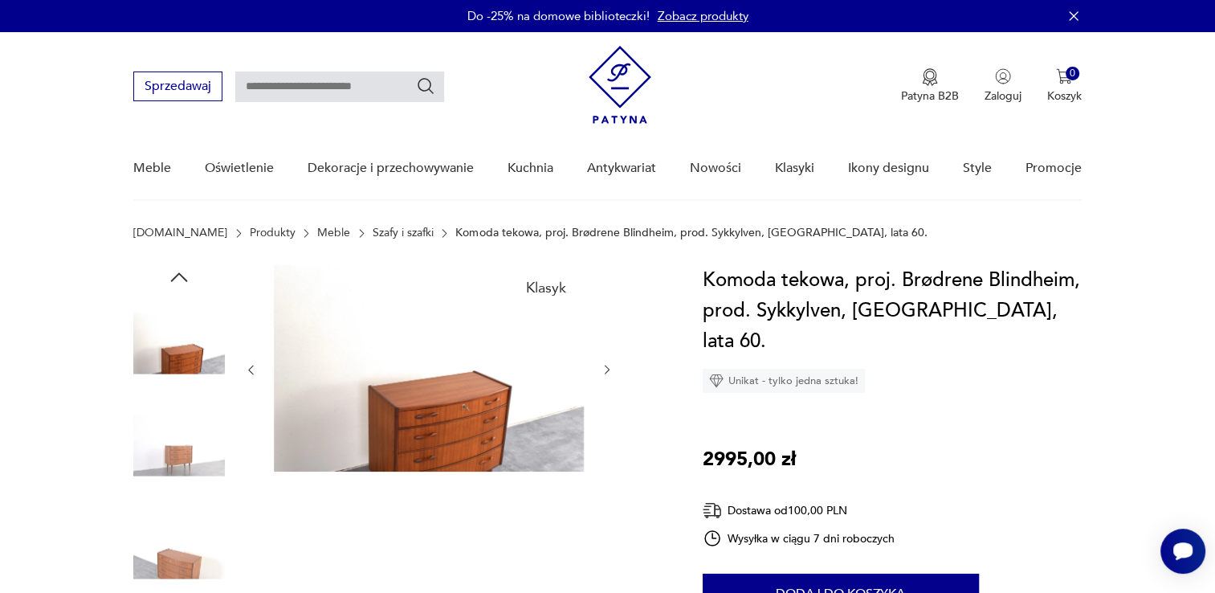
click at [606, 371] on icon "button" at bounding box center [608, 370] width 14 height 14
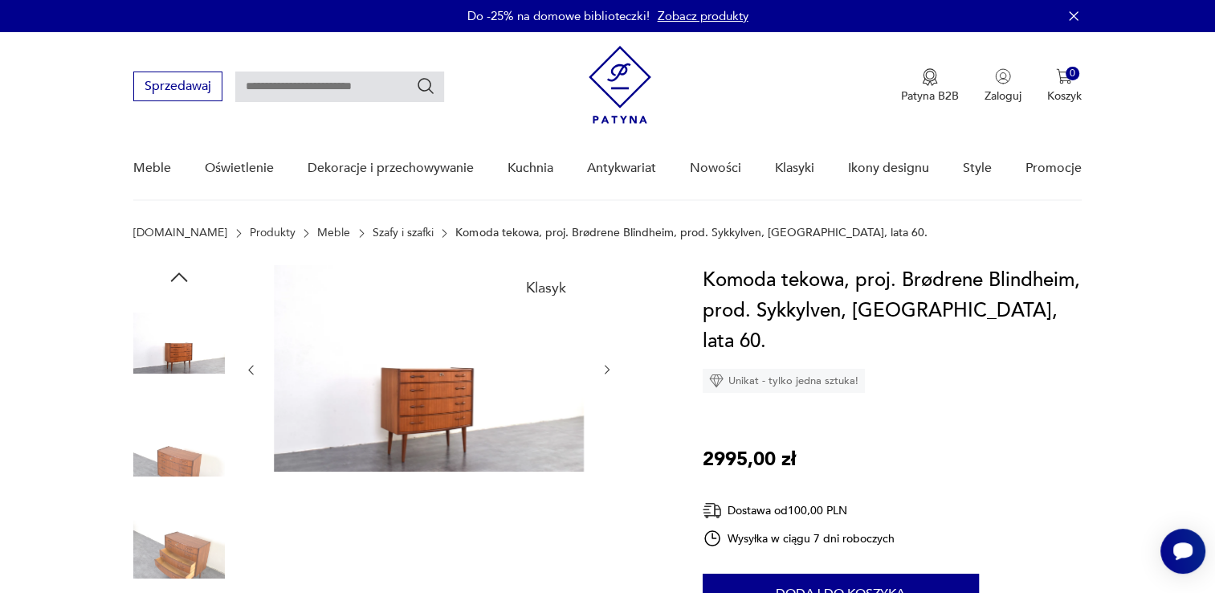
click at [606, 371] on icon "button" at bounding box center [608, 370] width 14 height 14
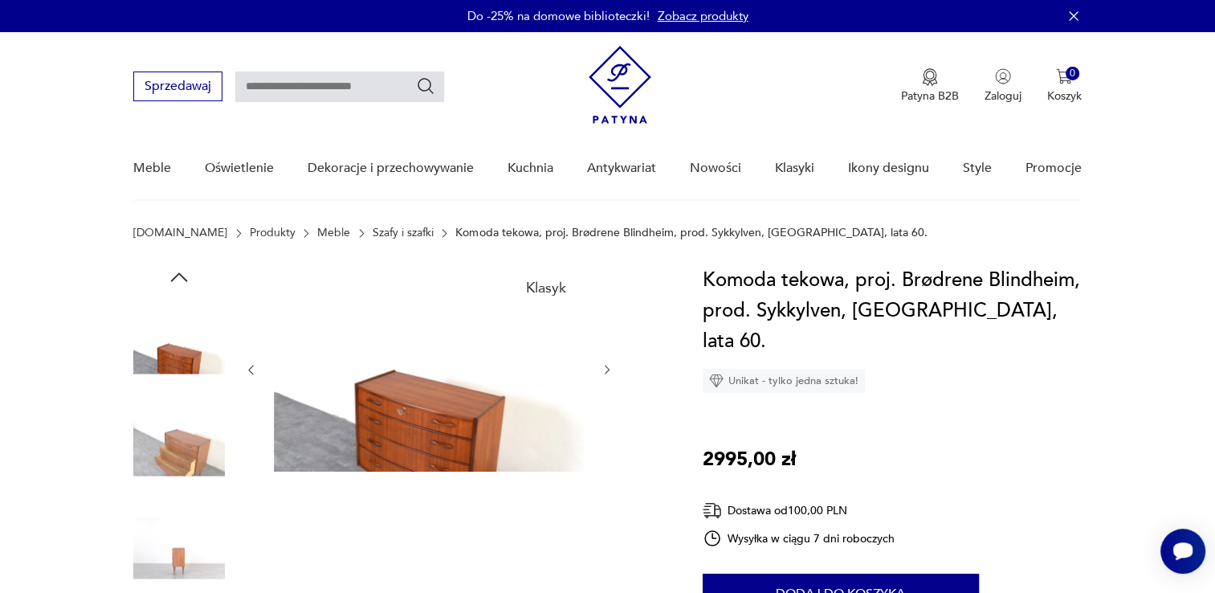
click at [606, 371] on icon "button" at bounding box center [608, 370] width 14 height 14
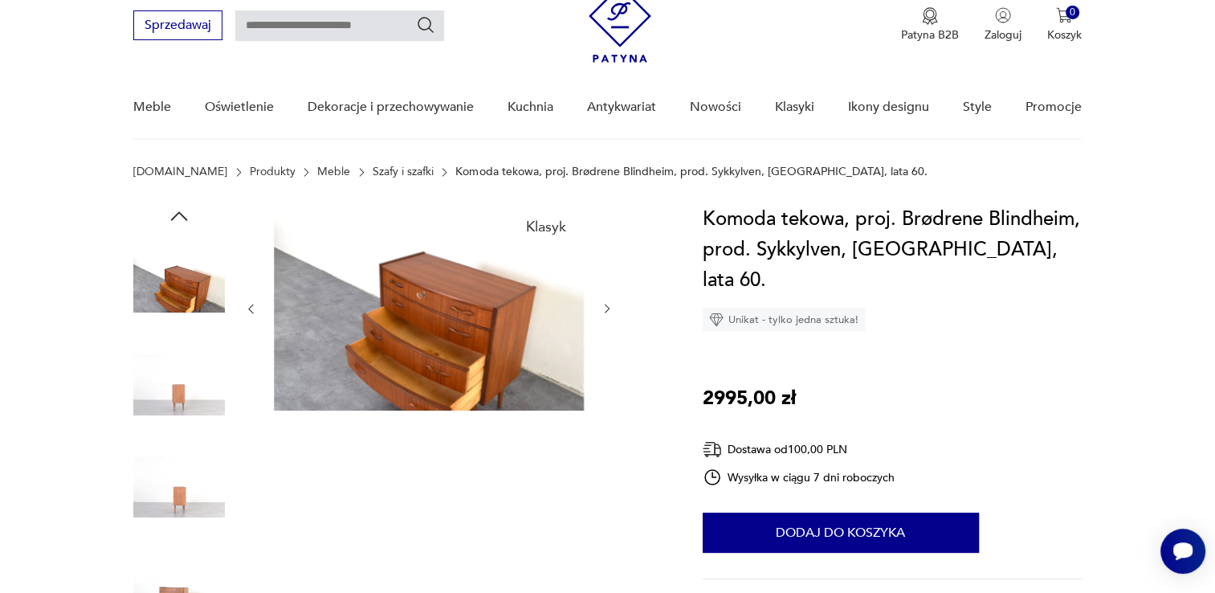
scroll to position [161, 0]
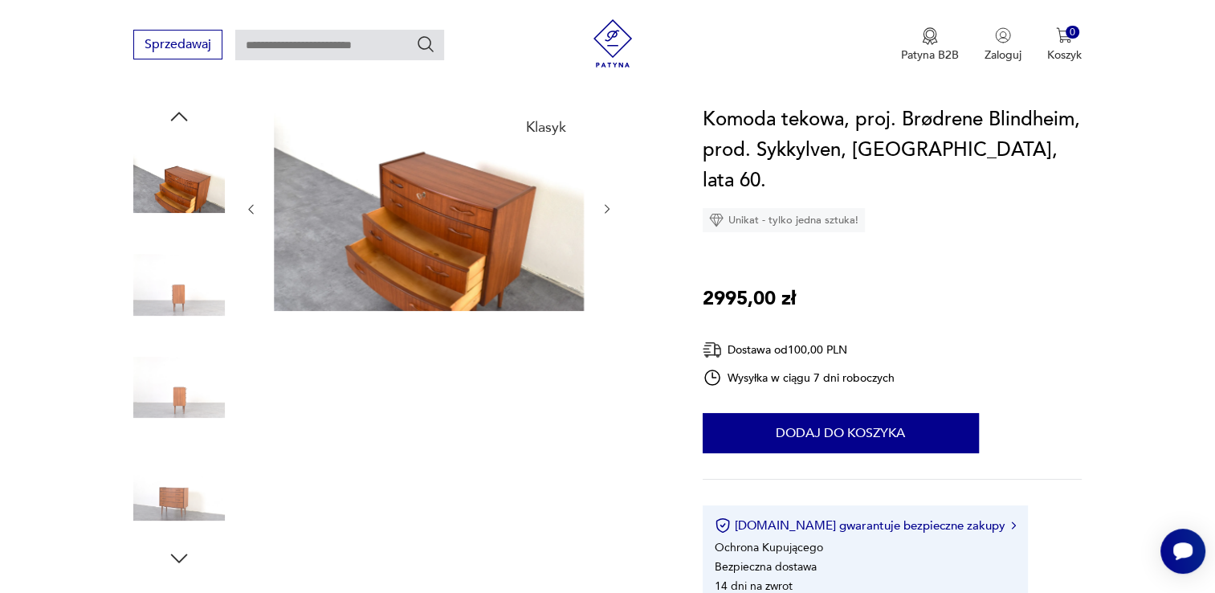
click at [417, 222] on img at bounding box center [429, 207] width 310 height 206
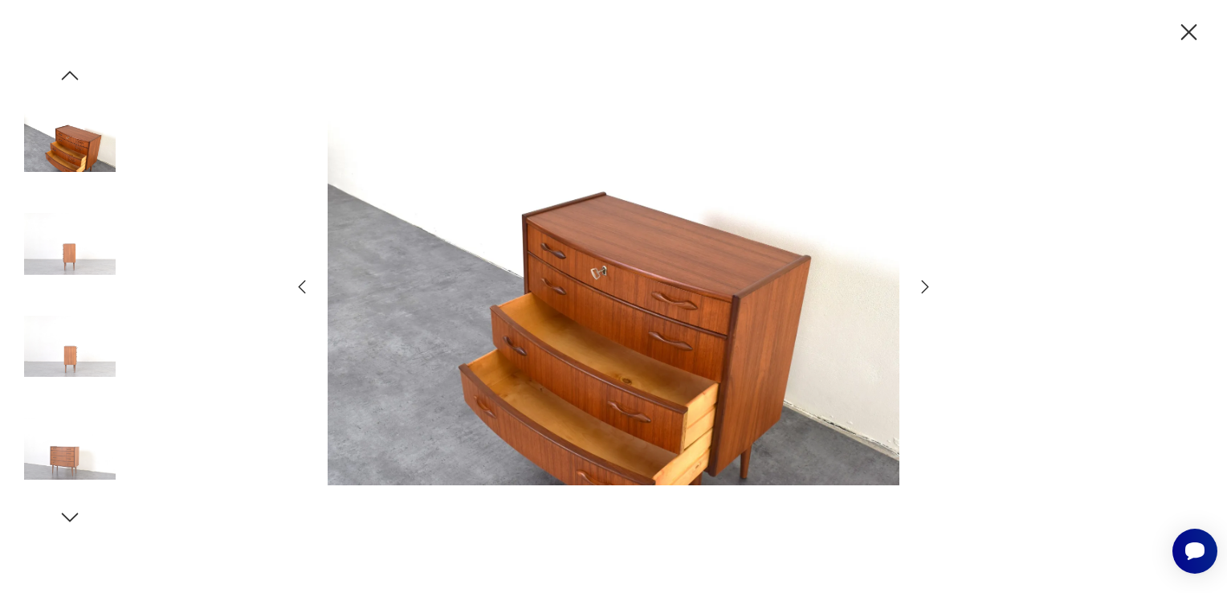
click at [931, 284] on icon "button" at bounding box center [924, 286] width 19 height 19
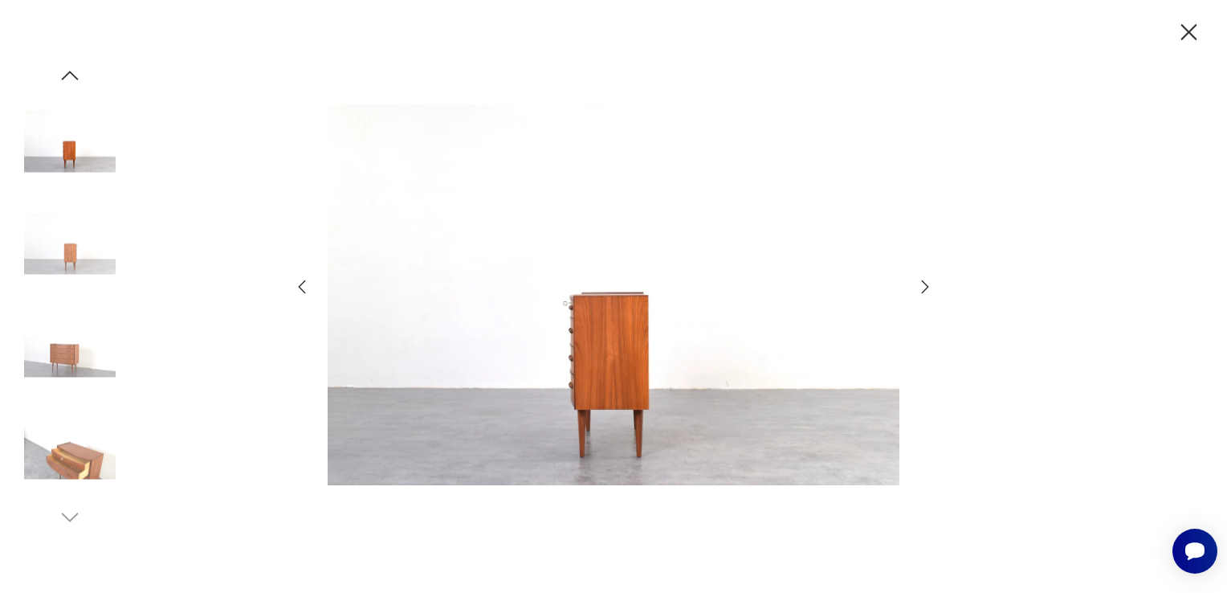
click at [931, 284] on icon "button" at bounding box center [924, 286] width 19 height 19
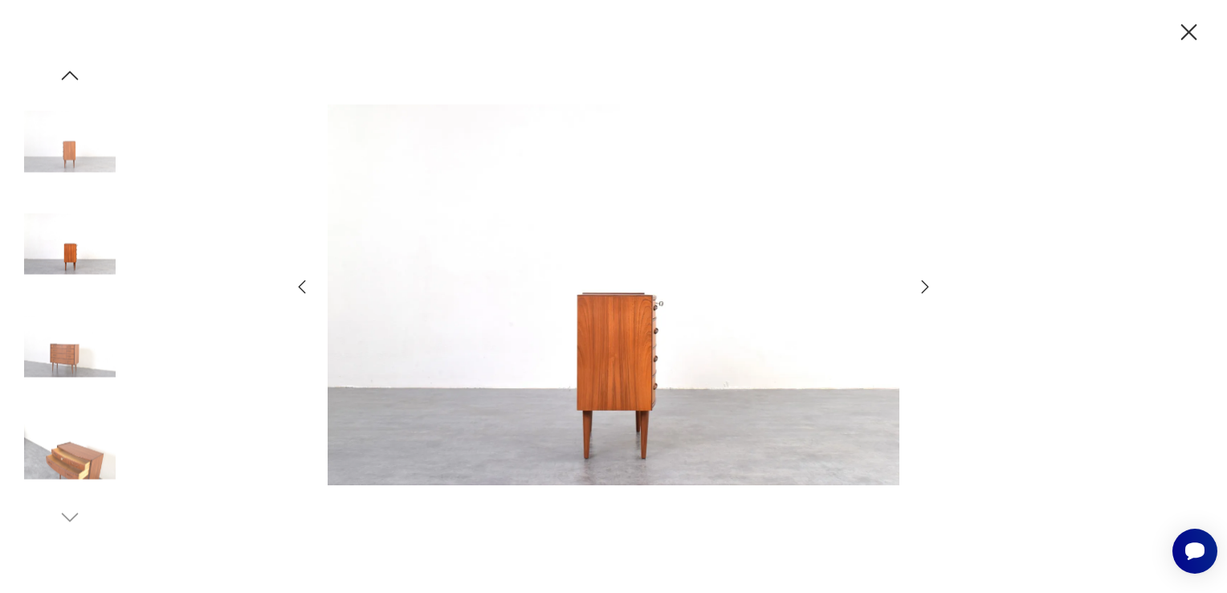
click at [931, 284] on icon "button" at bounding box center [924, 286] width 19 height 19
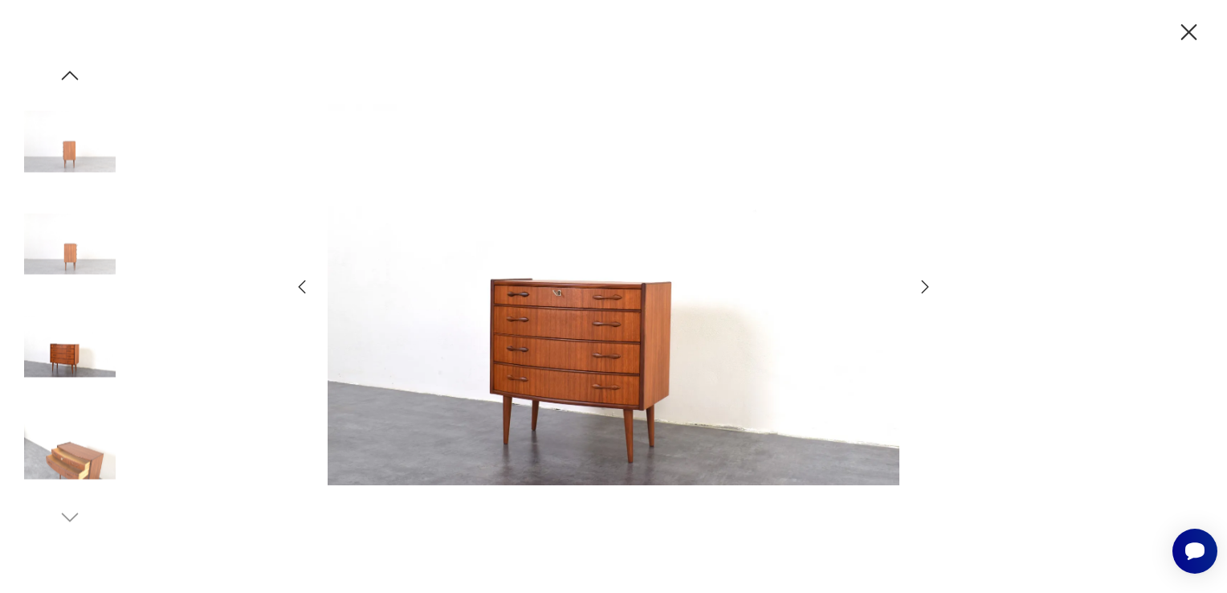
click at [931, 284] on icon "button" at bounding box center [924, 286] width 19 height 19
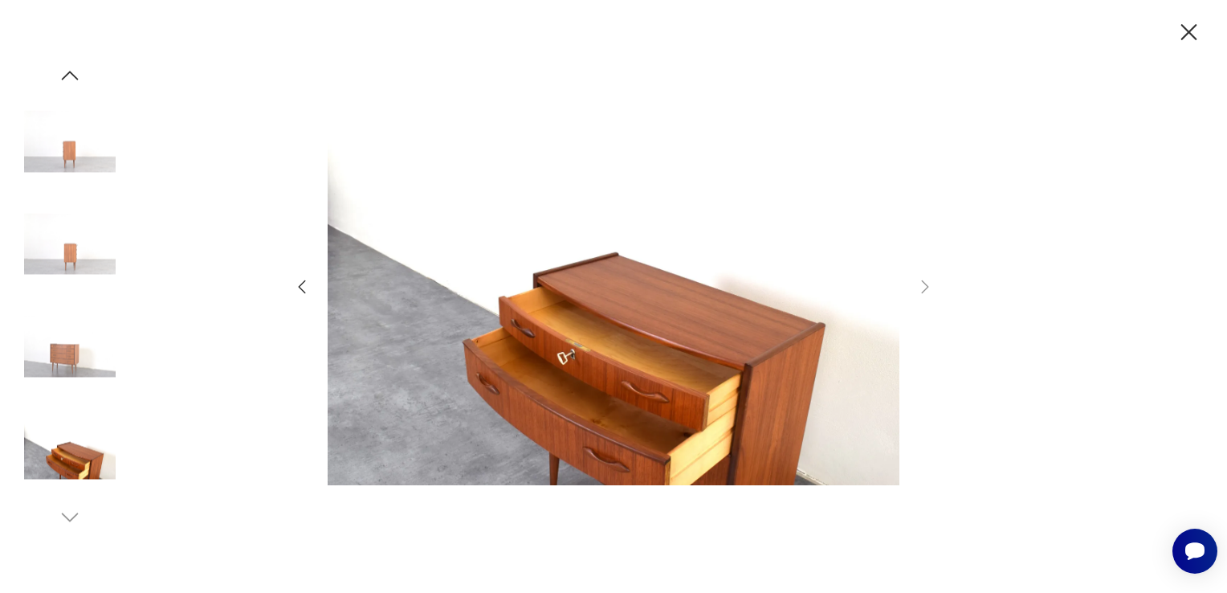
click at [302, 287] on icon "button" at bounding box center [301, 286] width 19 height 19
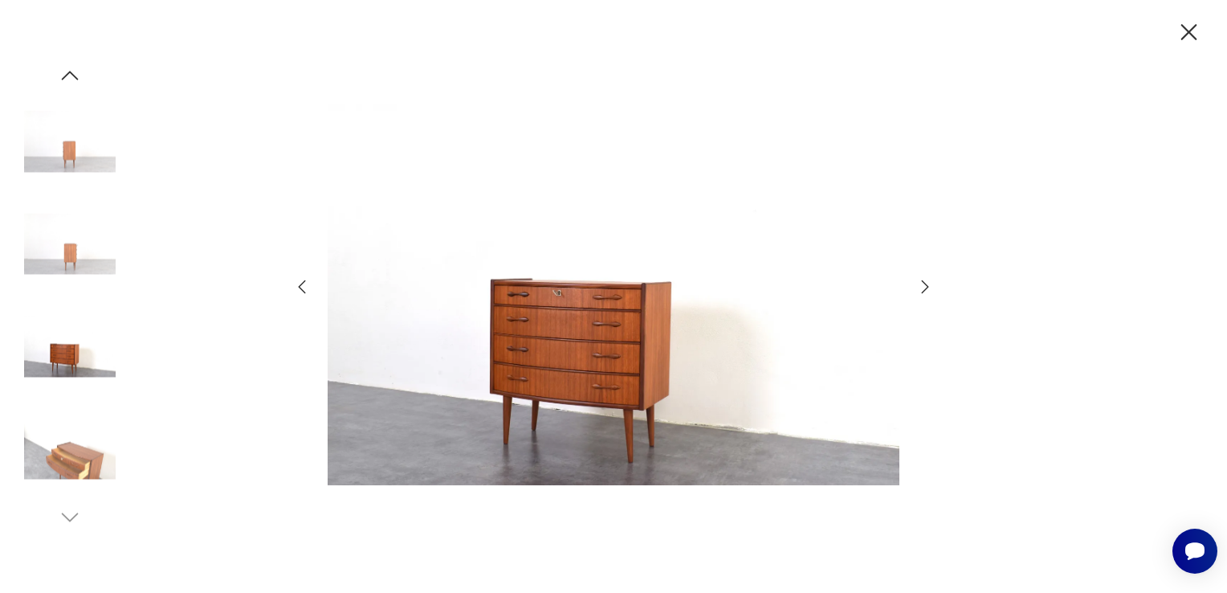
click at [302, 287] on icon "button" at bounding box center [301, 286] width 19 height 19
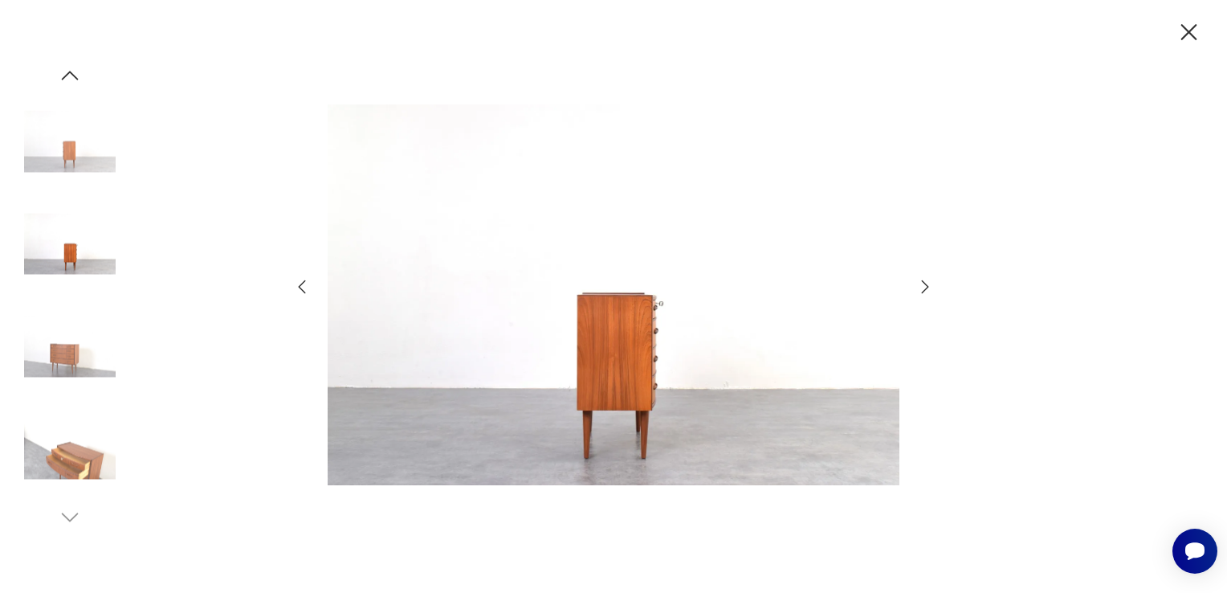
click at [302, 287] on icon "button" at bounding box center [301, 286] width 19 height 19
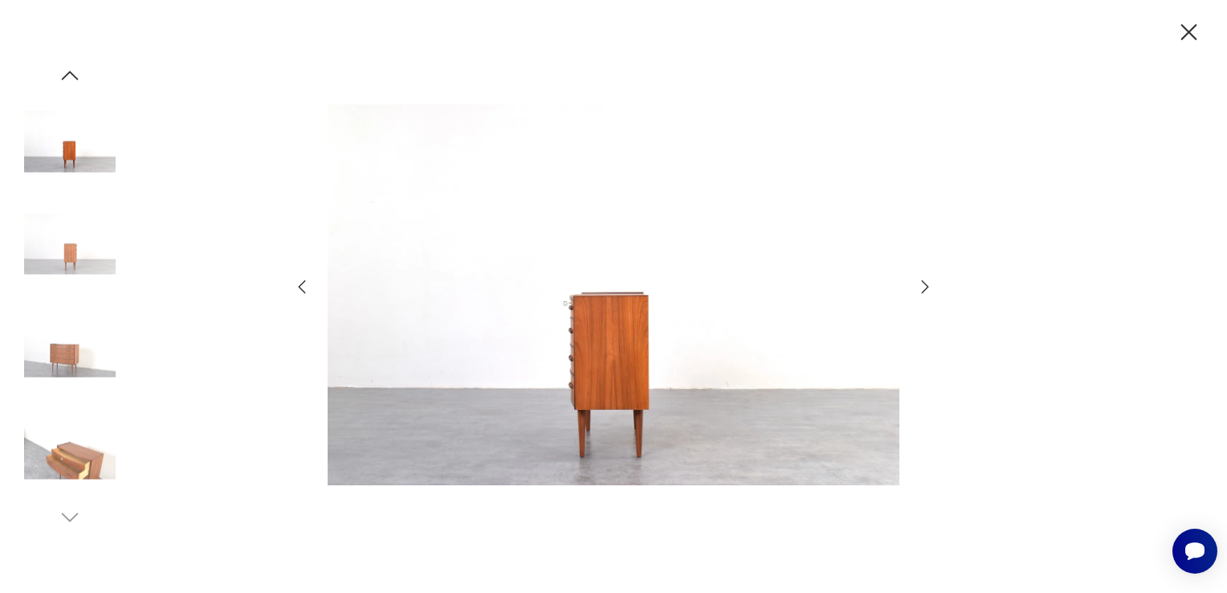
click at [302, 287] on icon "button" at bounding box center [301, 286] width 19 height 19
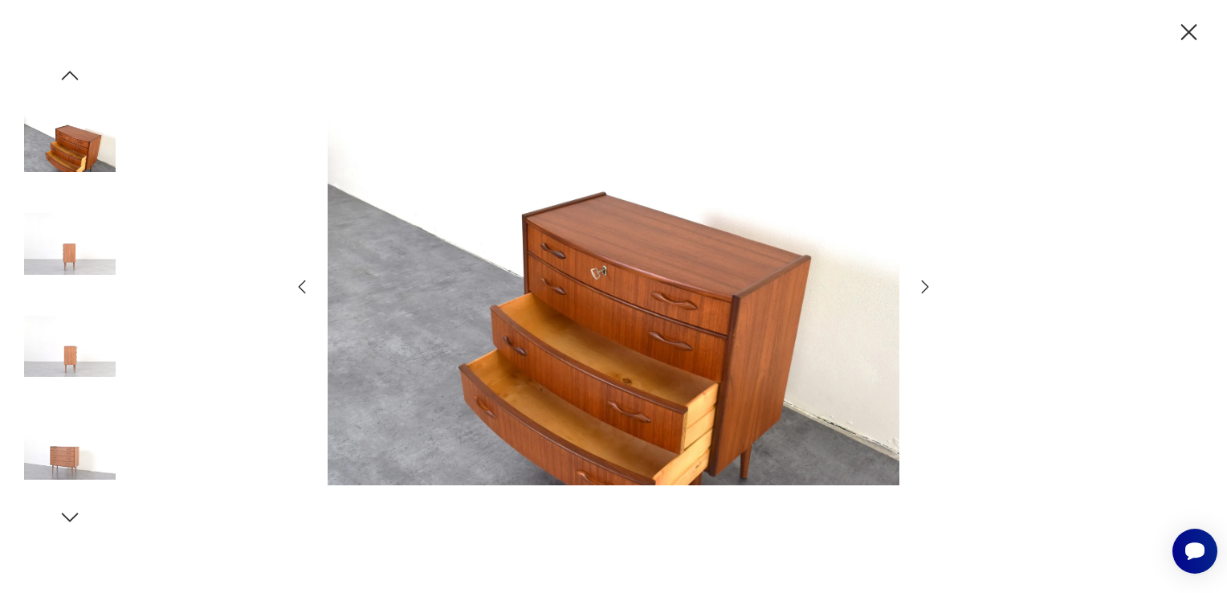
click at [302, 287] on icon "button" at bounding box center [301, 286] width 19 height 19
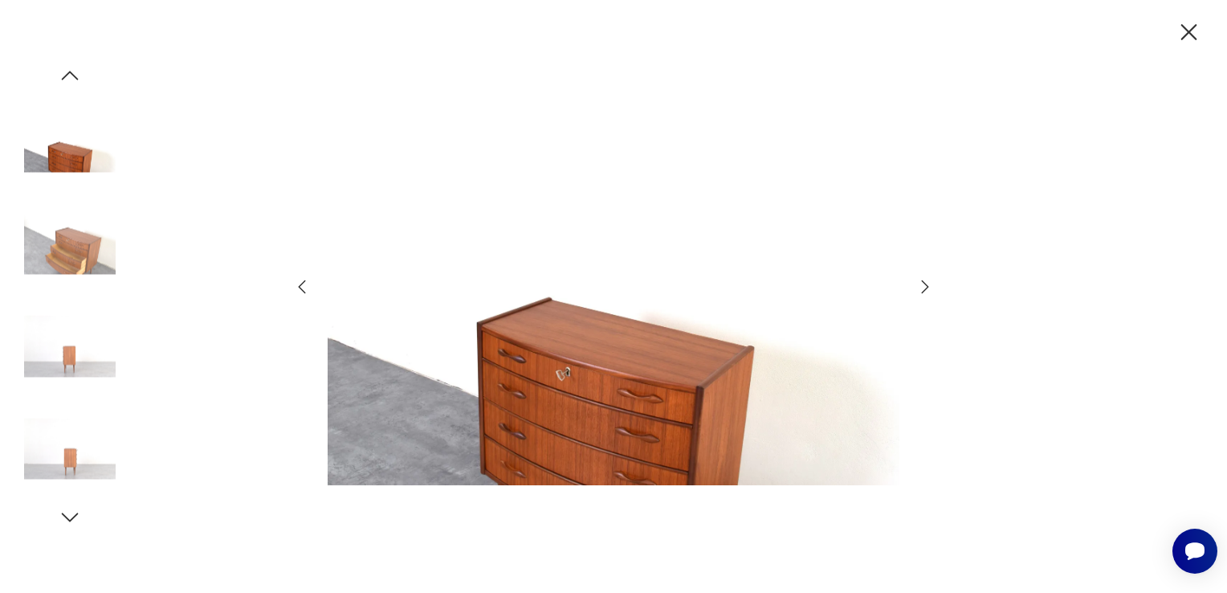
click at [922, 287] on icon "button" at bounding box center [924, 286] width 19 height 19
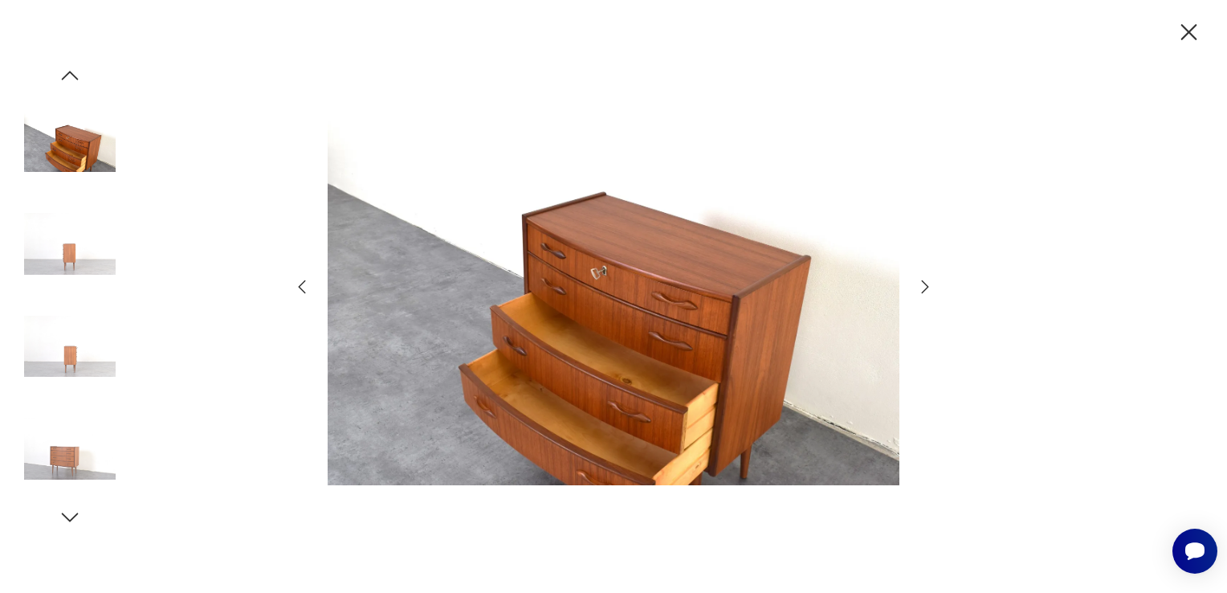
click at [926, 281] on icon "button" at bounding box center [924, 286] width 19 height 19
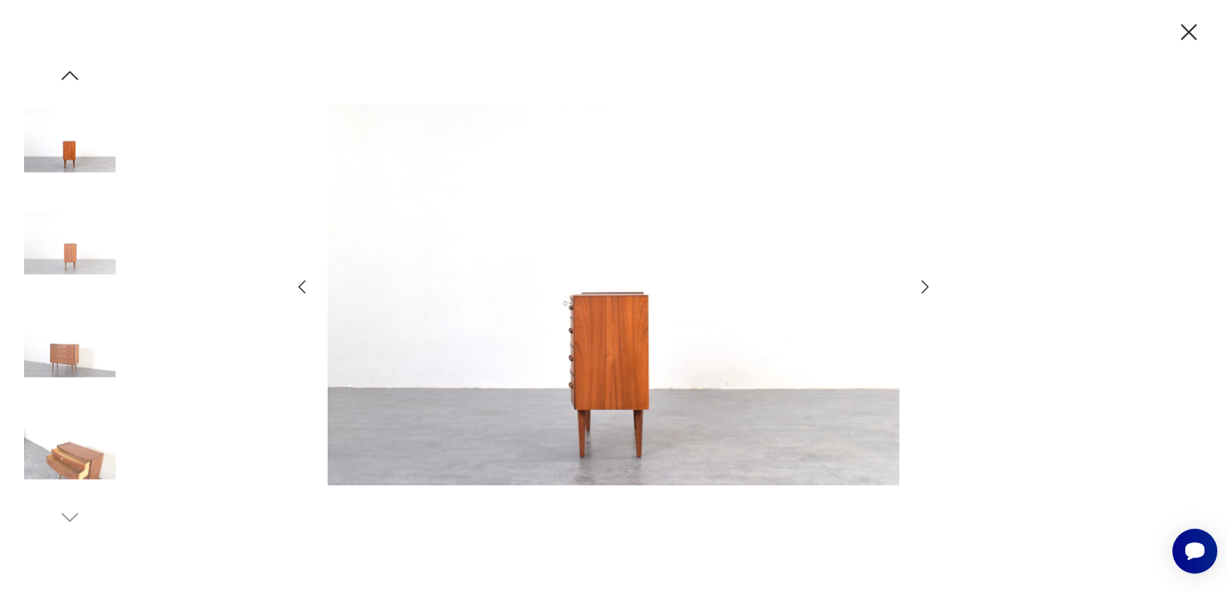
click at [926, 281] on icon "button" at bounding box center [924, 286] width 19 height 19
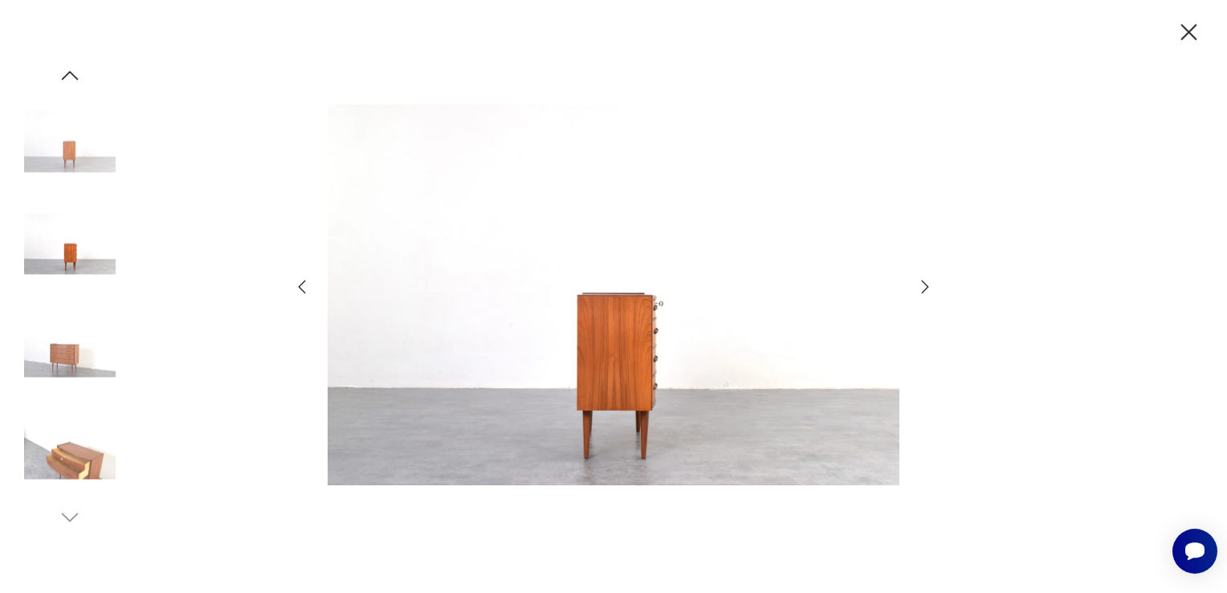
click at [926, 281] on icon "button" at bounding box center [924, 286] width 19 height 19
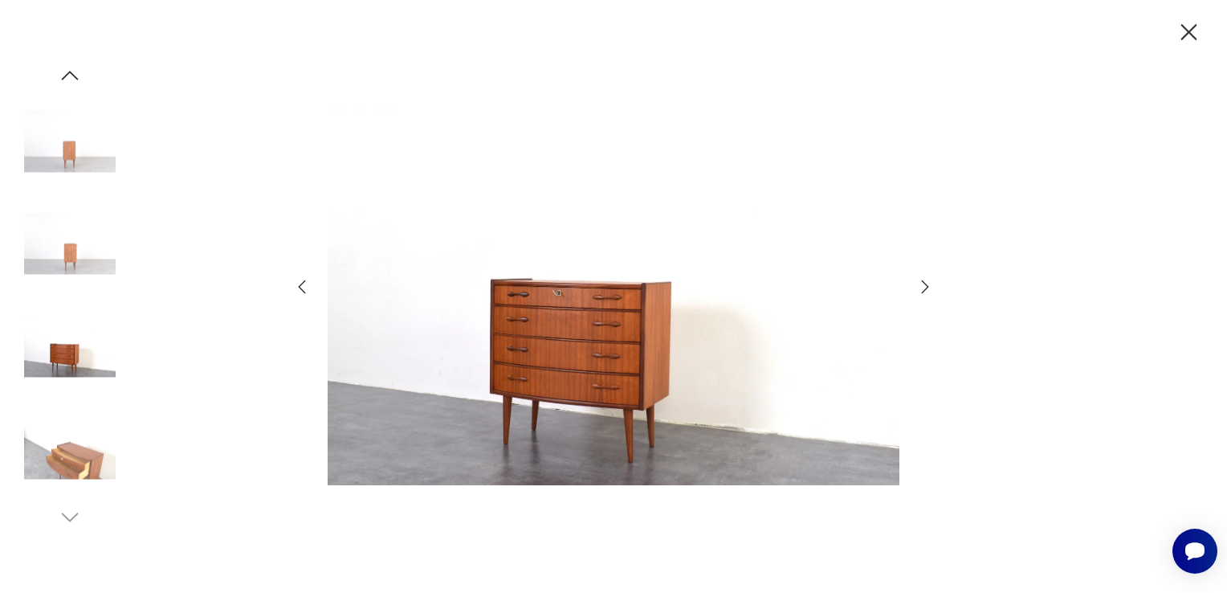
click at [926, 281] on icon "button" at bounding box center [924, 286] width 19 height 19
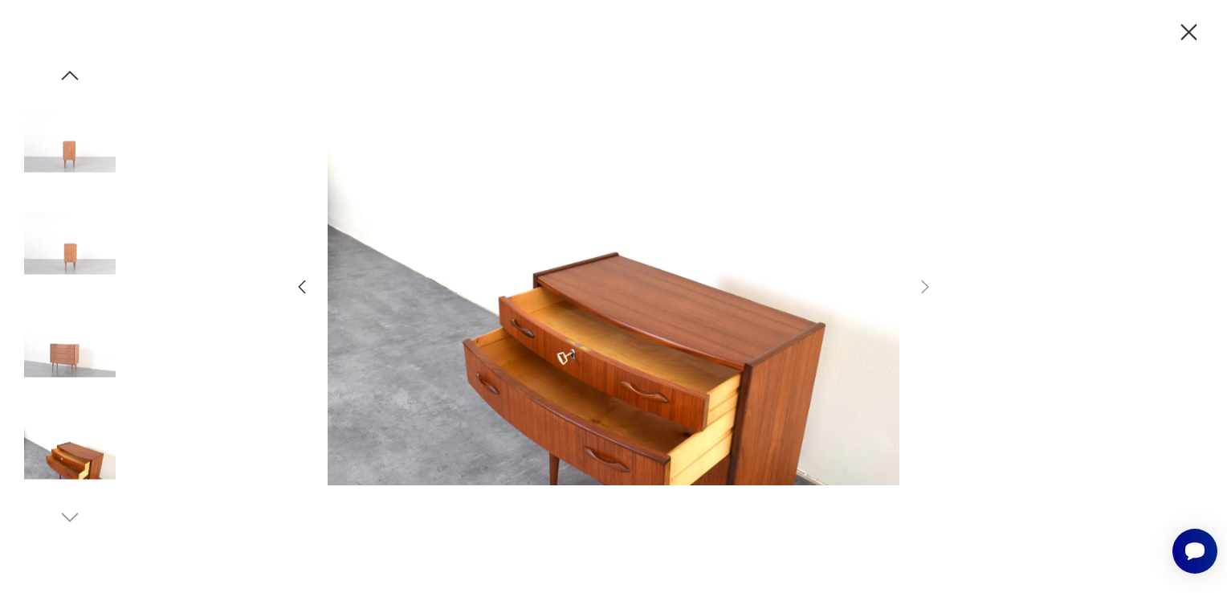
click at [1200, 37] on icon "button" at bounding box center [1189, 32] width 28 height 28
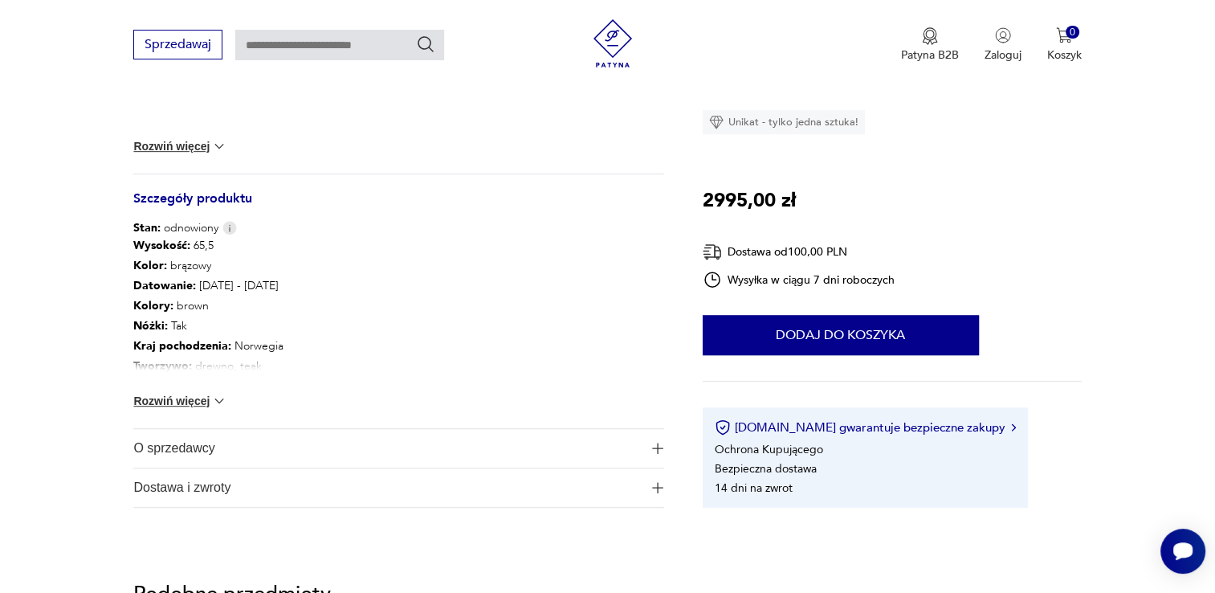
scroll to position [803, 0]
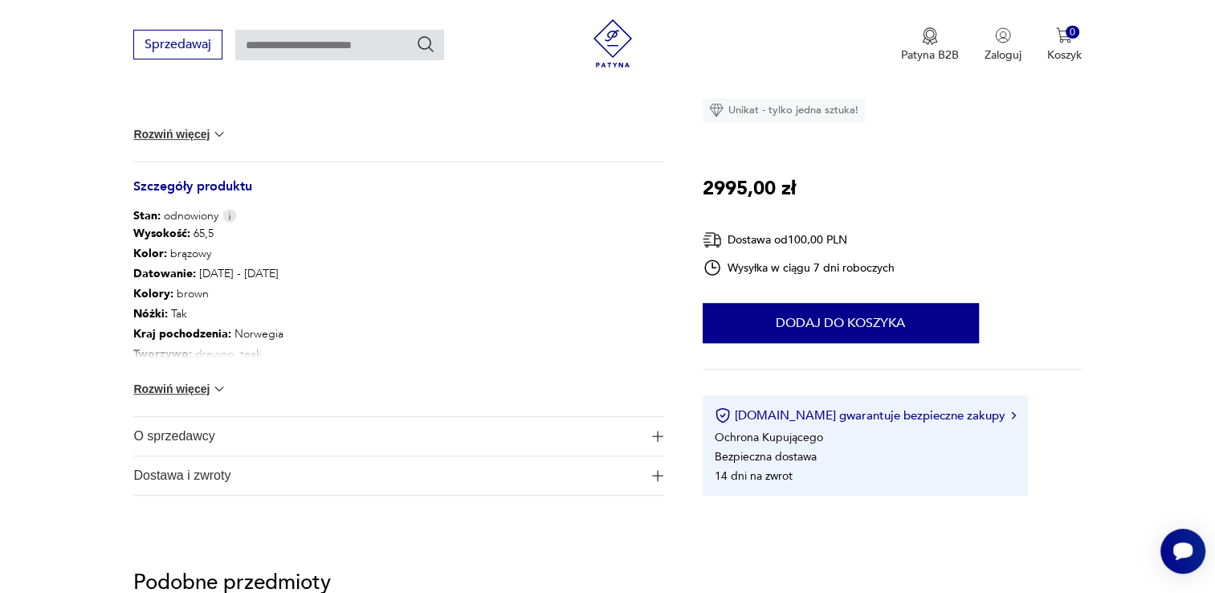
click at [220, 387] on img at bounding box center [219, 389] width 16 height 16
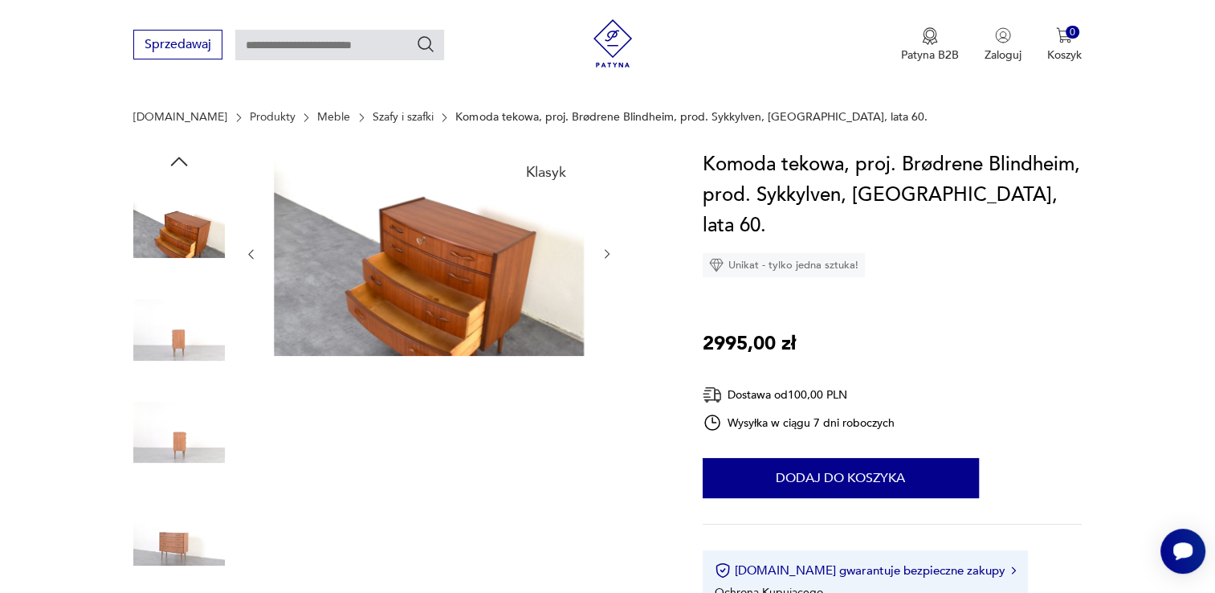
scroll to position [0, 0]
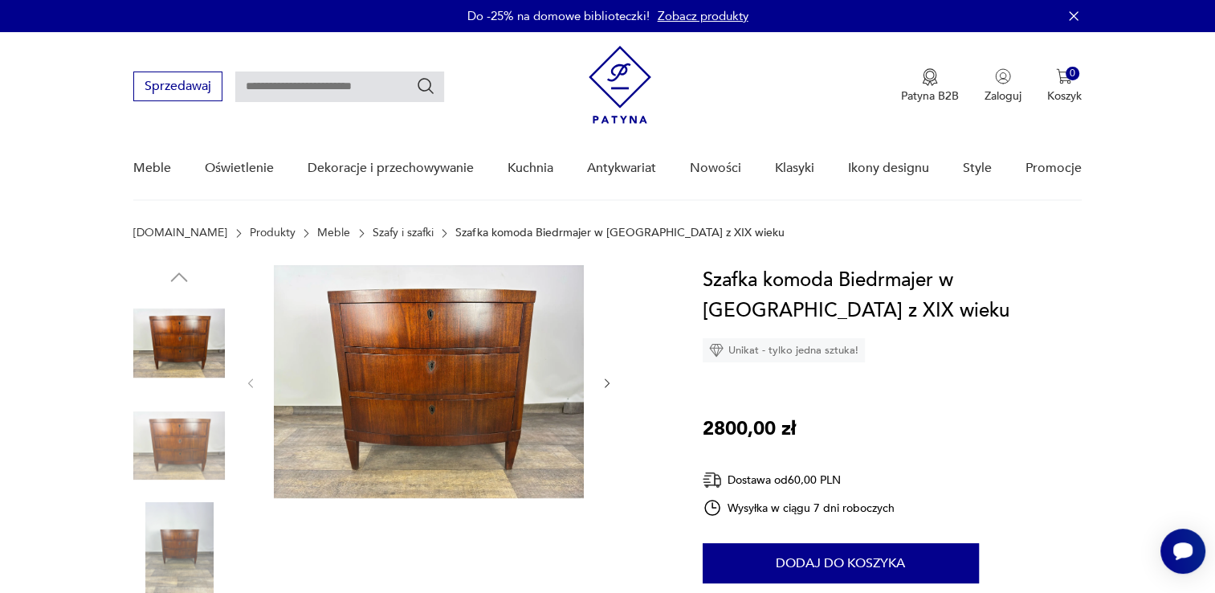
click at [157, 431] on img at bounding box center [179, 446] width 92 height 92
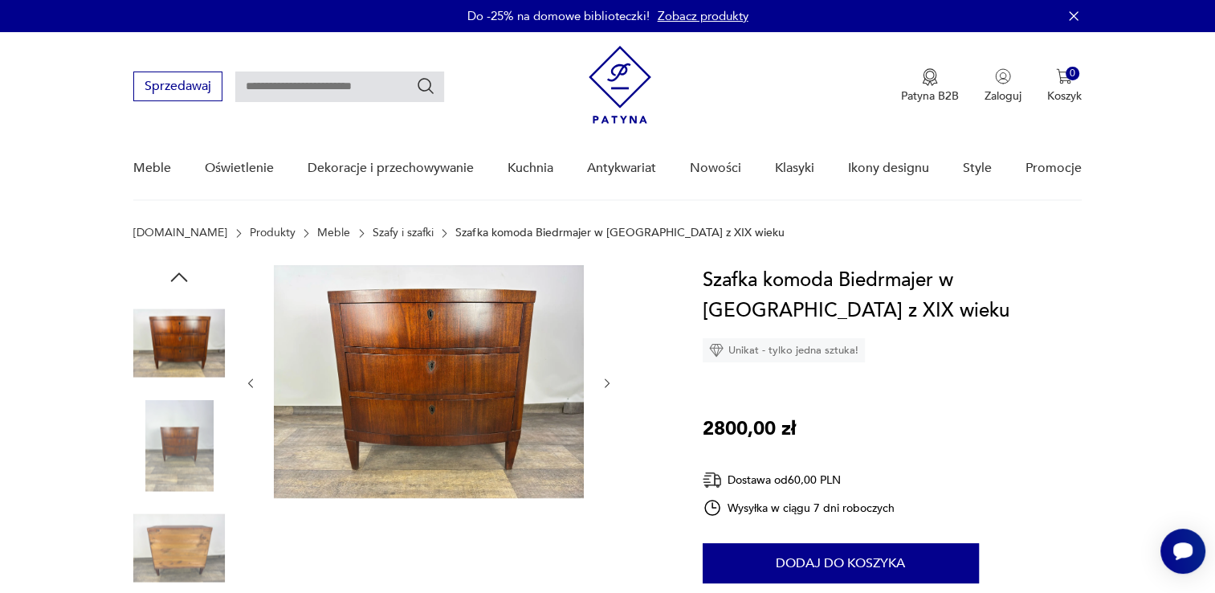
click at [606, 387] on icon "button" at bounding box center [608, 384] width 14 height 14
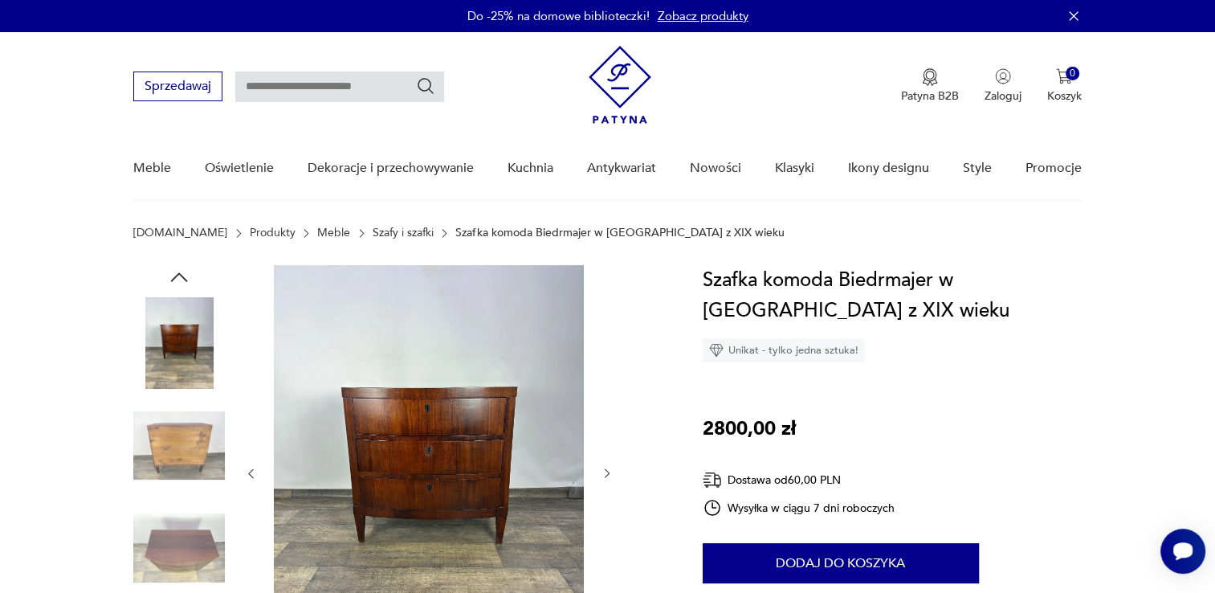
click at [605, 474] on icon "button" at bounding box center [608, 473] width 14 height 14
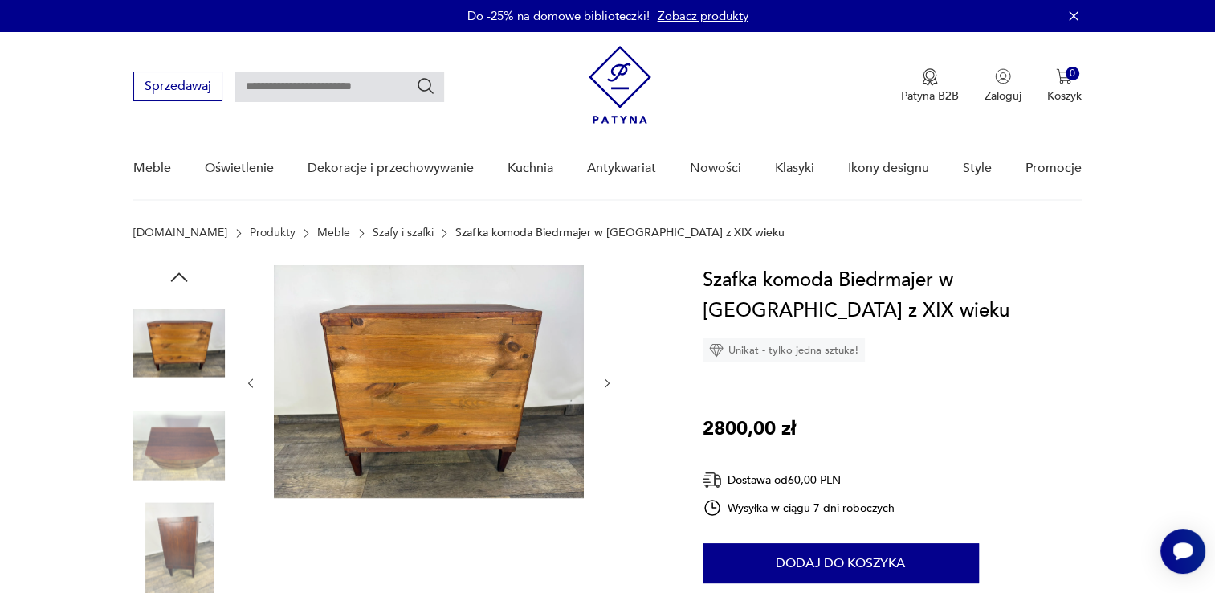
click at [604, 379] on icon "button" at bounding box center [608, 384] width 14 height 14
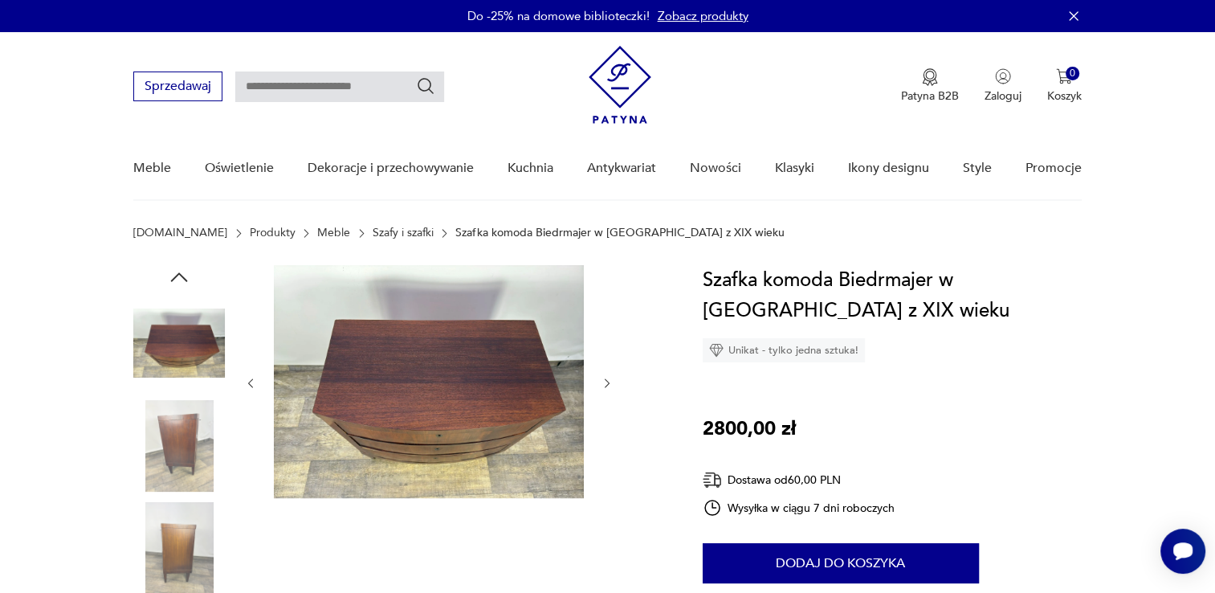
click at [601, 378] on icon "button" at bounding box center [608, 384] width 14 height 14
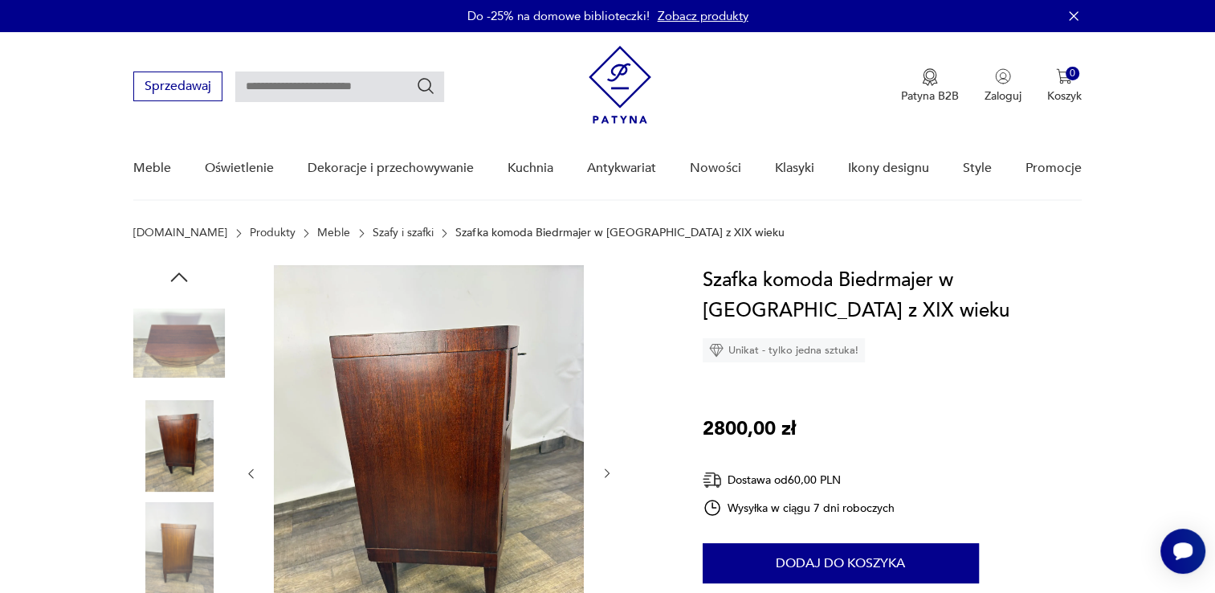
click at [611, 476] on icon "button" at bounding box center [608, 473] width 14 height 14
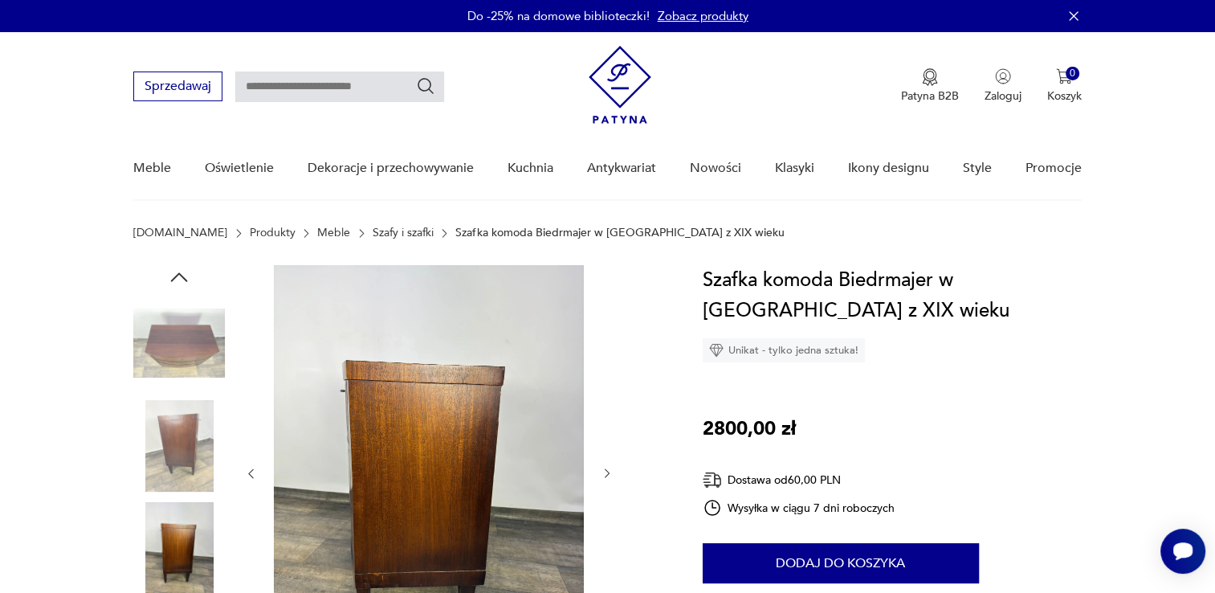
click at [611, 476] on icon "button" at bounding box center [608, 473] width 14 height 14
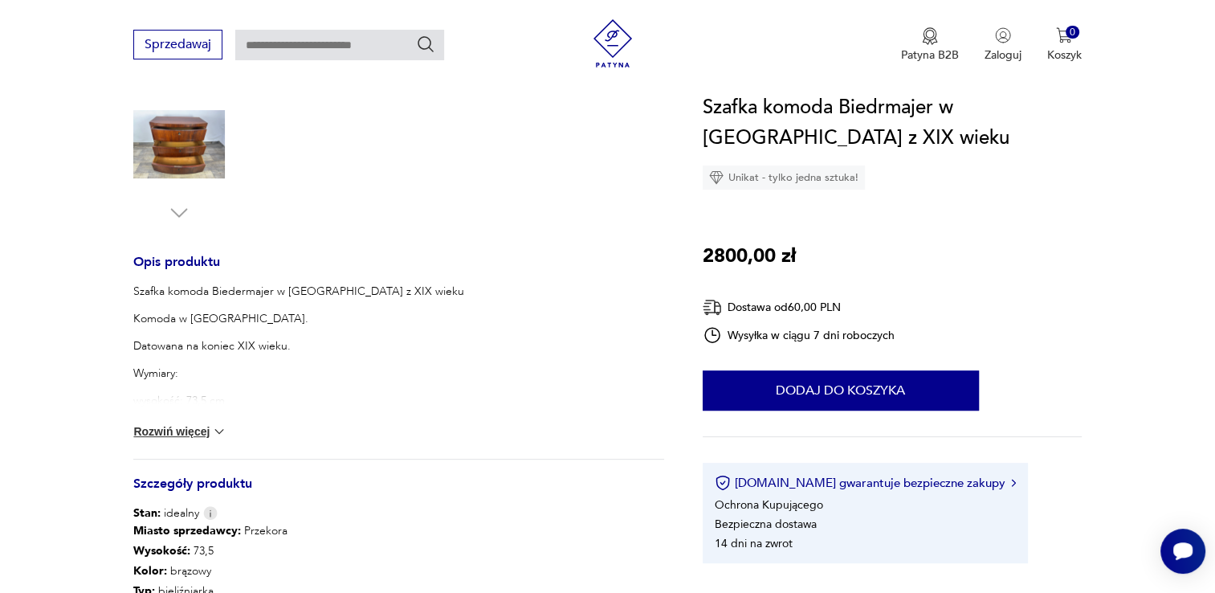
scroll to position [642, 0]
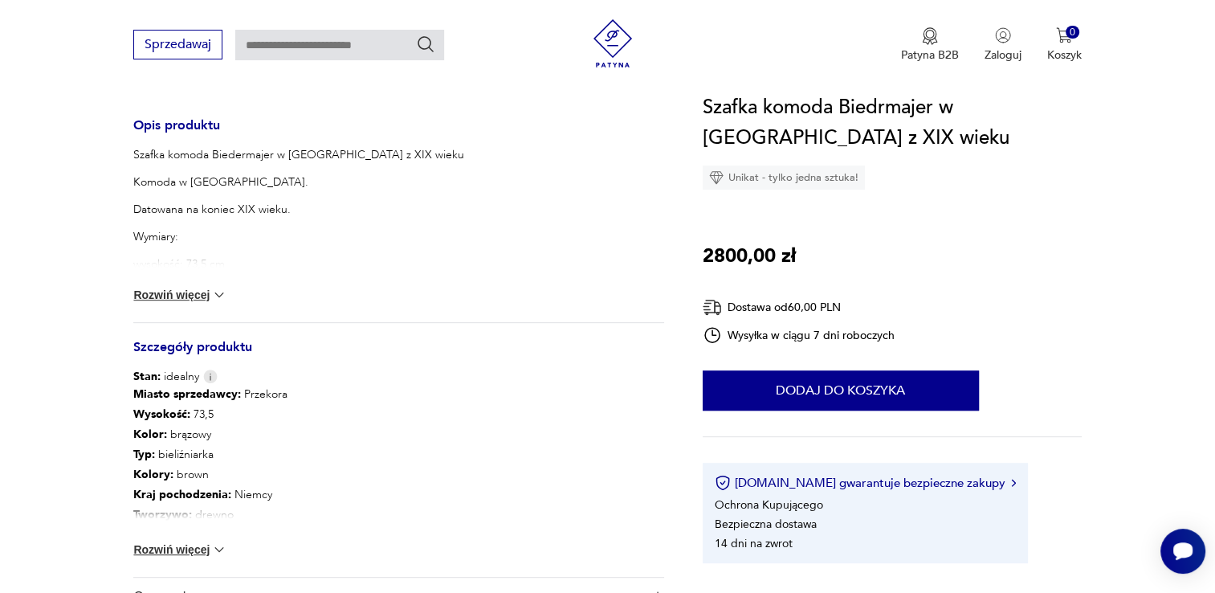
click at [183, 547] on button "Rozwiń więcej" at bounding box center [179, 549] width 93 height 16
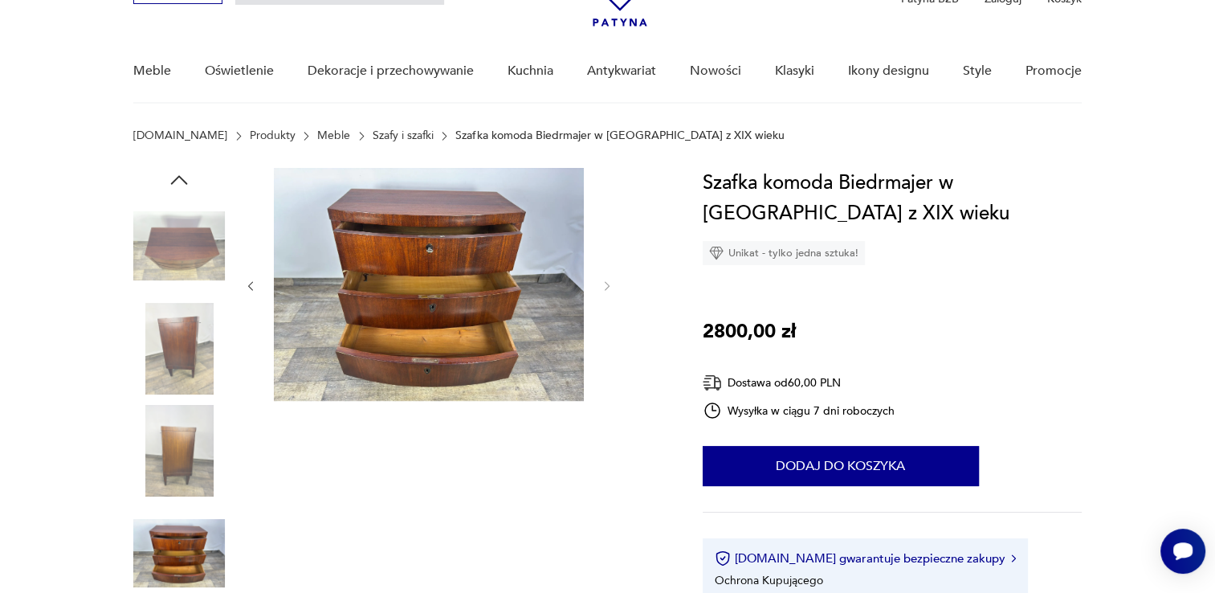
scroll to position [80, 0]
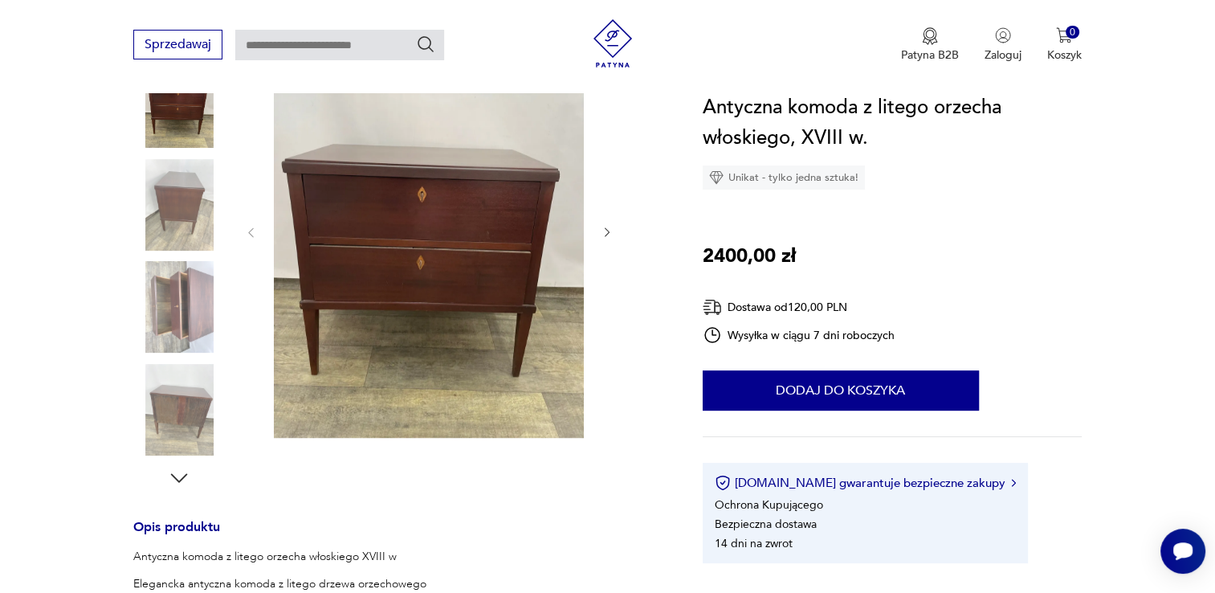
scroll to position [642, 0]
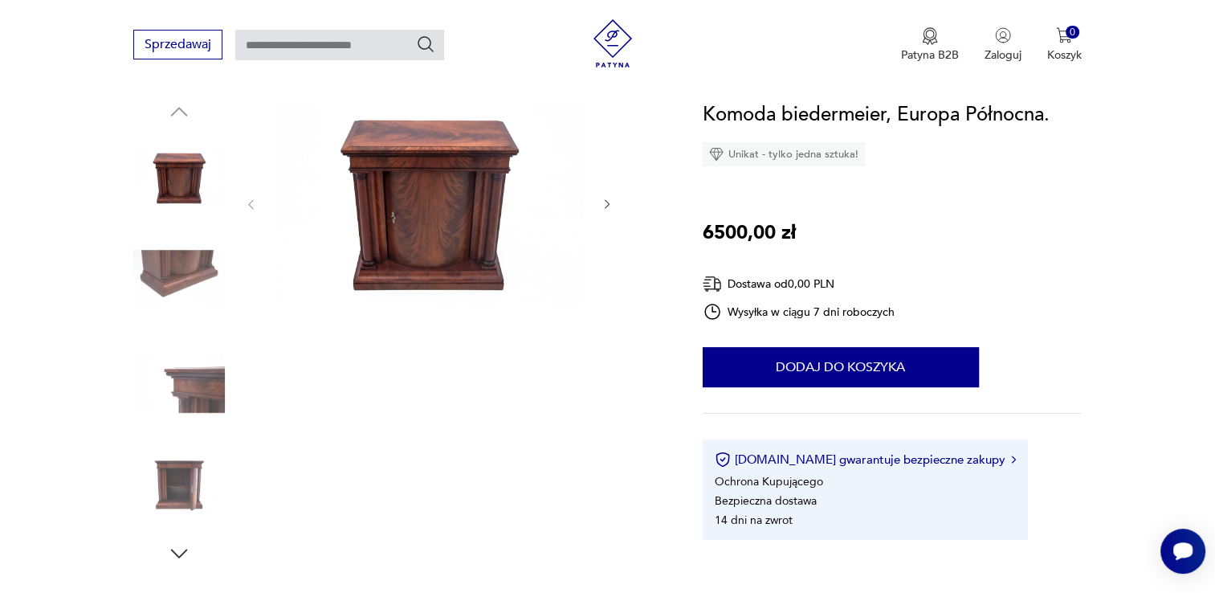
scroll to position [161, 0]
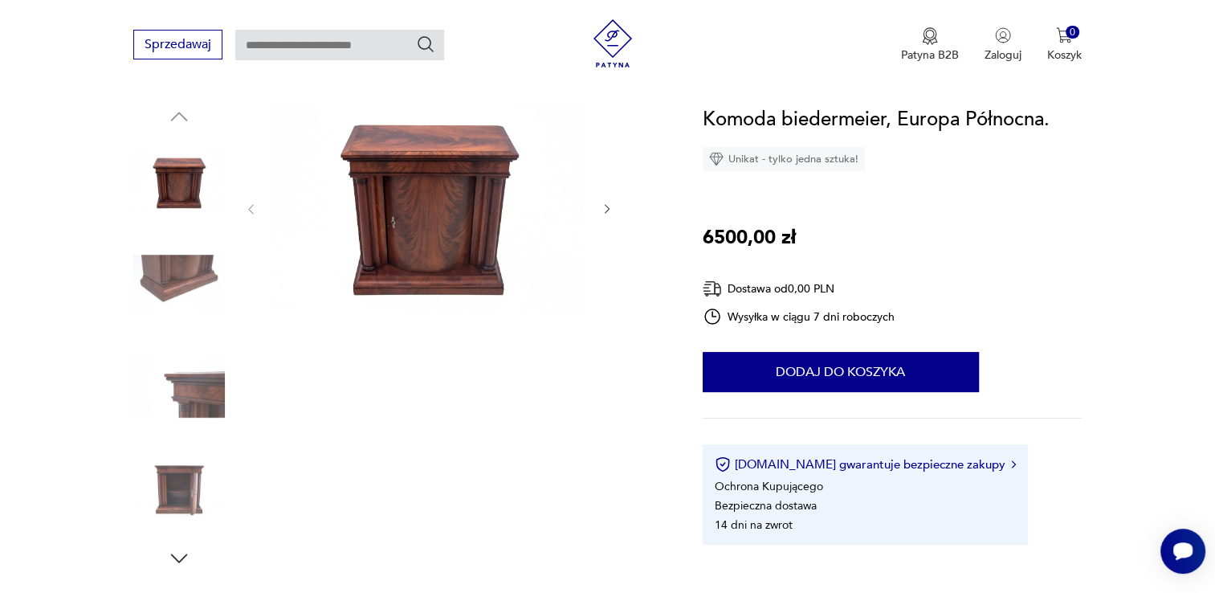
click at [611, 207] on icon "button" at bounding box center [608, 209] width 14 height 14
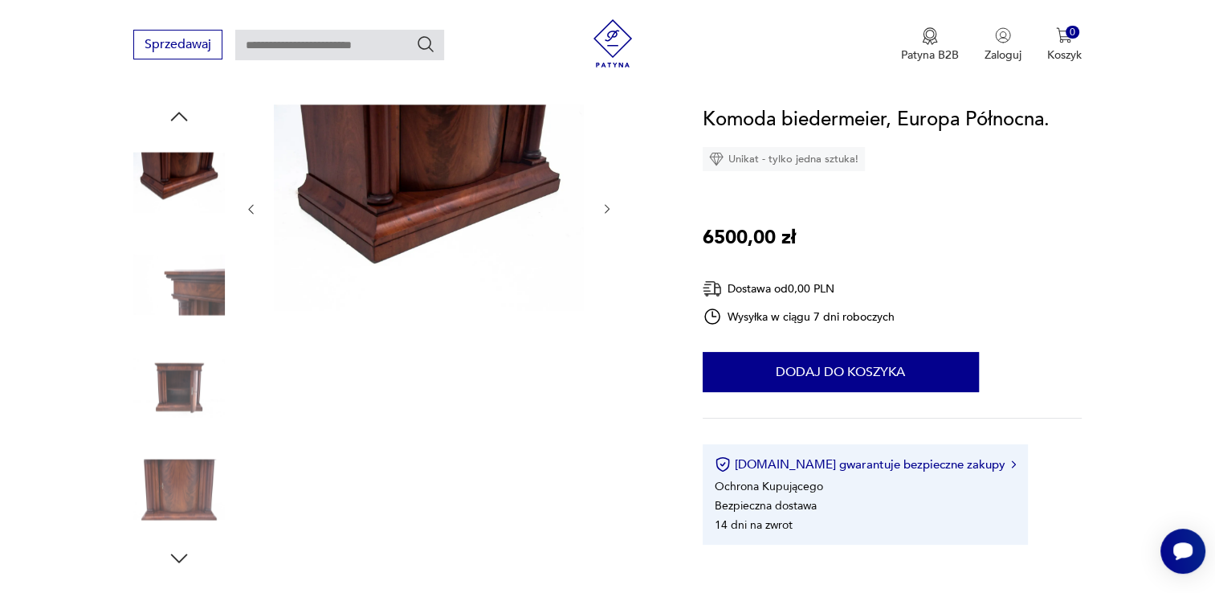
click at [611, 207] on icon "button" at bounding box center [608, 209] width 14 height 14
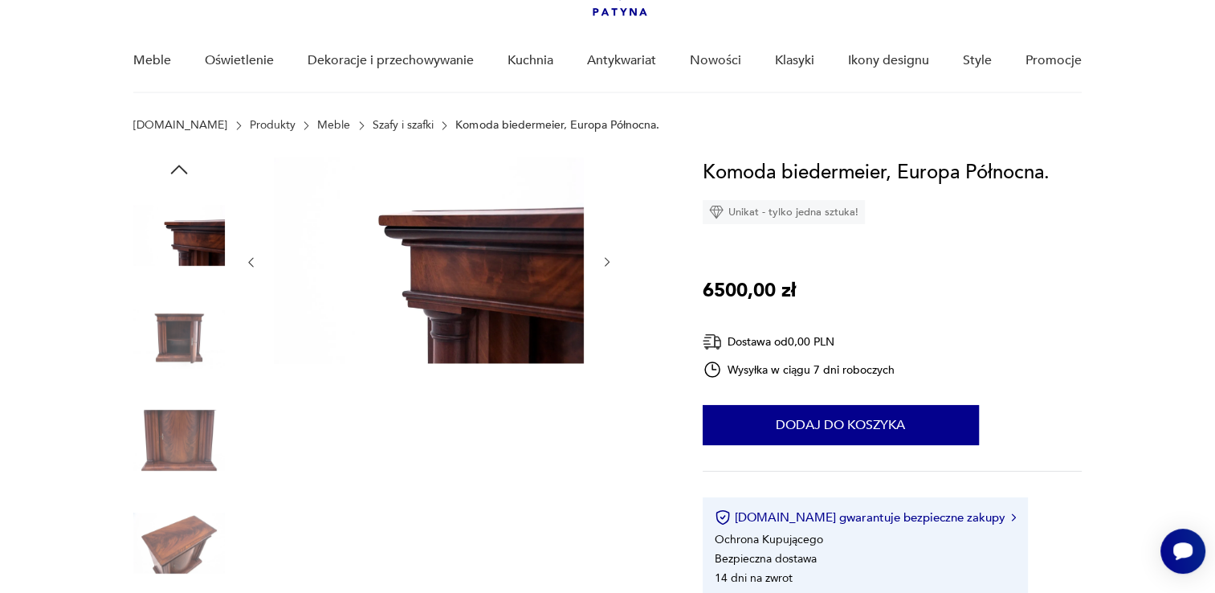
scroll to position [80, 0]
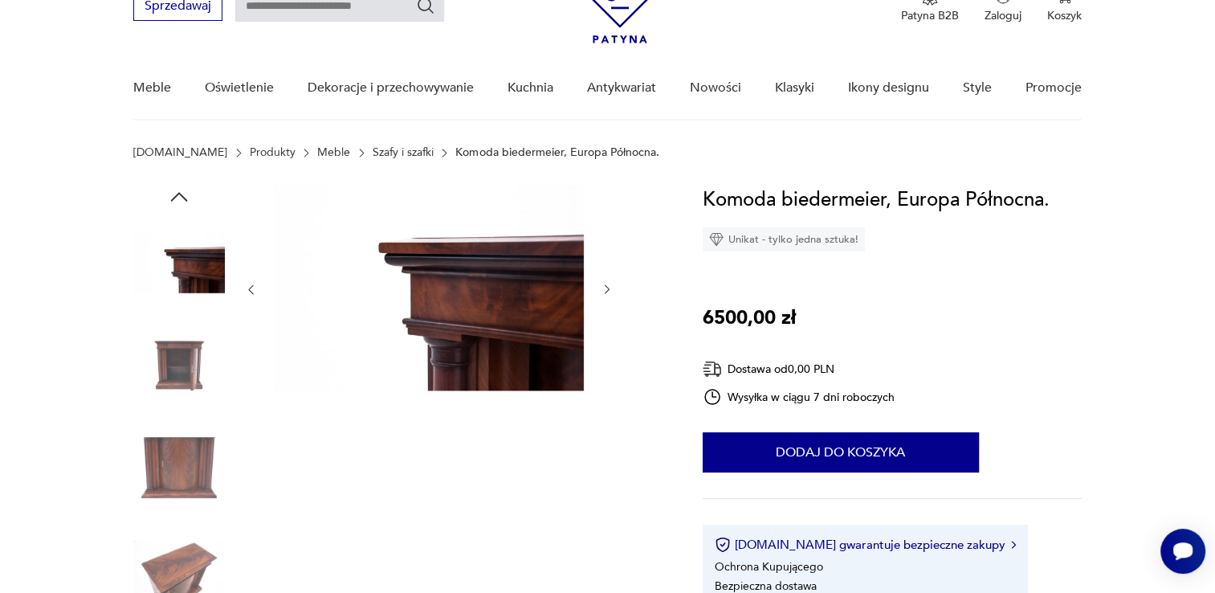
click at [607, 291] on icon "button" at bounding box center [607, 290] width 5 height 10
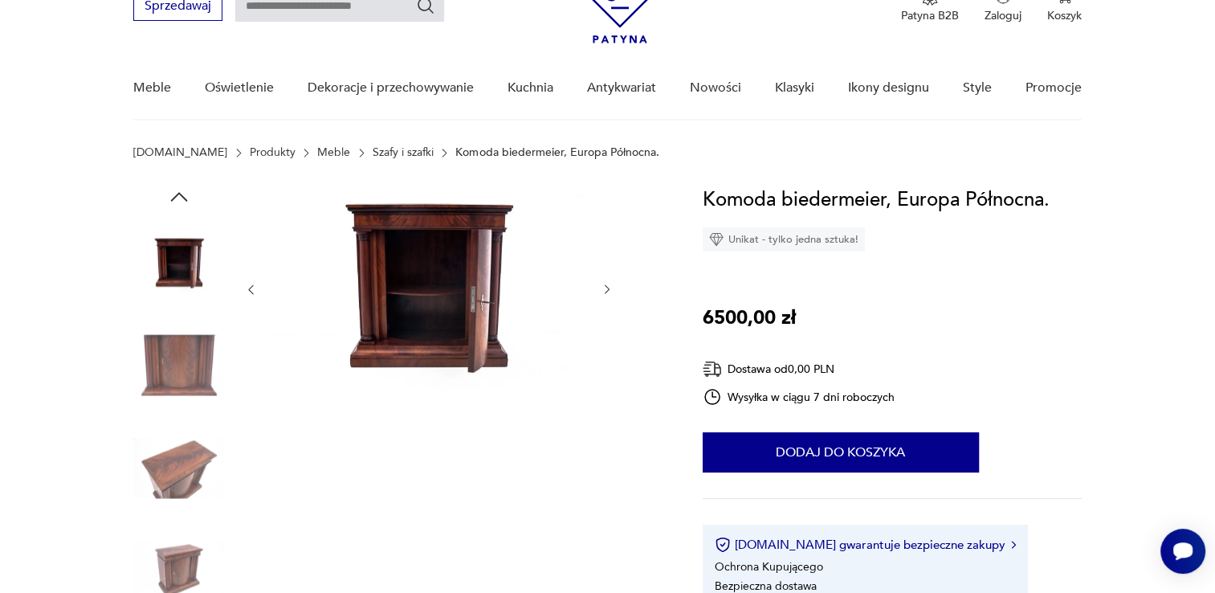
click at [607, 291] on icon "button" at bounding box center [607, 290] width 5 height 10
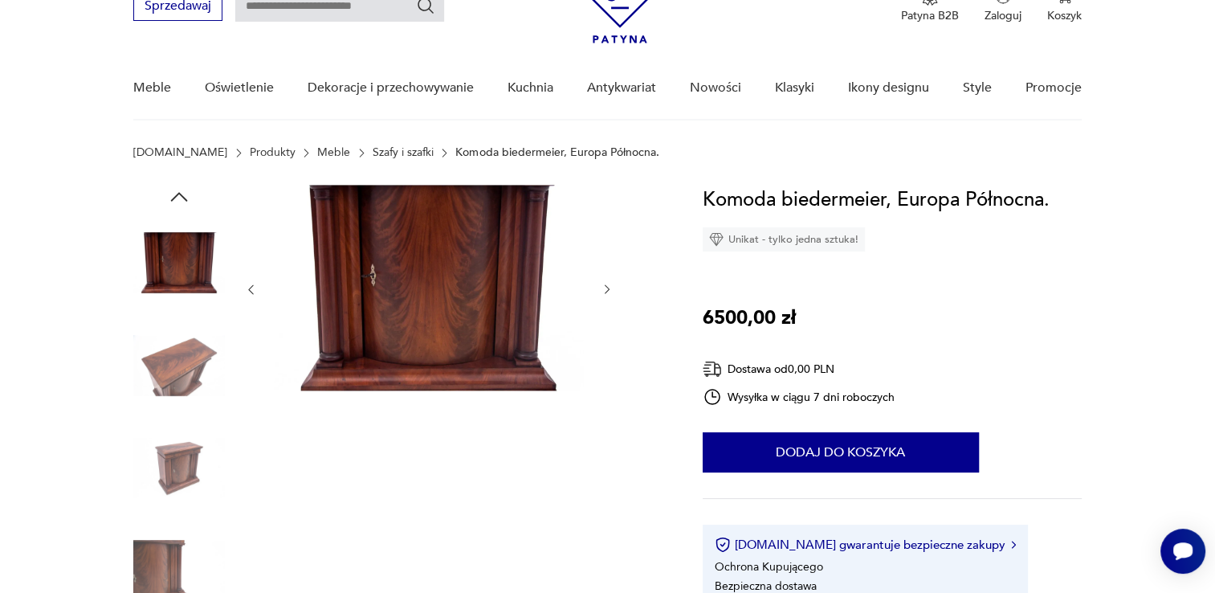
click at [607, 291] on icon "button" at bounding box center [607, 290] width 5 height 10
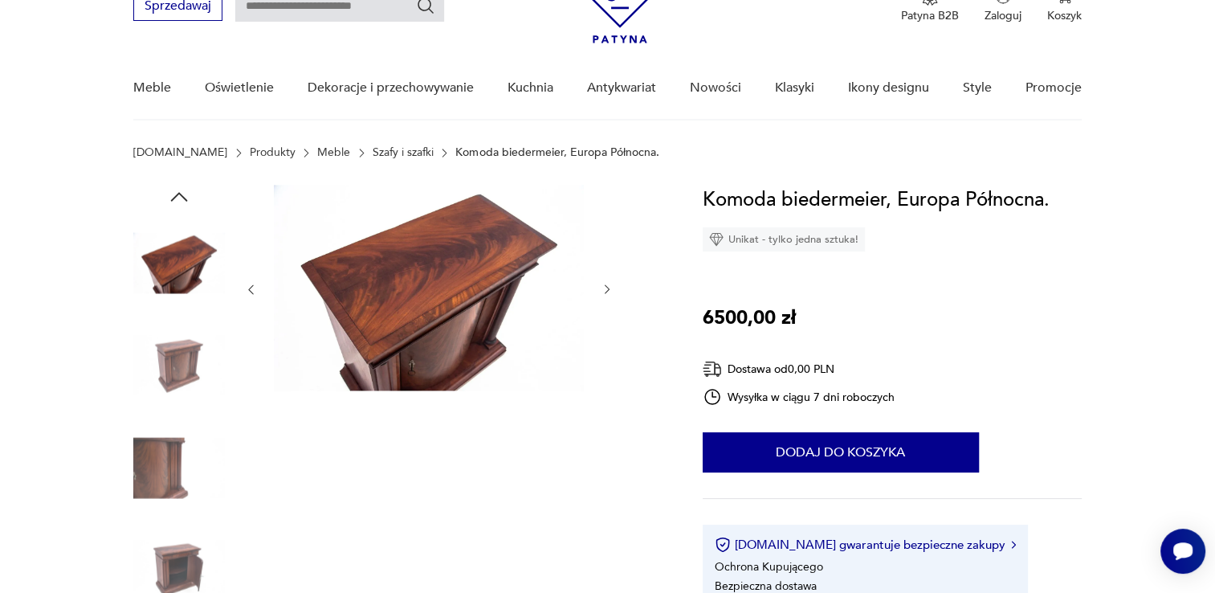
click at [607, 291] on icon "button" at bounding box center [607, 290] width 5 height 10
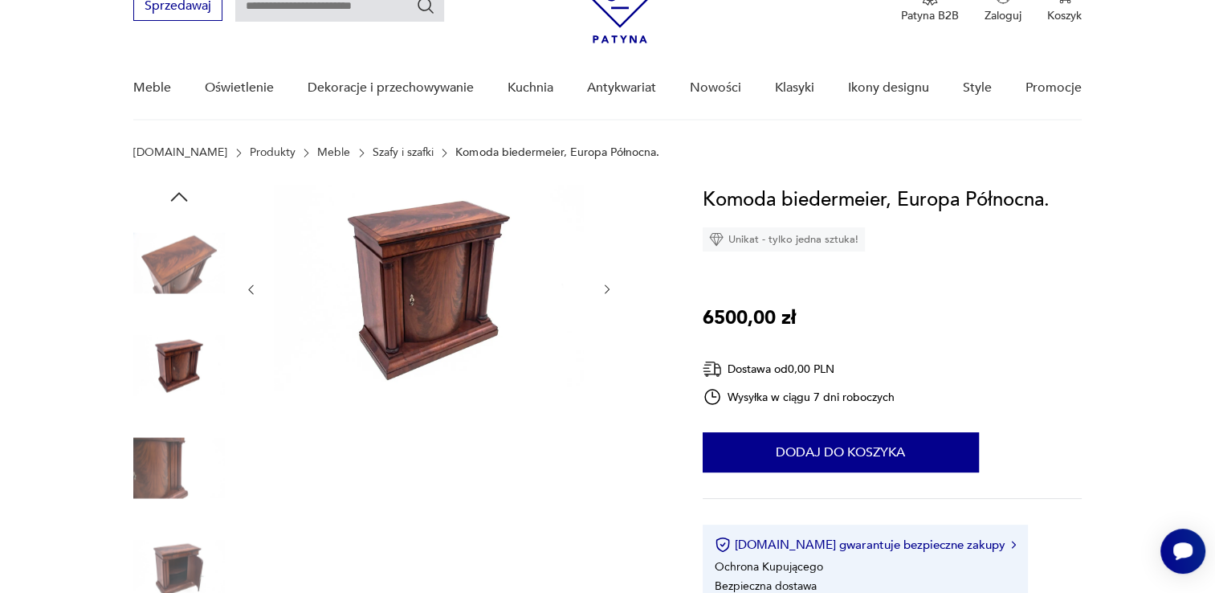
click at [607, 291] on icon "button" at bounding box center [607, 290] width 5 height 10
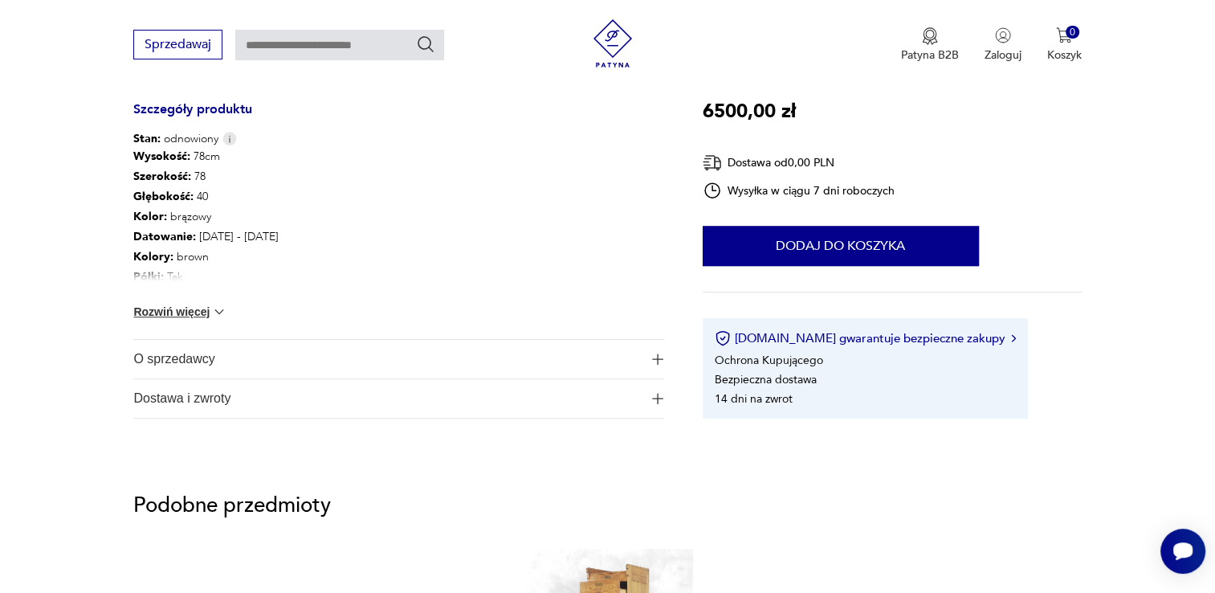
scroll to position [883, 0]
